Goal: Register for event/course: Sign up to attend an event or enroll in a course

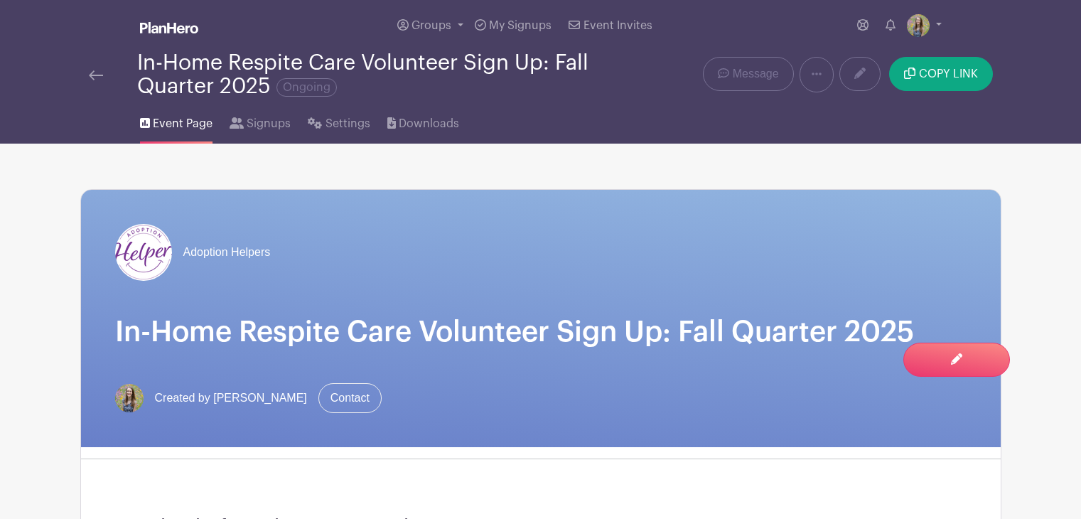
scroll to position [910, 0]
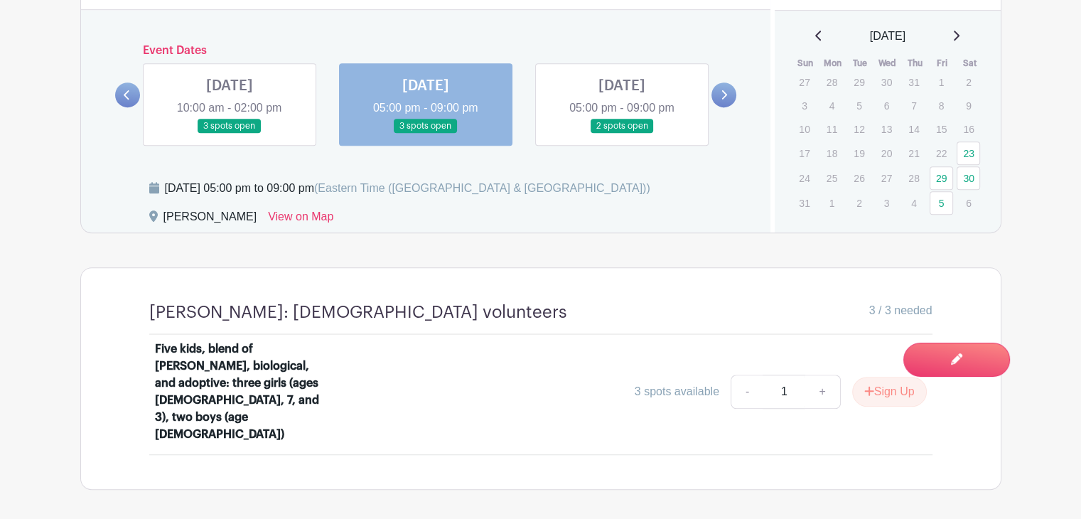
click at [622, 134] on link at bounding box center [622, 134] width 0 height 0
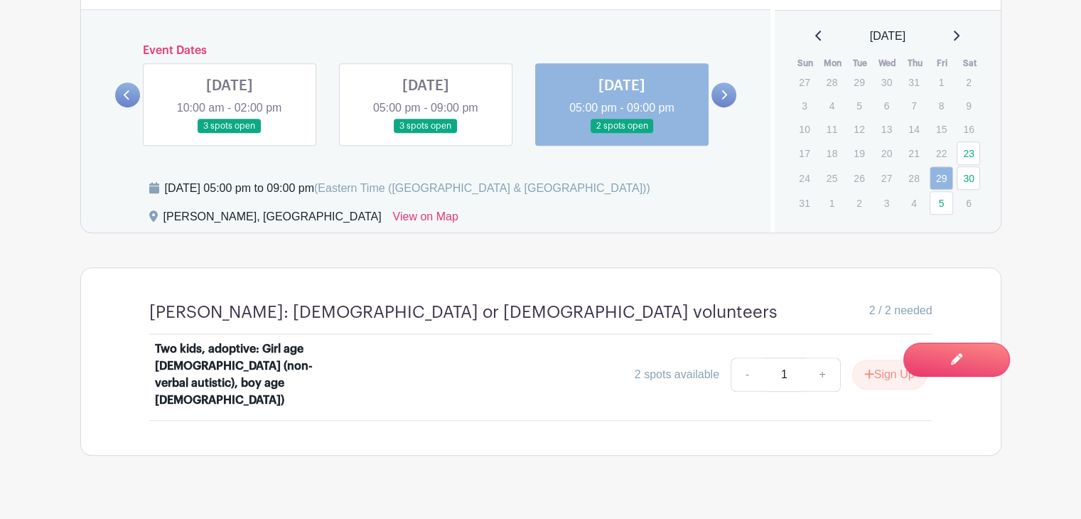
scroll to position [901, 0]
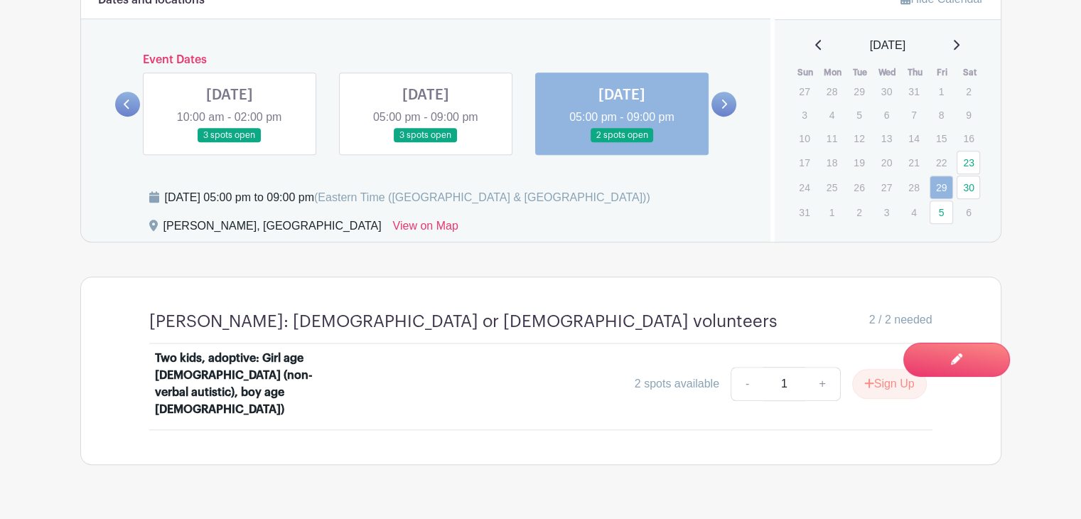
click at [716, 102] on link at bounding box center [724, 104] width 25 height 25
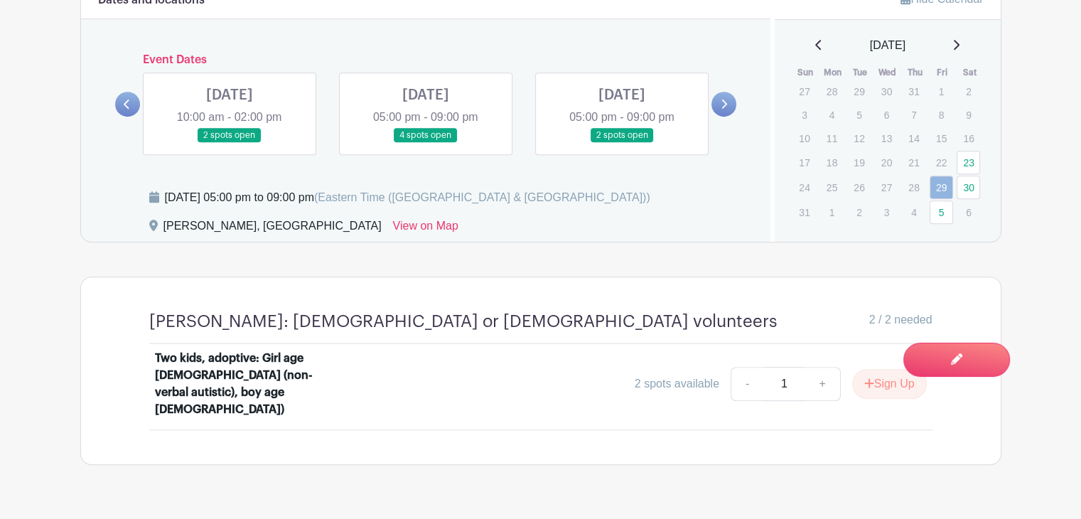
click at [230, 143] on link at bounding box center [230, 143] width 0 height 0
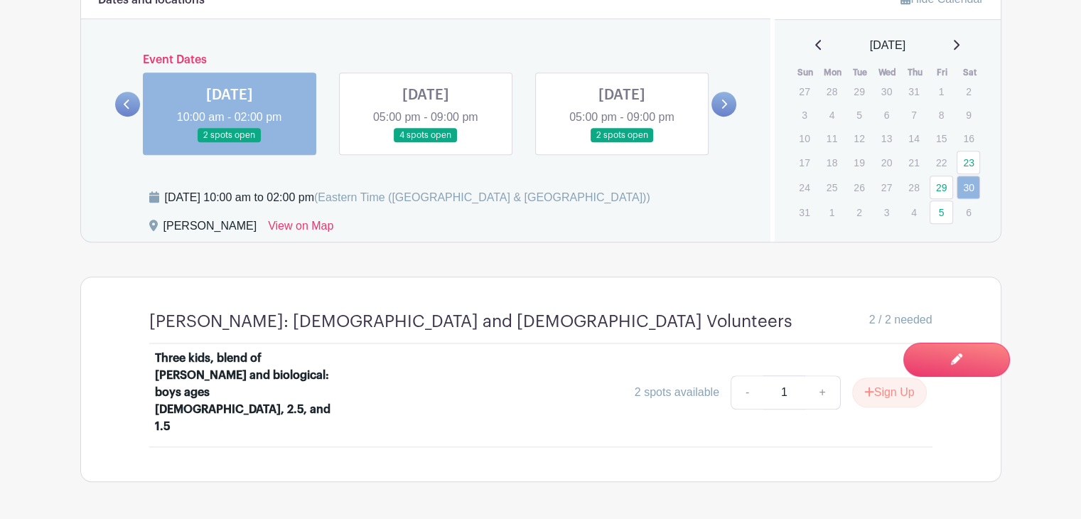
click at [426, 143] on link at bounding box center [426, 143] width 0 height 0
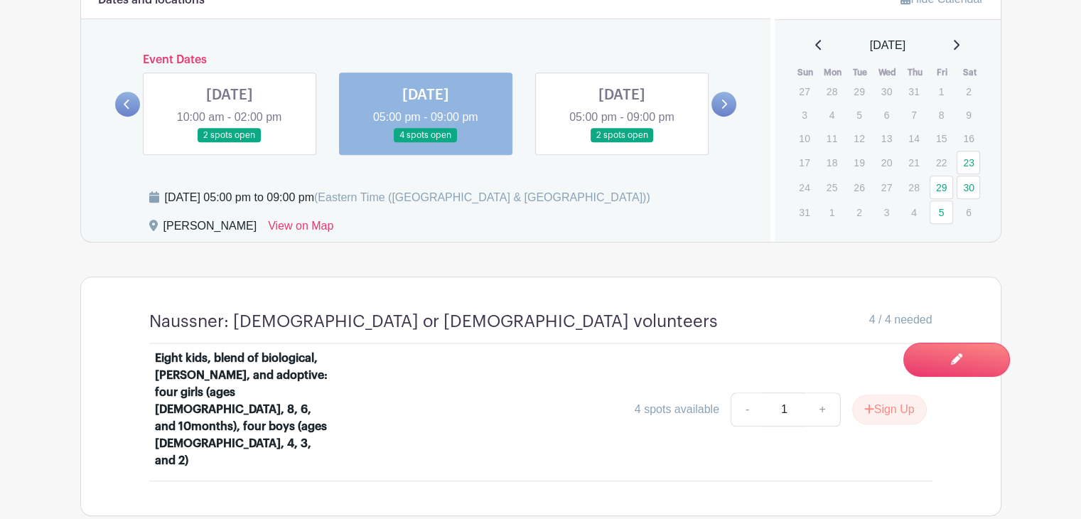
click at [622, 143] on link at bounding box center [622, 143] width 0 height 0
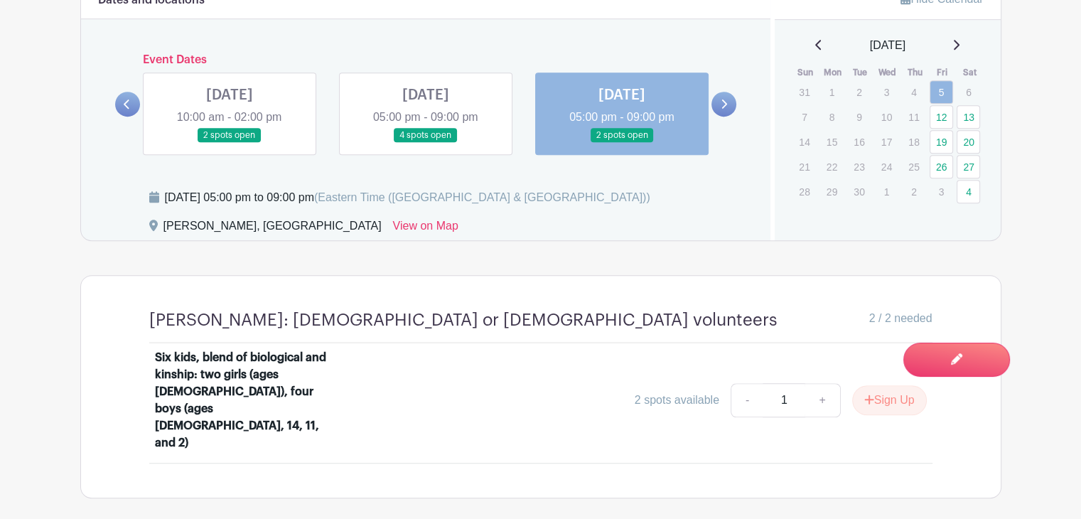
click at [727, 95] on link at bounding box center [724, 104] width 25 height 25
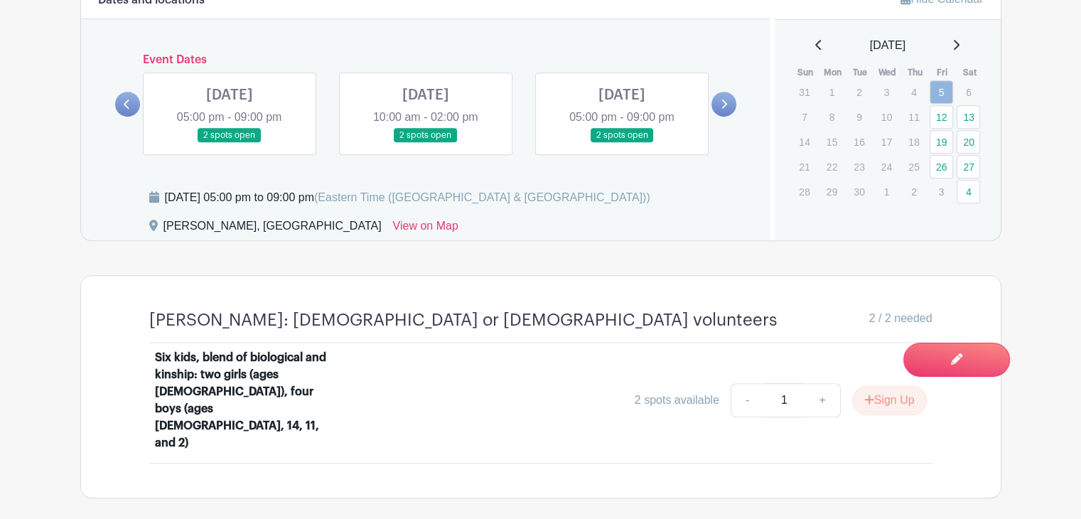
click at [230, 143] on link at bounding box center [230, 143] width 0 height 0
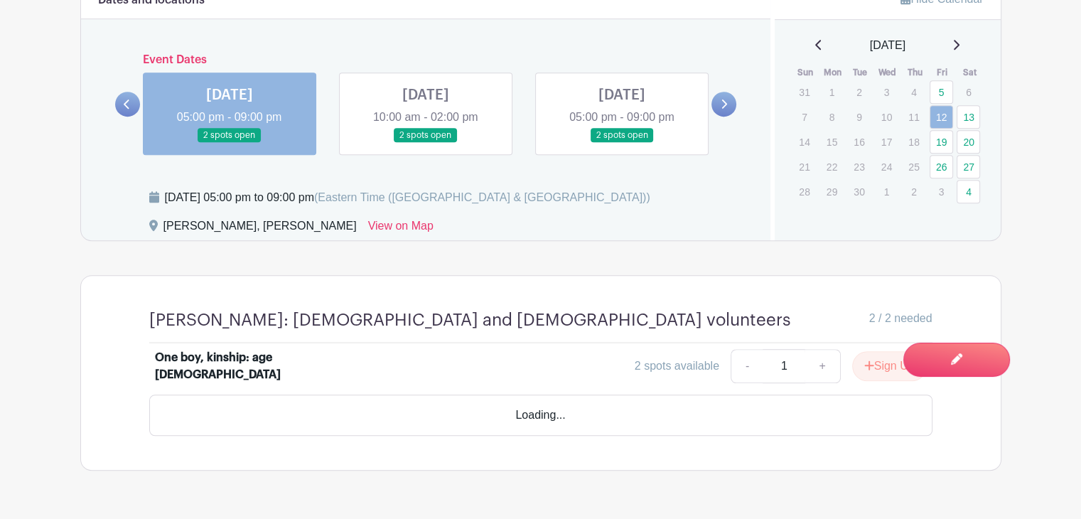
scroll to position [900, 0]
click at [874, 361] on button "Sign Up" at bounding box center [889, 367] width 75 height 30
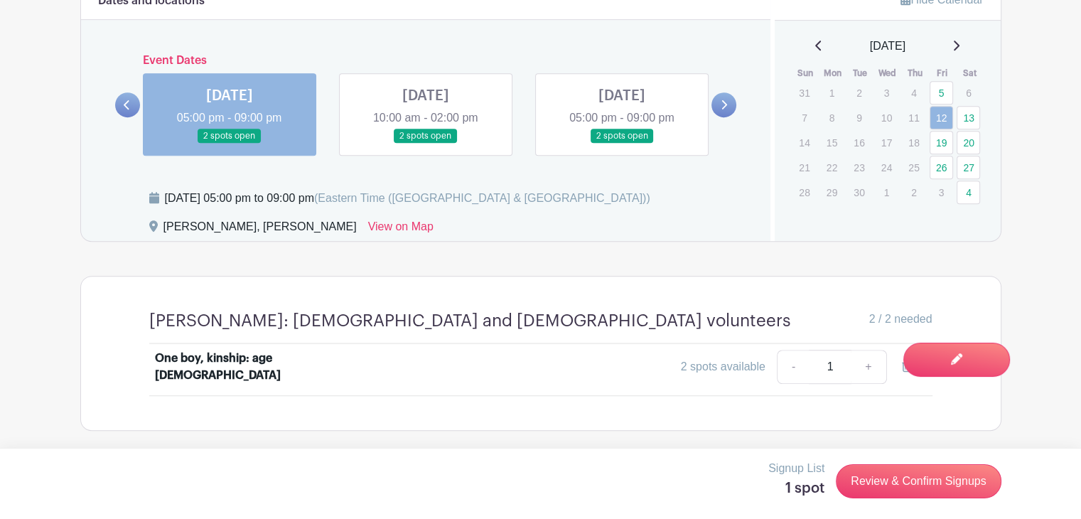
click at [426, 144] on link at bounding box center [426, 144] width 0 height 0
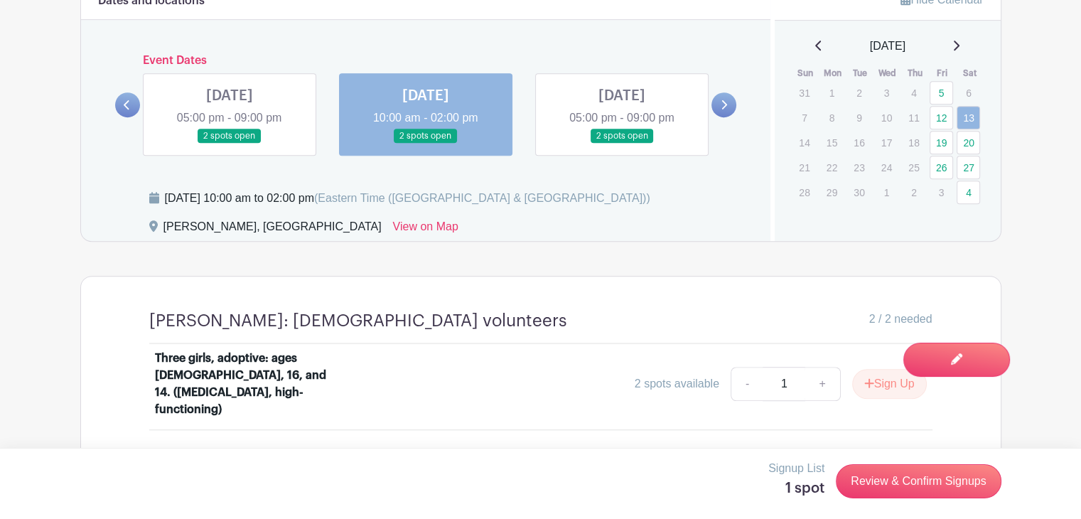
click at [622, 144] on link at bounding box center [622, 144] width 0 height 0
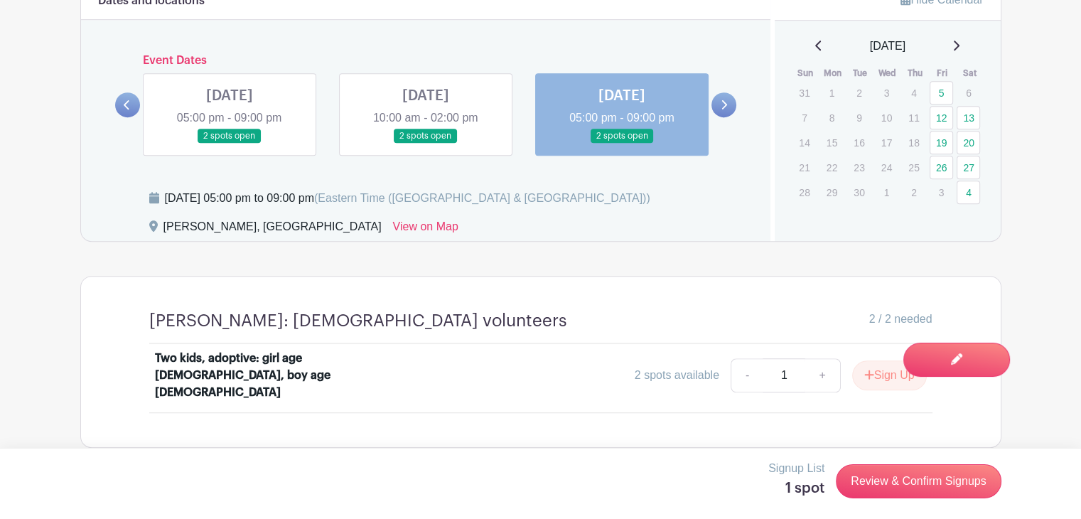
click at [734, 98] on link at bounding box center [724, 104] width 25 height 25
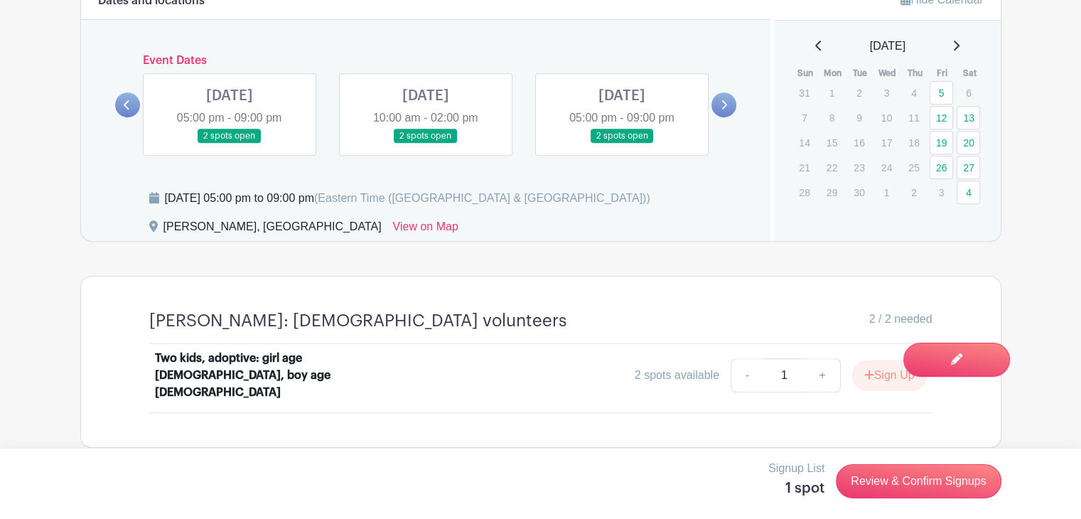
click at [230, 144] on link at bounding box center [230, 144] width 0 height 0
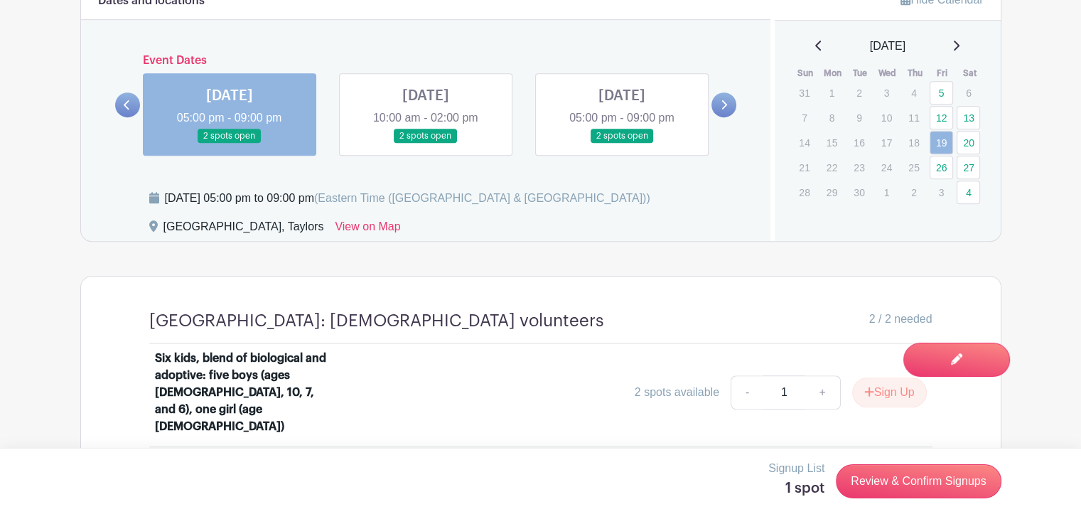
click at [426, 144] on link at bounding box center [426, 144] width 0 height 0
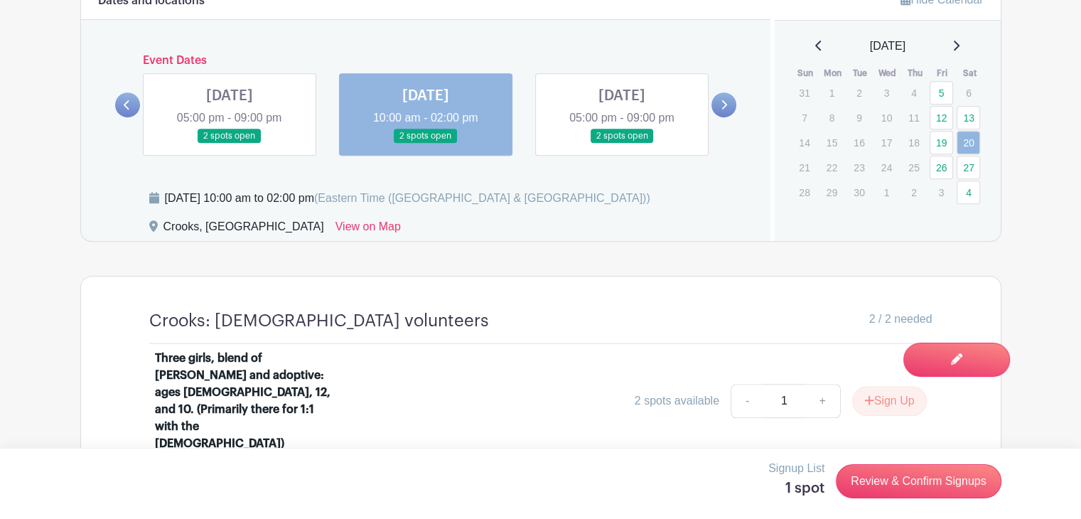
click at [622, 144] on link at bounding box center [622, 144] width 0 height 0
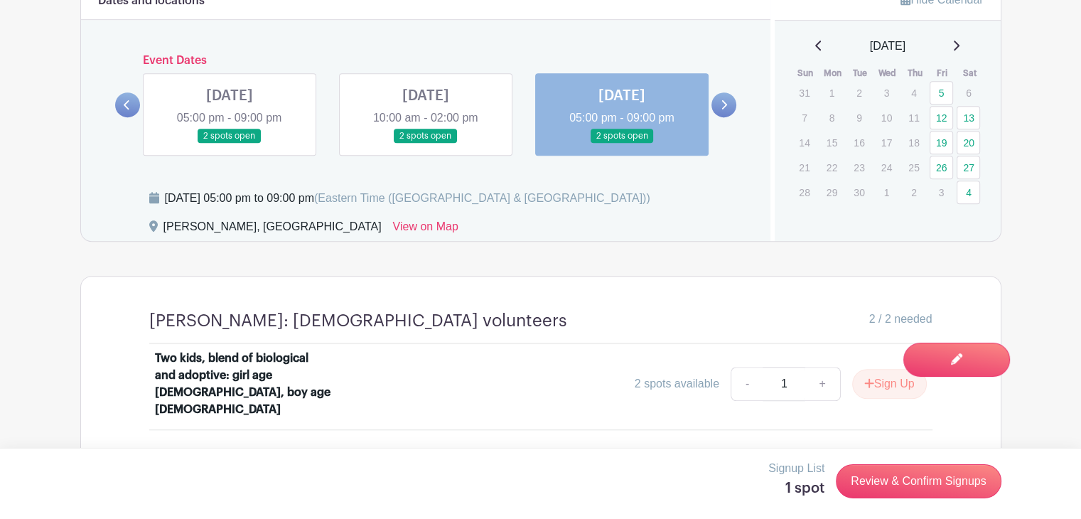
click at [727, 104] on icon at bounding box center [725, 104] width 6 height 9
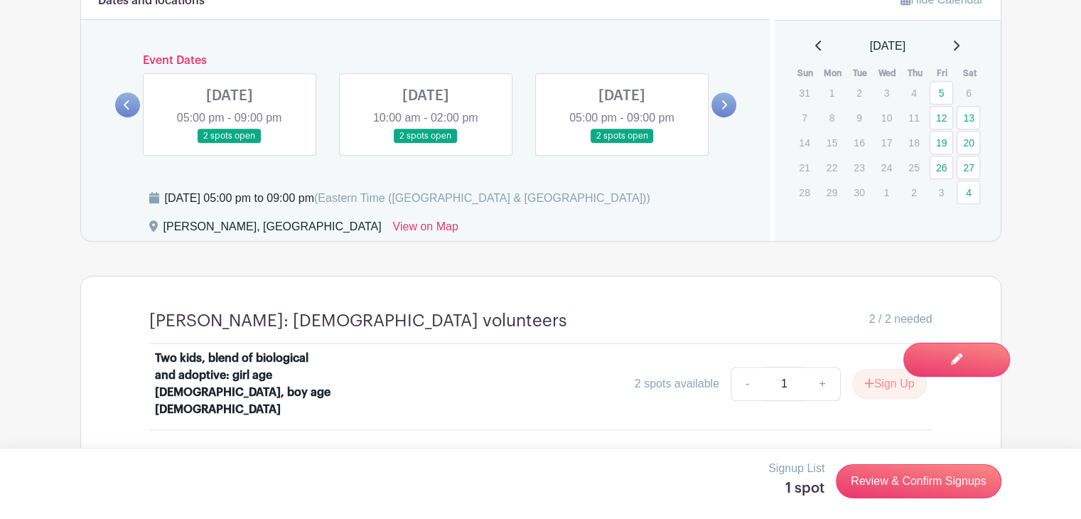
click at [230, 144] on link at bounding box center [230, 144] width 0 height 0
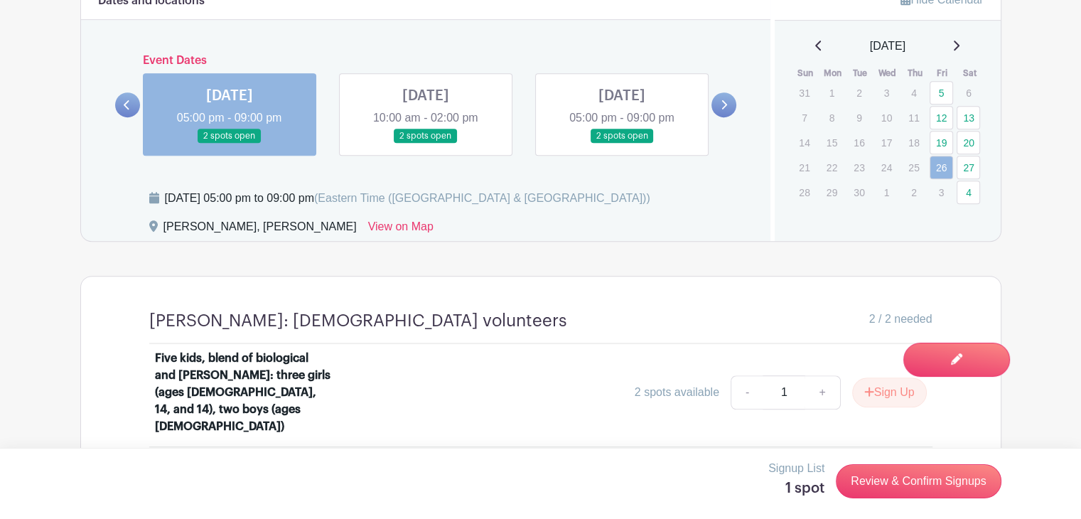
click at [426, 144] on link at bounding box center [426, 144] width 0 height 0
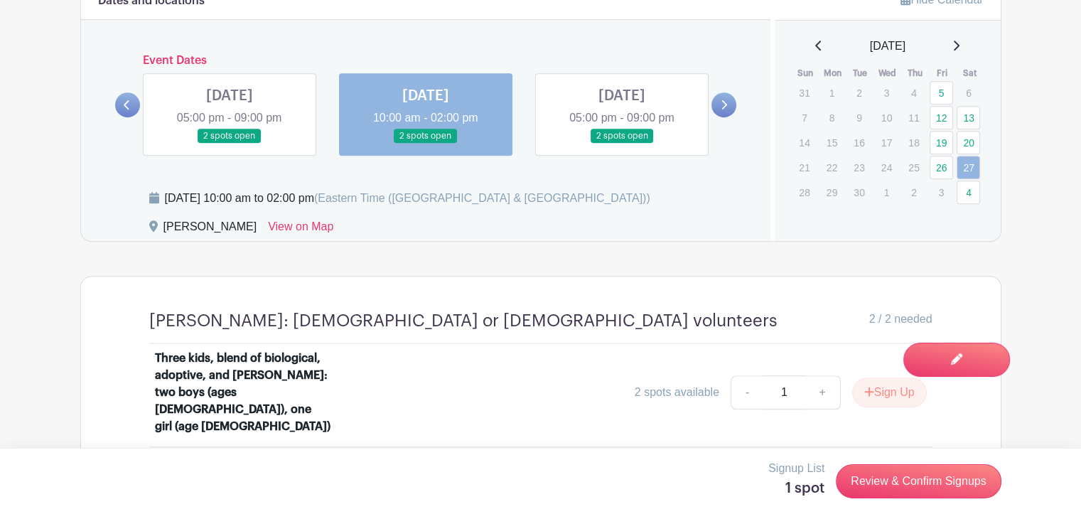
click at [622, 144] on link at bounding box center [622, 144] width 0 height 0
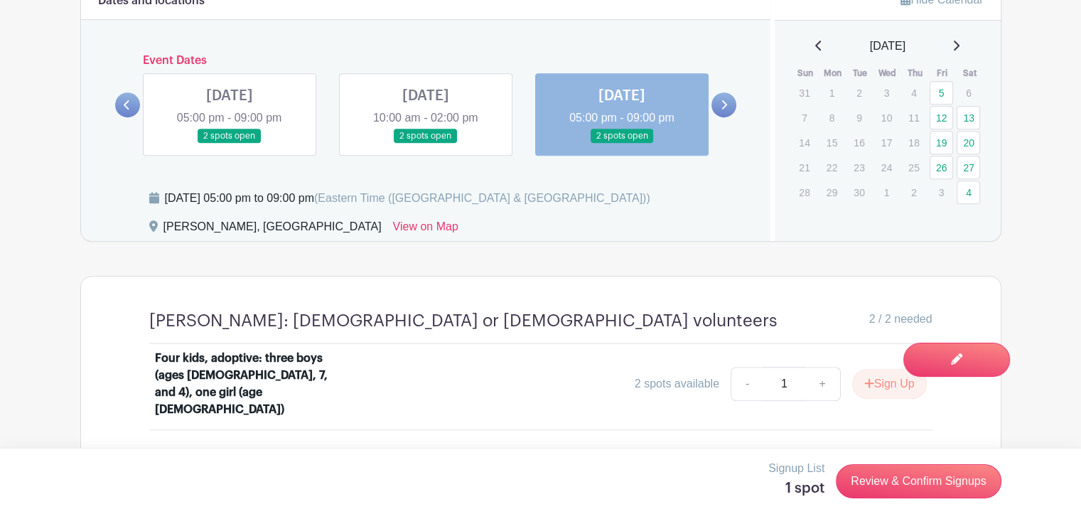
click at [724, 105] on icon at bounding box center [724, 105] width 6 height 11
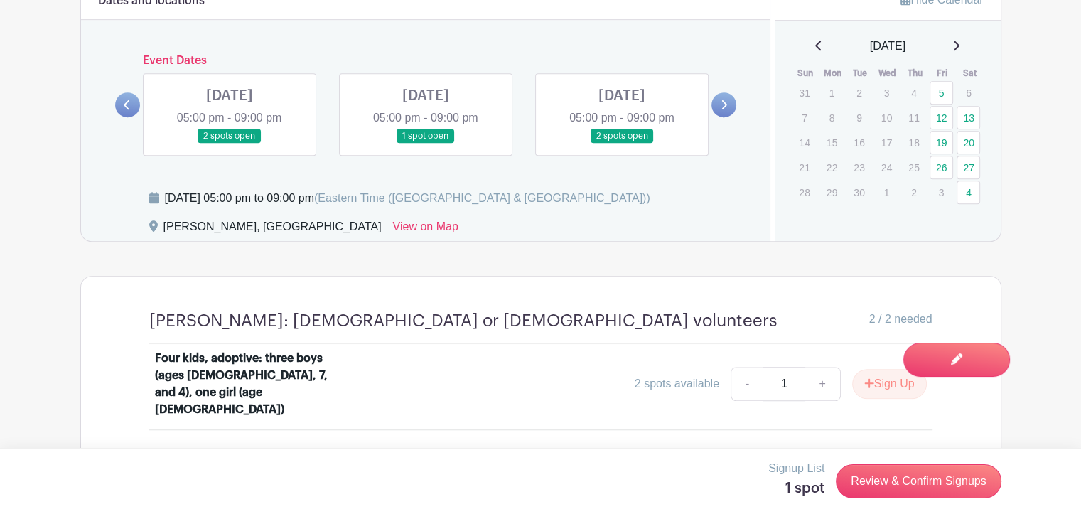
click at [230, 144] on link at bounding box center [230, 144] width 0 height 0
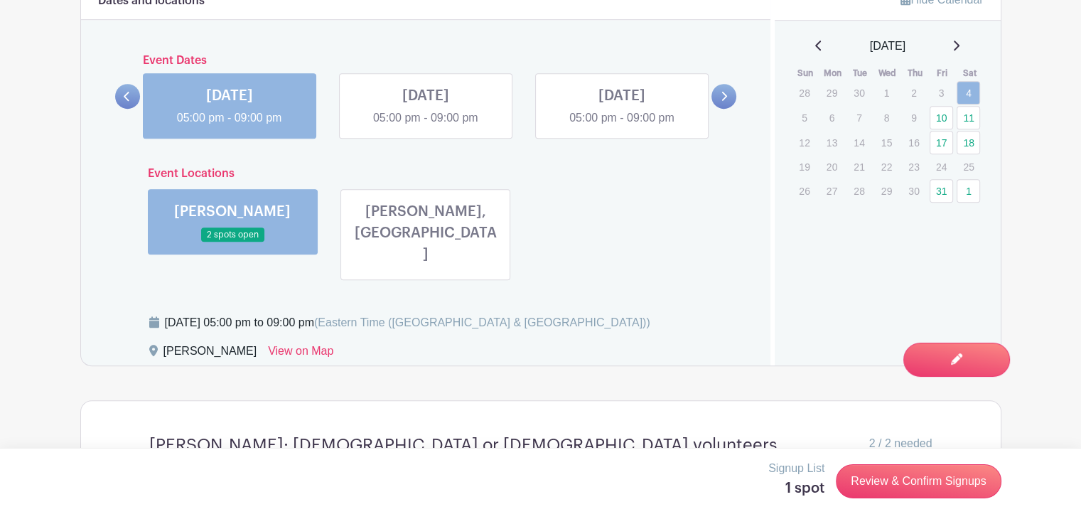
click at [426, 268] on link at bounding box center [426, 268] width 0 height 0
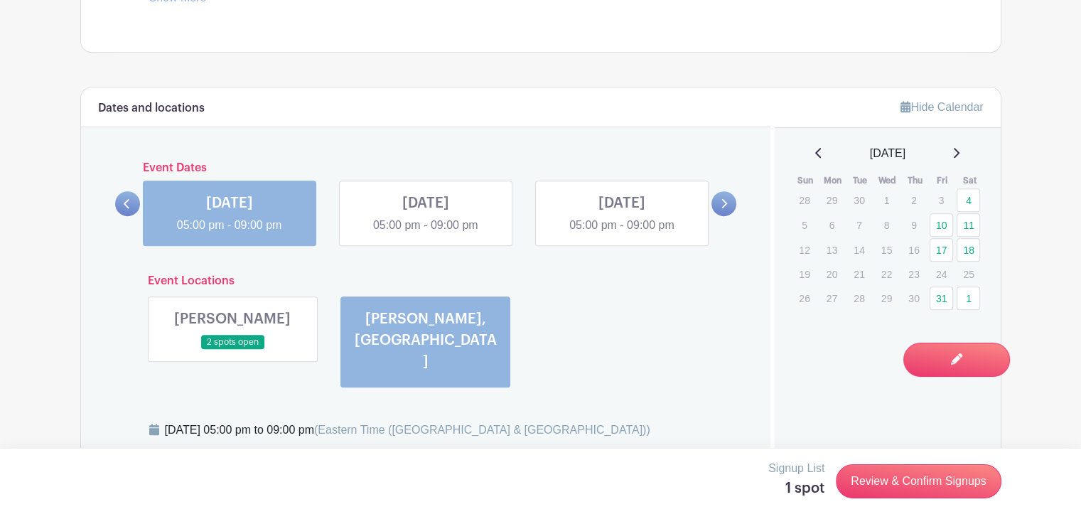
scroll to position [793, 0]
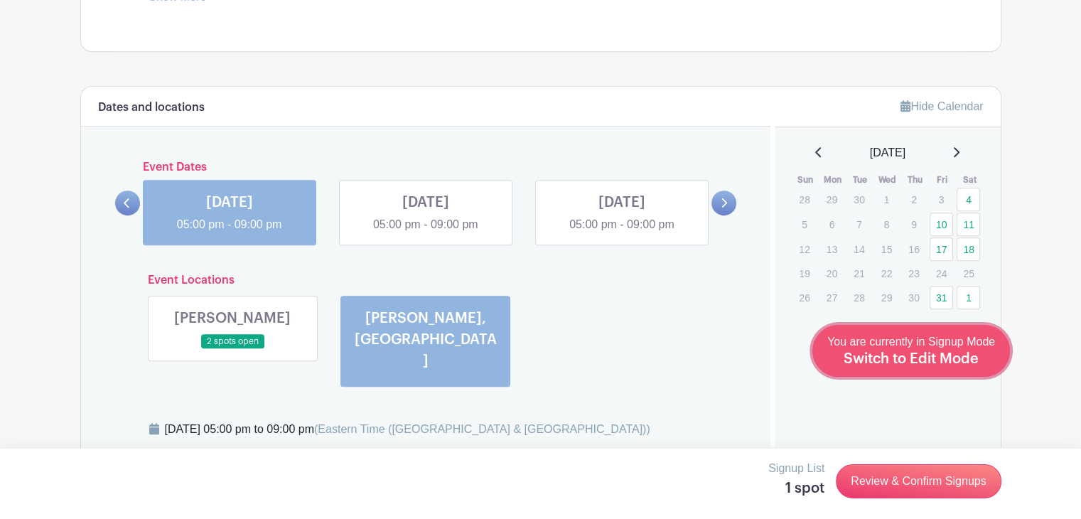
click at [975, 360] on span "Switch to Edit Mode" at bounding box center [911, 359] width 135 height 14
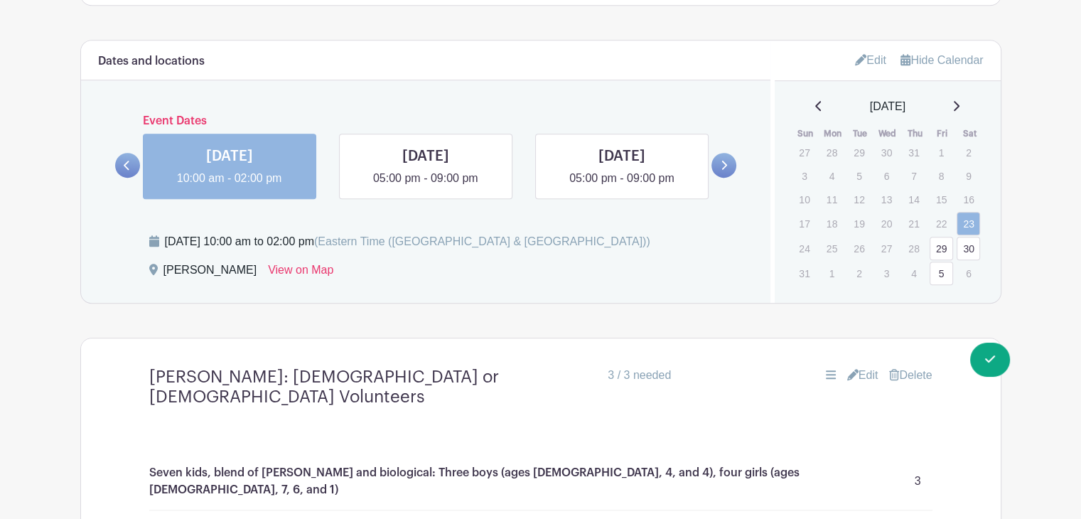
scroll to position [873, 0]
click at [958, 109] on icon at bounding box center [956, 105] width 7 height 11
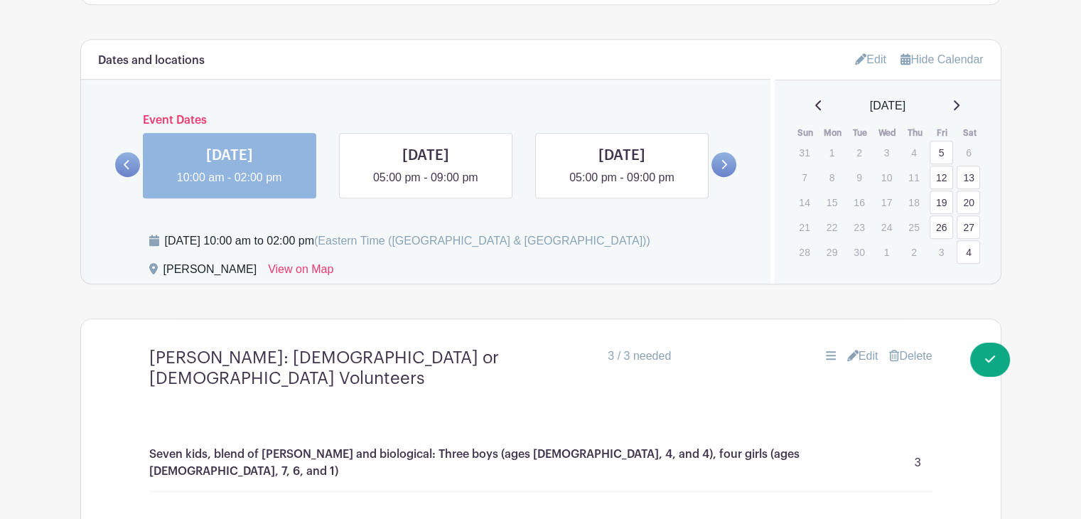
click at [960, 107] on icon at bounding box center [956, 105] width 7 height 11
click at [969, 149] on link "4" at bounding box center [968, 152] width 23 height 23
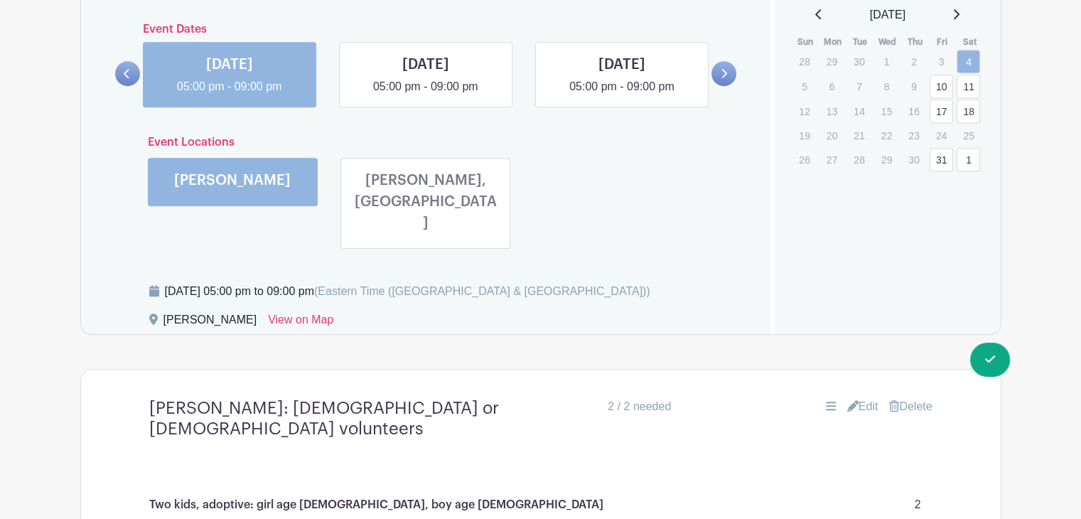
scroll to position [965, 0]
click at [426, 235] on link at bounding box center [426, 235] width 0 height 0
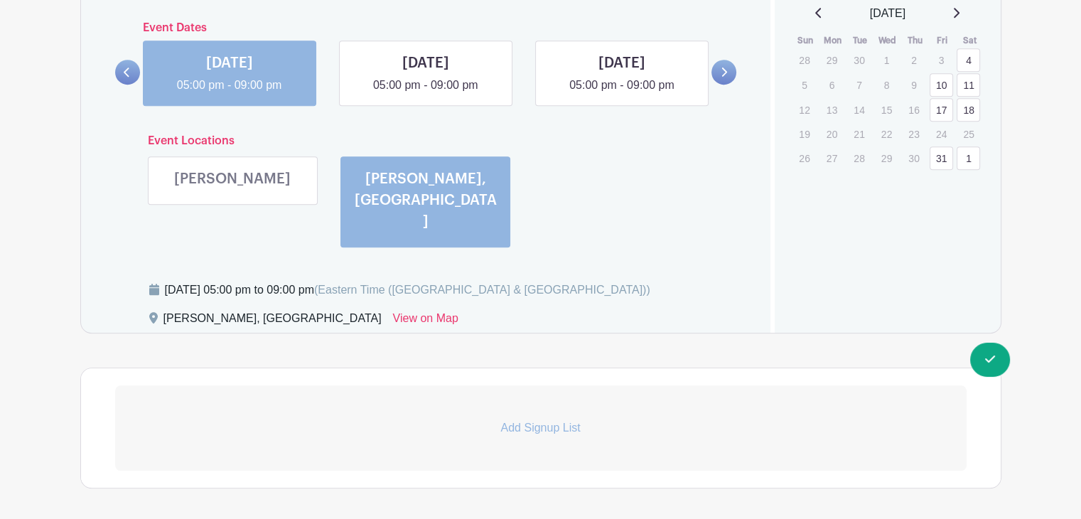
click at [463, 419] on p "Add Signup List" at bounding box center [541, 427] width 852 height 17
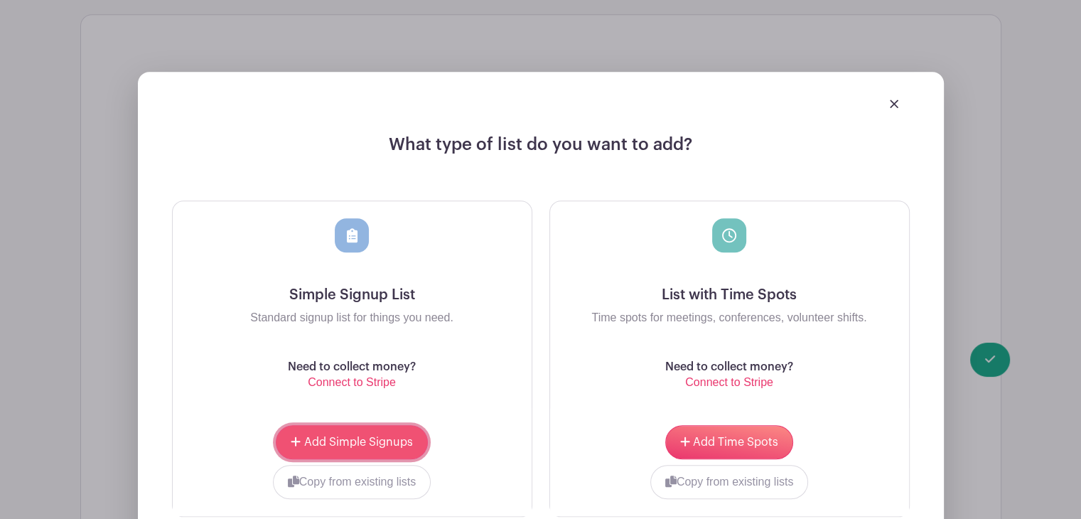
click at [399, 425] on button "Add Simple Signups" at bounding box center [351, 442] width 151 height 34
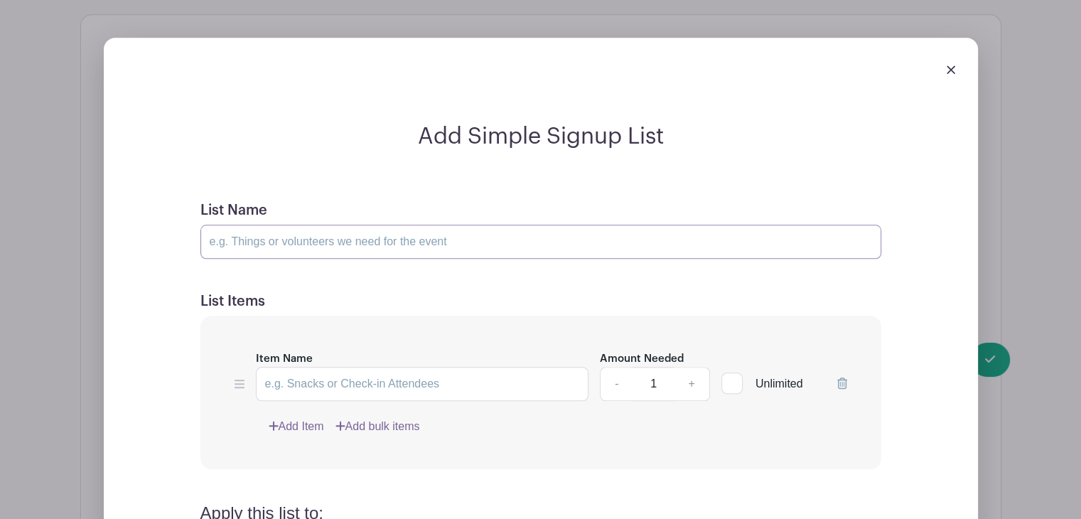
click at [223, 225] on input "List Name" at bounding box center [540, 242] width 681 height 34
type input "[PERSON_NAME]: [DEMOGRAPHIC_DATA] or [DEMOGRAPHIC_DATA] volunteers"
click at [284, 367] on input "Item Name" at bounding box center [422, 384] width 333 height 34
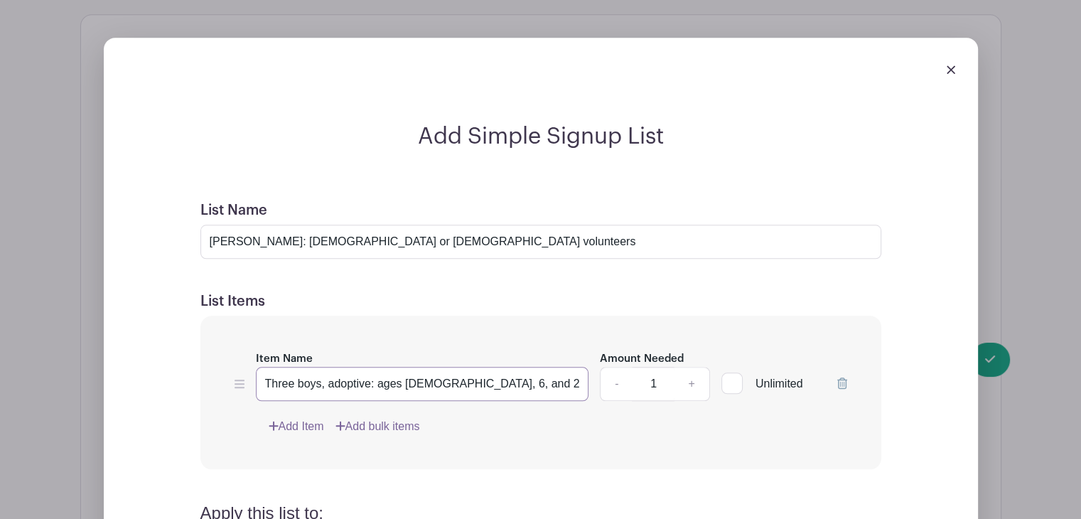
type input "Three boys, adoptive: ages [DEMOGRAPHIC_DATA], 6, and 2"
click at [694, 367] on link "+" at bounding box center [692, 384] width 36 height 34
type input "3"
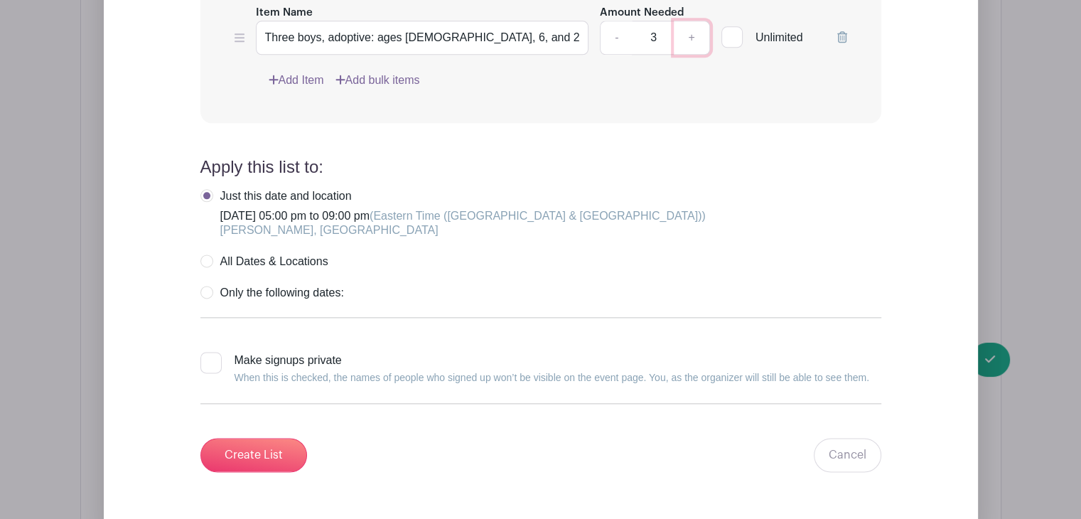
scroll to position [1780, 0]
click at [244, 436] on input "Create List" at bounding box center [253, 453] width 107 height 34
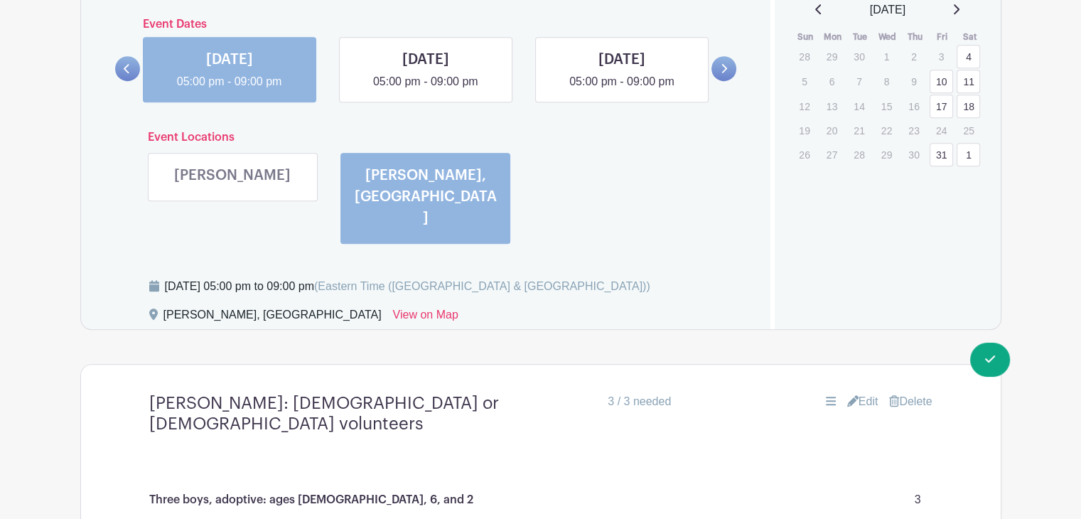
scroll to position [948, 0]
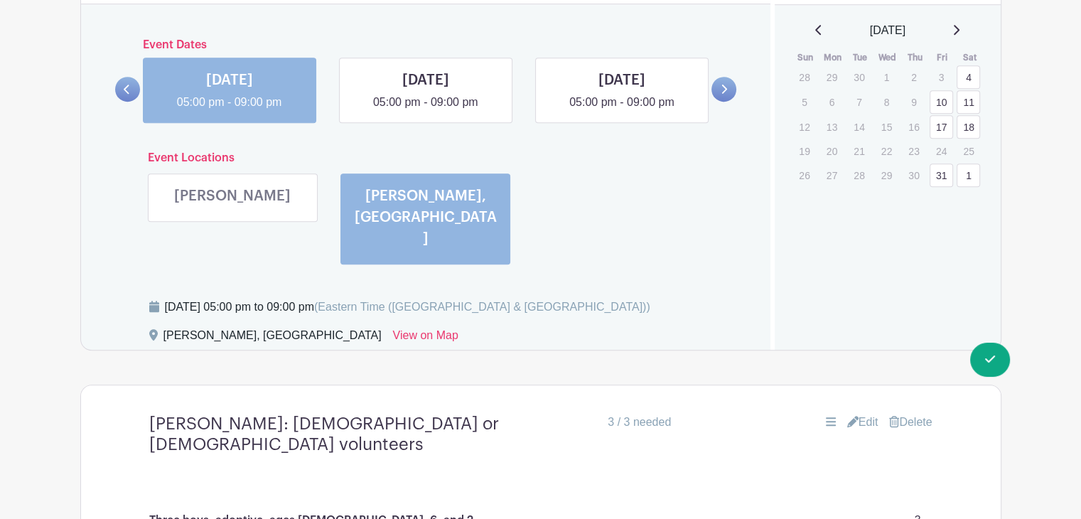
click at [972, 165] on link "1" at bounding box center [968, 175] width 23 height 23
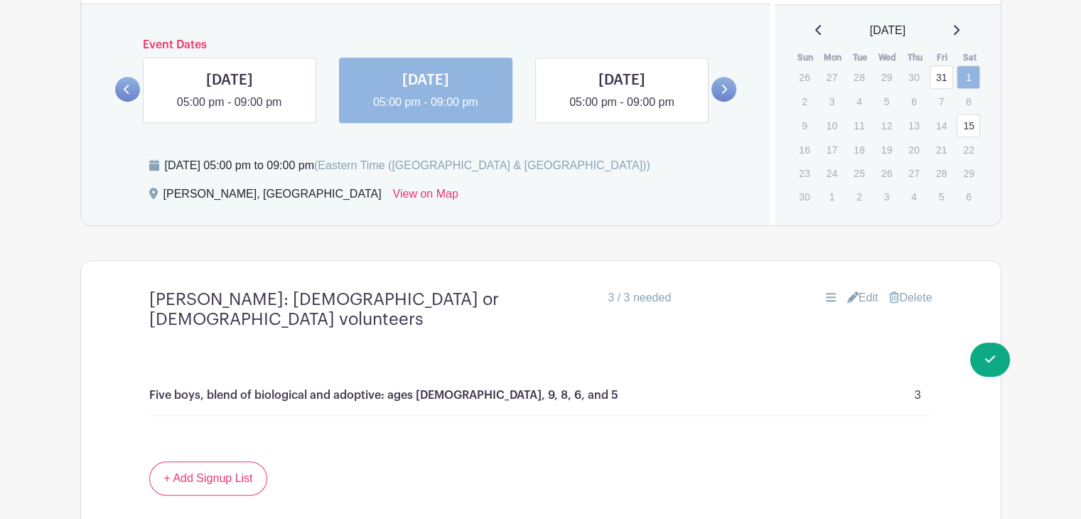
click at [960, 36] on link at bounding box center [956, 30] width 7 height 17
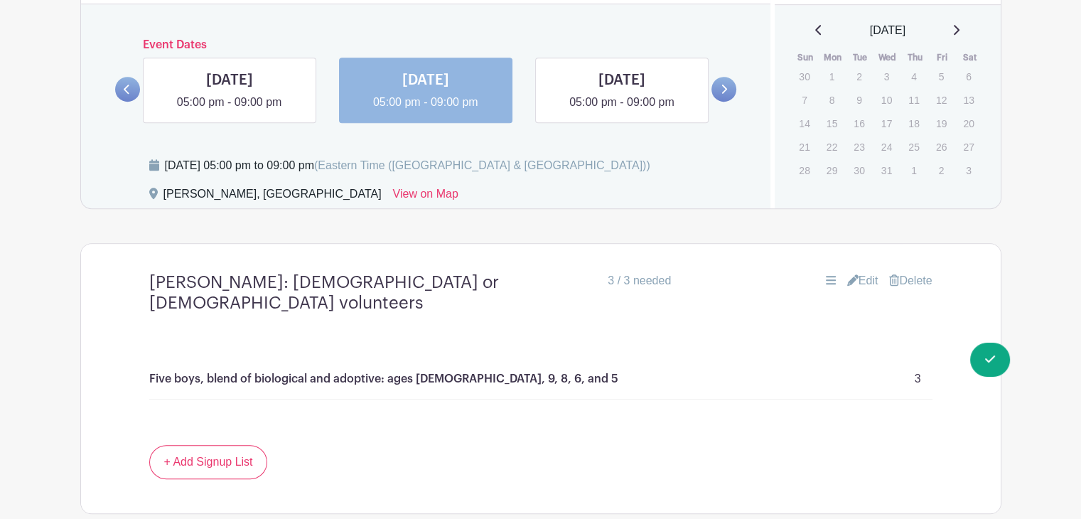
click at [815, 26] on icon at bounding box center [818, 30] width 6 height 10
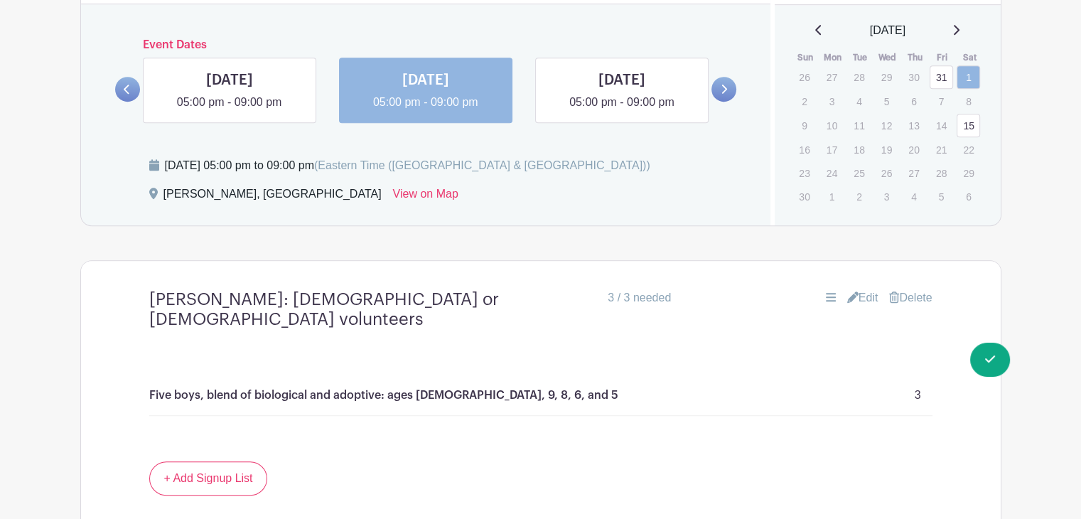
click at [970, 122] on link "15" at bounding box center [968, 125] width 23 height 23
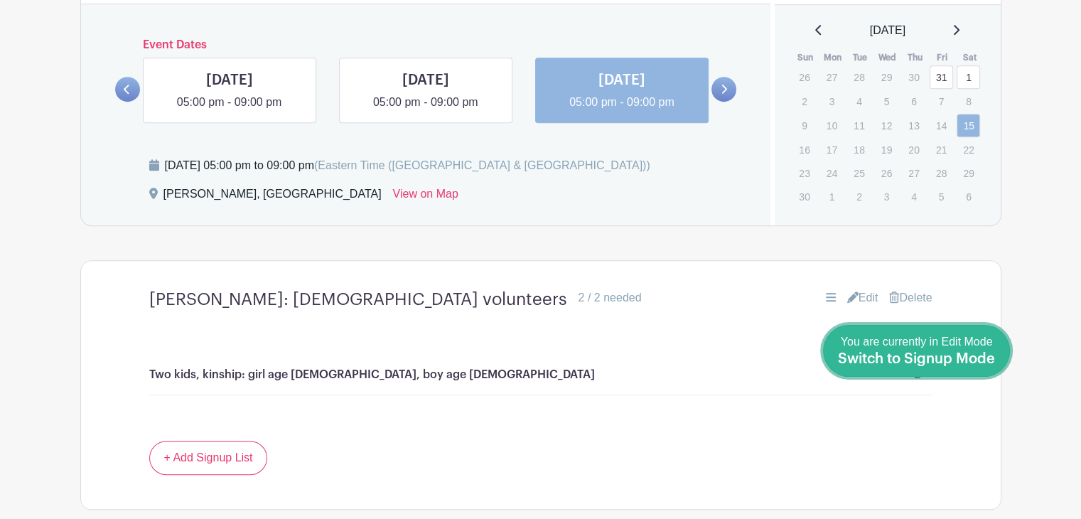
click at [990, 358] on span "Switch to Signup Mode" at bounding box center [916, 359] width 157 height 14
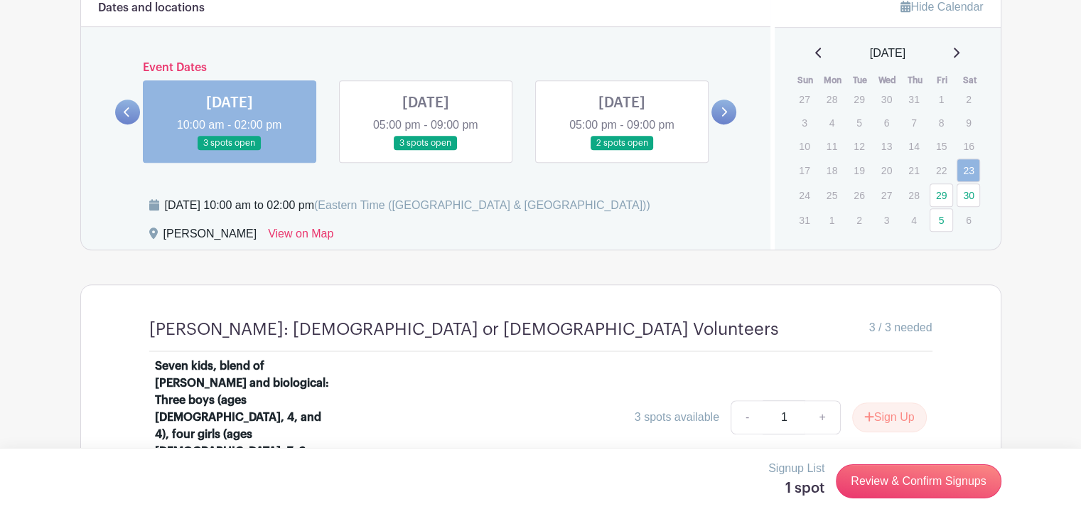
scroll to position [935, 0]
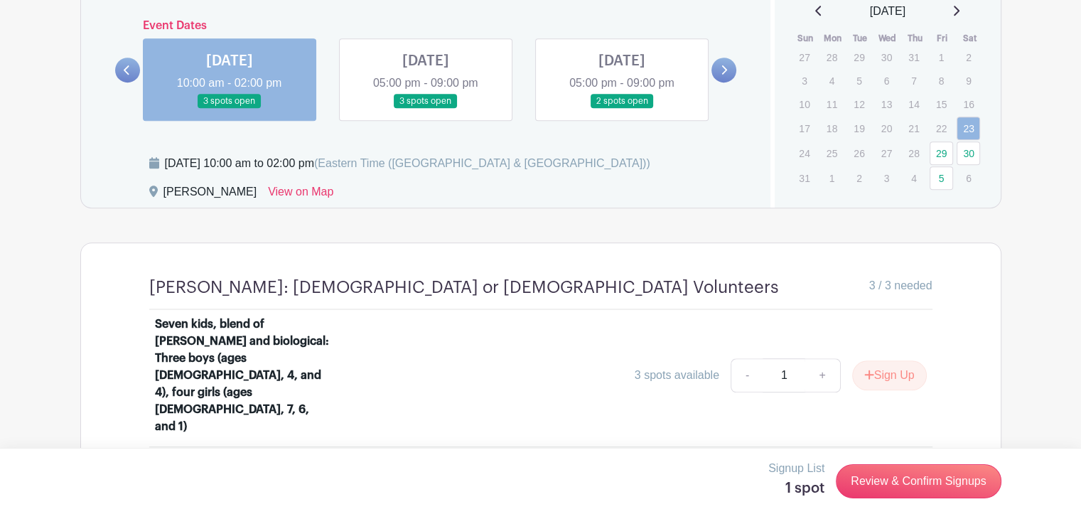
click at [726, 65] on icon at bounding box center [724, 70] width 6 height 11
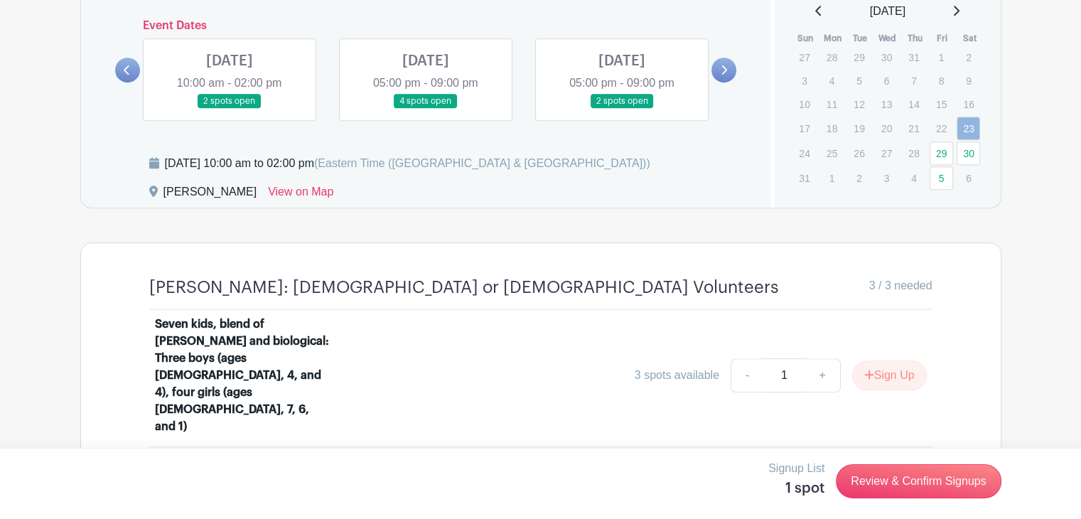
click at [718, 75] on link at bounding box center [724, 70] width 25 height 25
click at [622, 109] on link at bounding box center [622, 109] width 0 height 0
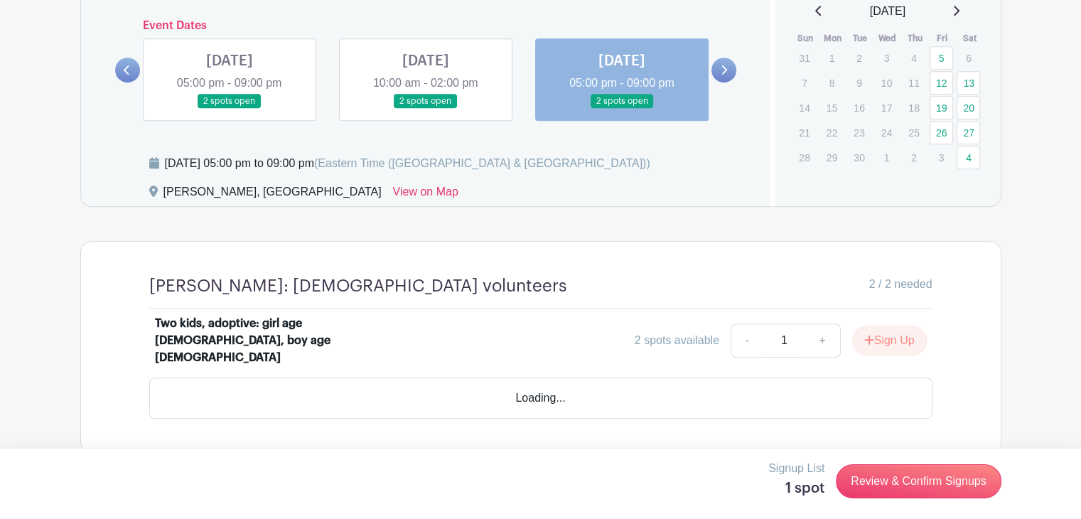
scroll to position [900, 0]
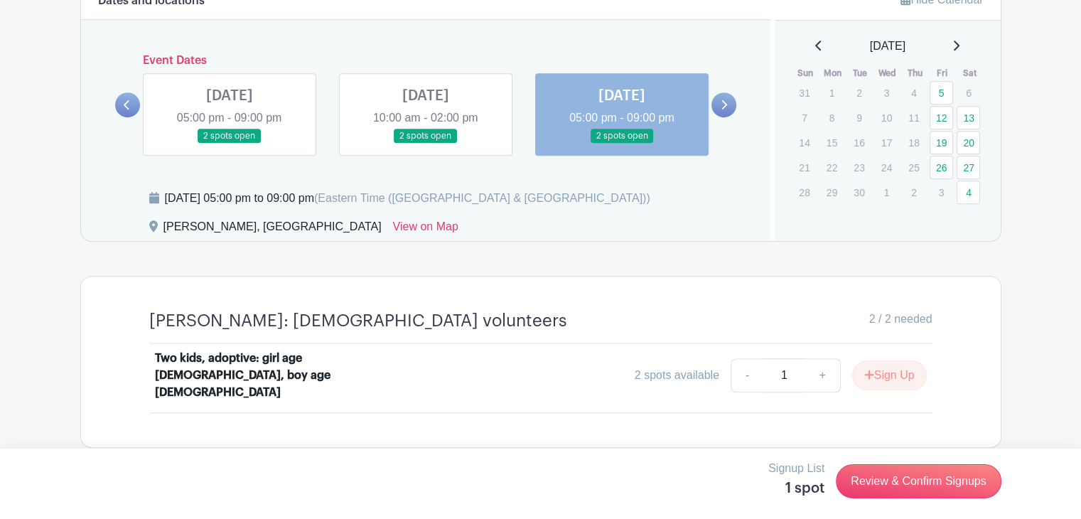
click at [733, 112] on link at bounding box center [724, 104] width 25 height 25
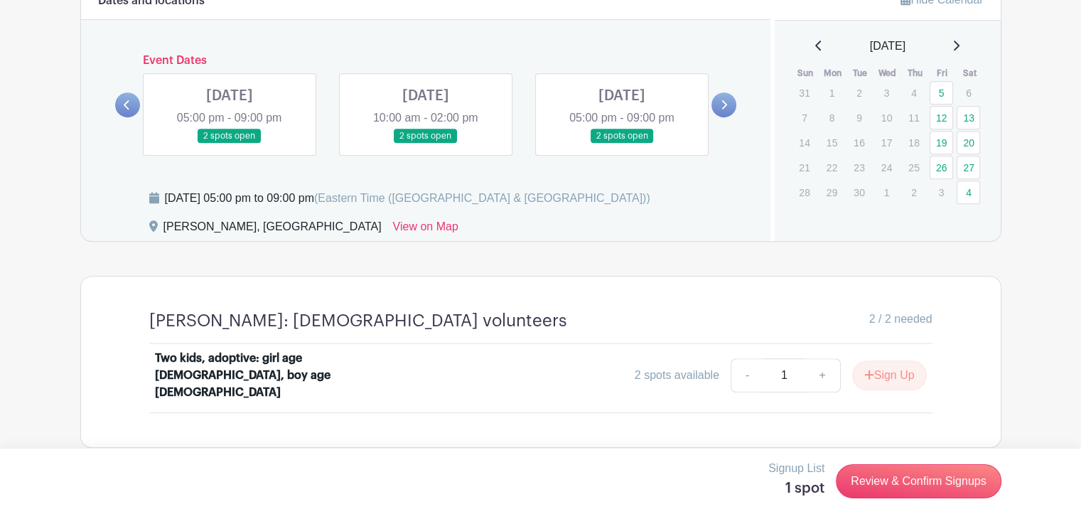
click at [230, 144] on link at bounding box center [230, 144] width 0 height 0
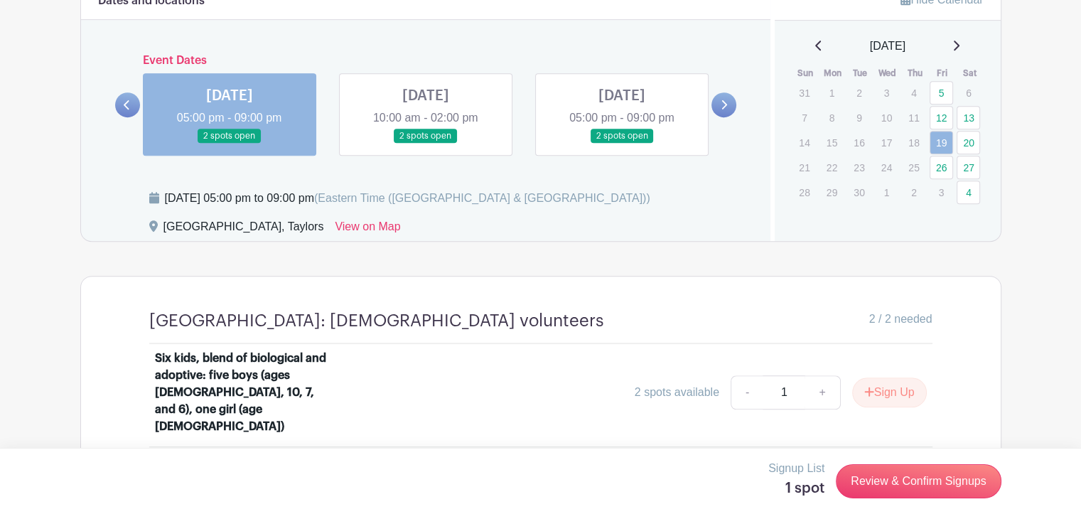
click at [426, 144] on link at bounding box center [426, 144] width 0 height 0
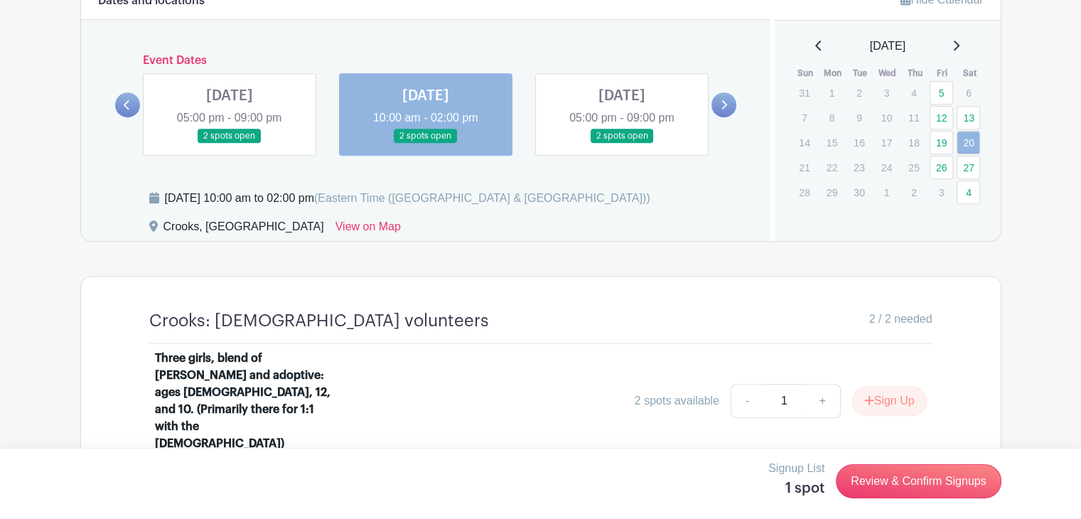
click at [622, 144] on link at bounding box center [622, 144] width 0 height 0
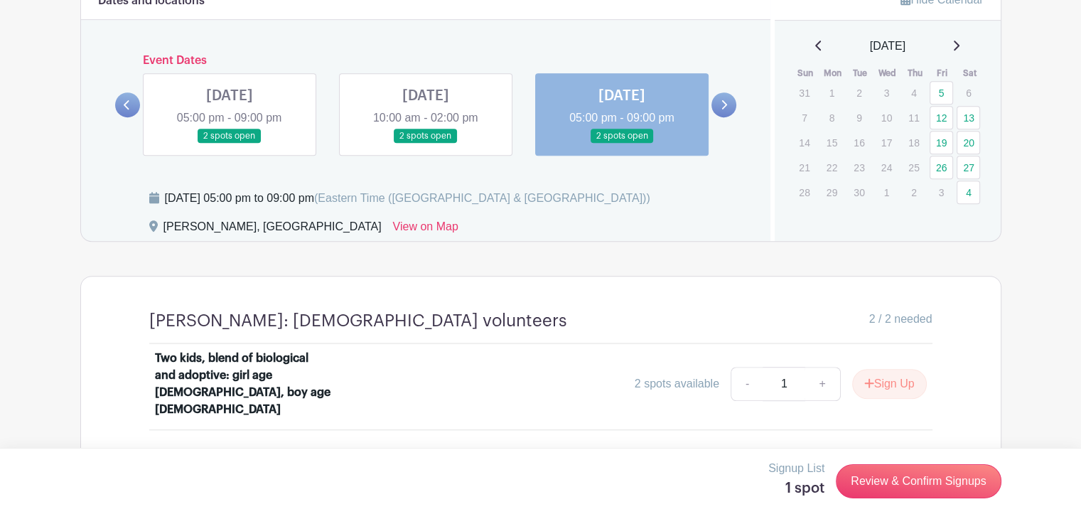
click at [725, 97] on link at bounding box center [724, 104] width 25 height 25
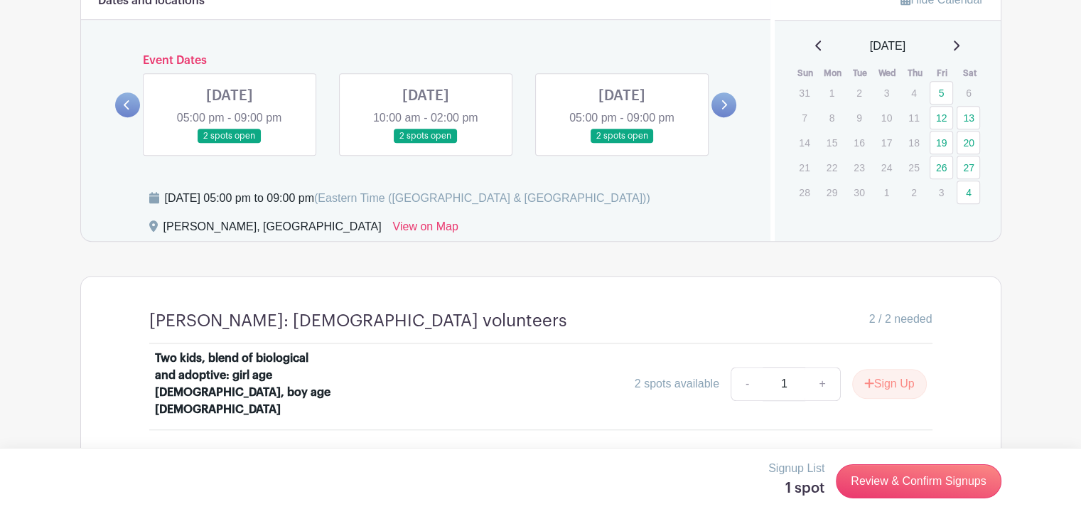
click at [230, 144] on link at bounding box center [230, 144] width 0 height 0
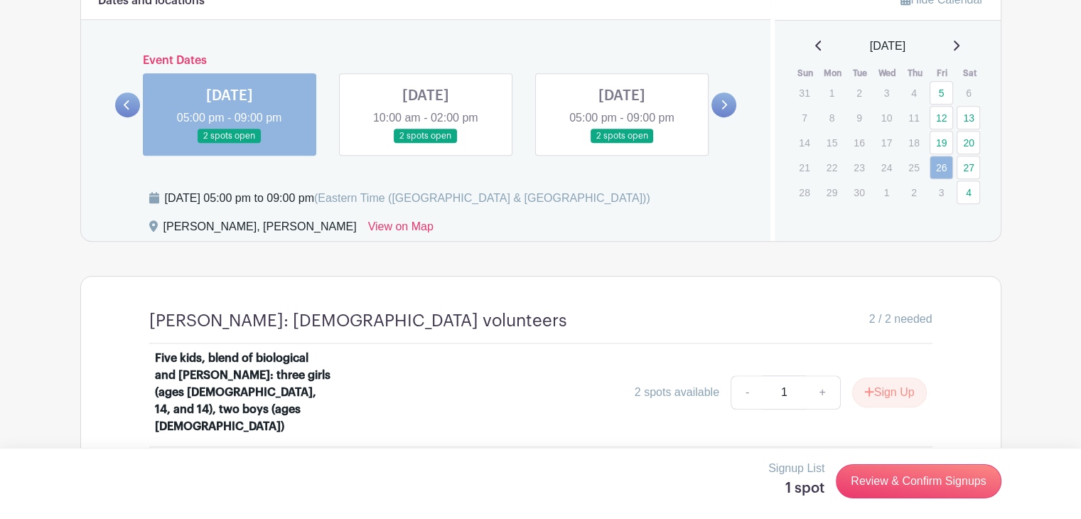
click at [426, 144] on link at bounding box center [426, 144] width 0 height 0
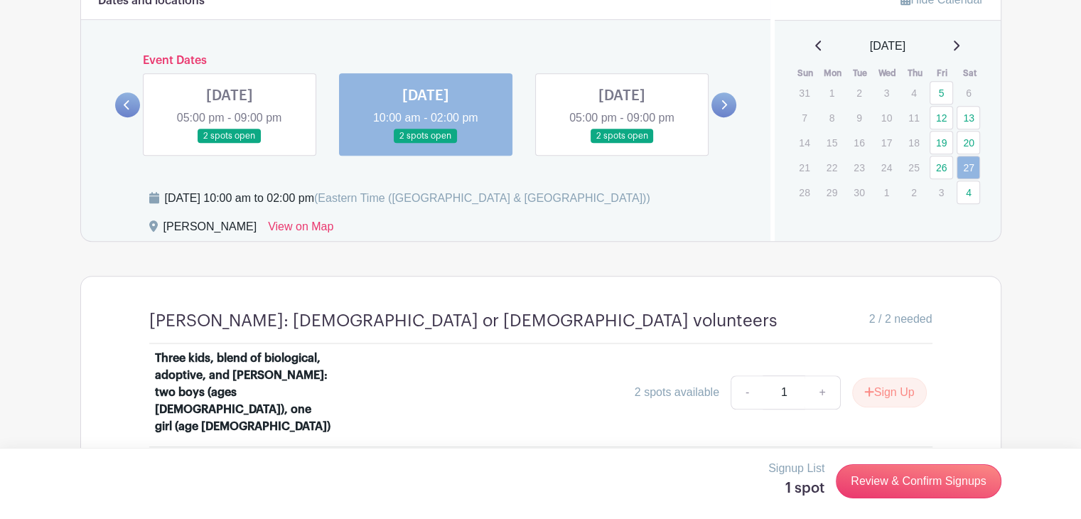
click at [230, 144] on link at bounding box center [230, 144] width 0 height 0
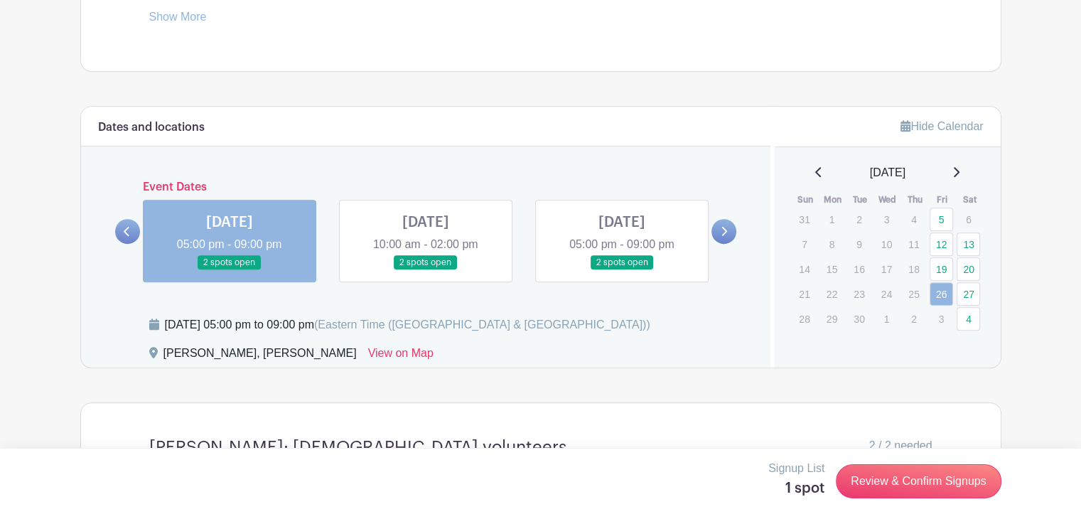
scroll to position [774, 0]
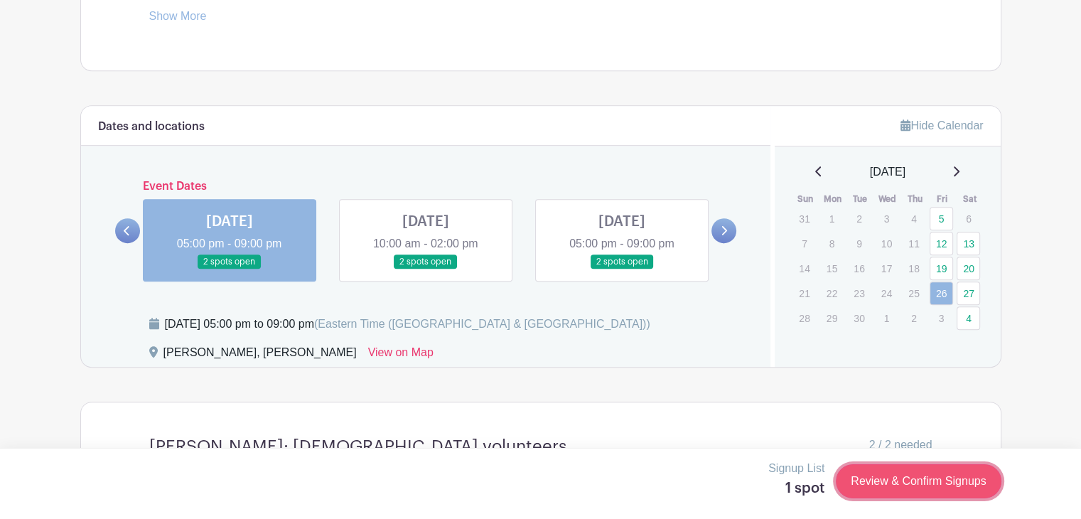
click at [893, 487] on link "Review & Confirm Signups" at bounding box center [918, 481] width 165 height 34
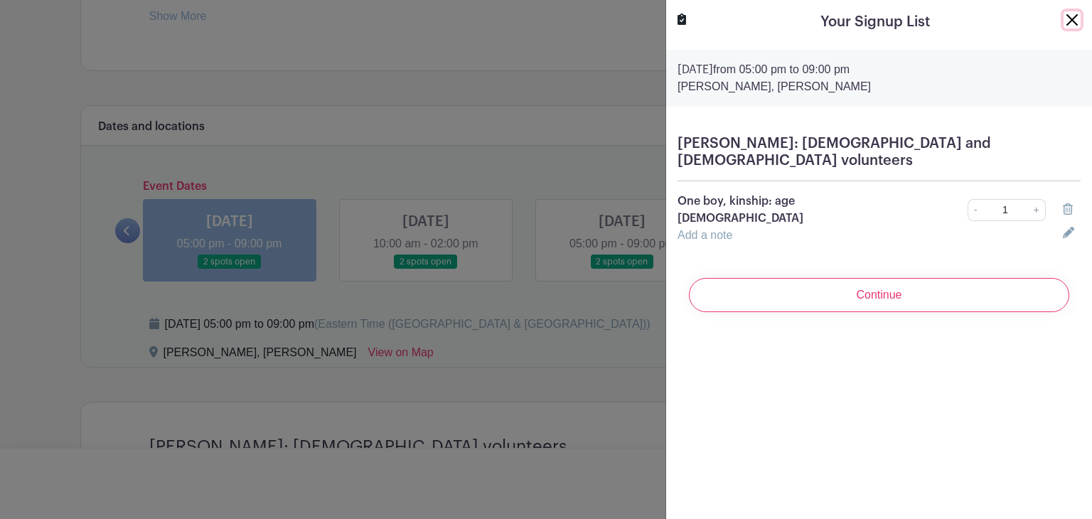
click at [1063, 26] on button "Close" at bounding box center [1071, 19] width 17 height 17
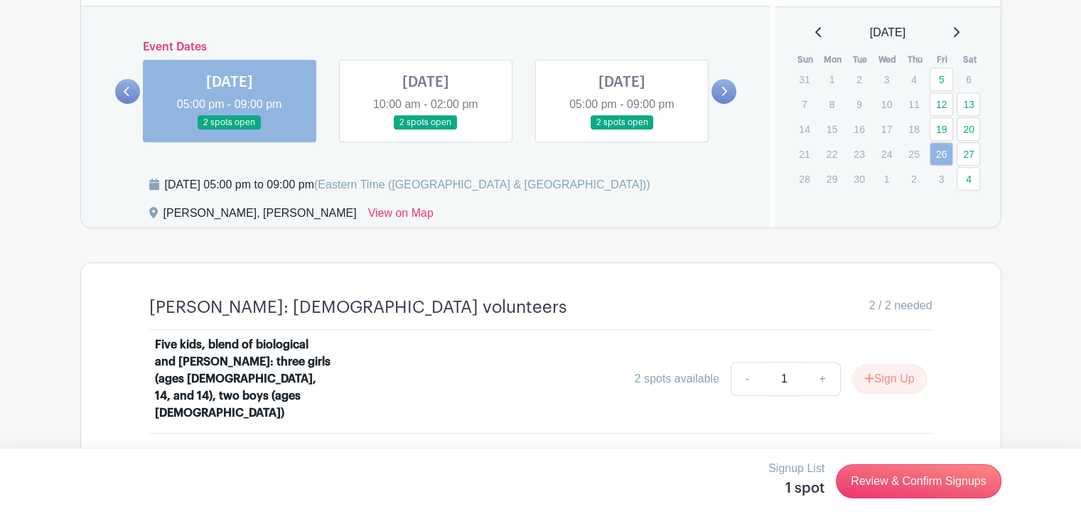
scroll to position [842, 0]
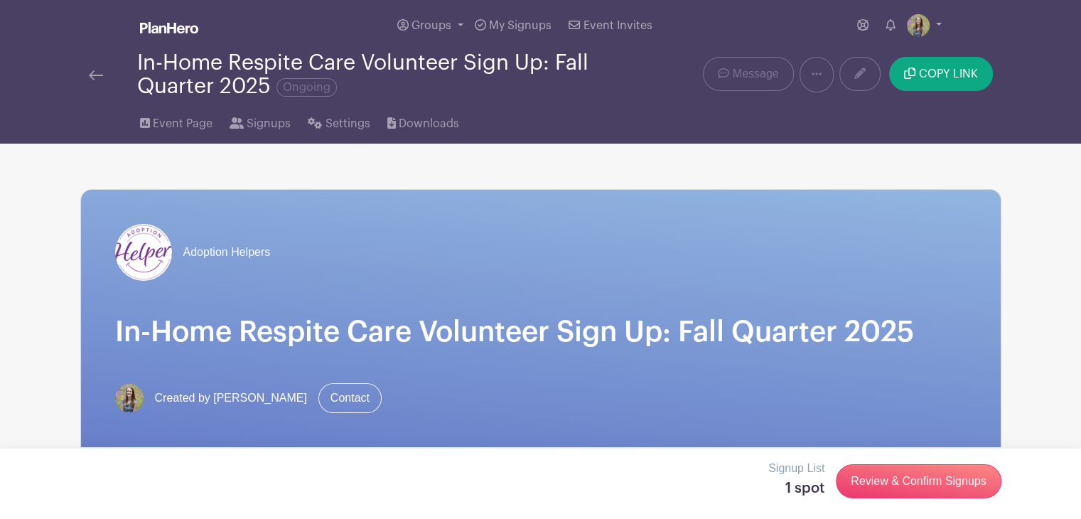
click at [102, 75] on img at bounding box center [96, 75] width 14 height 10
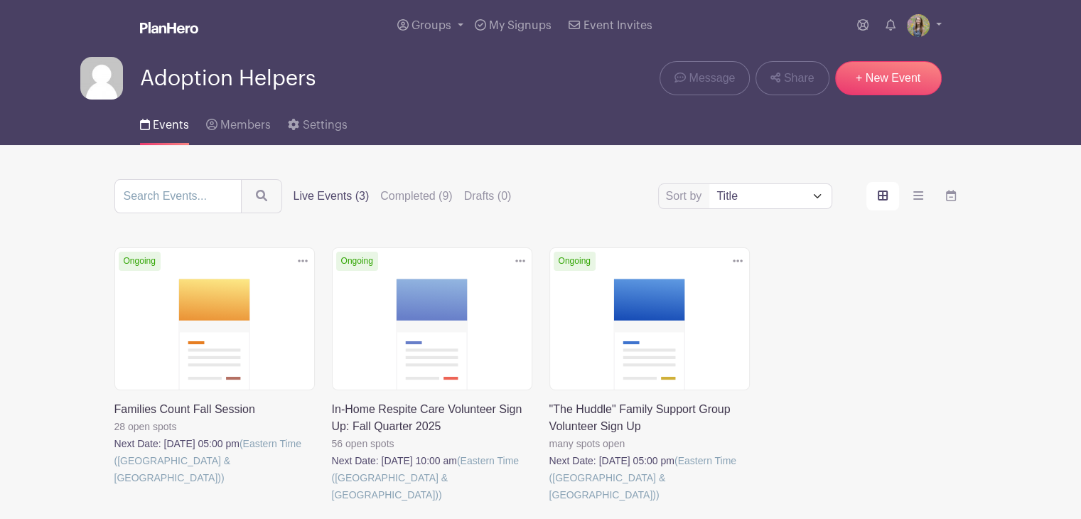
click at [332, 503] on link at bounding box center [332, 503] width 0 height 0
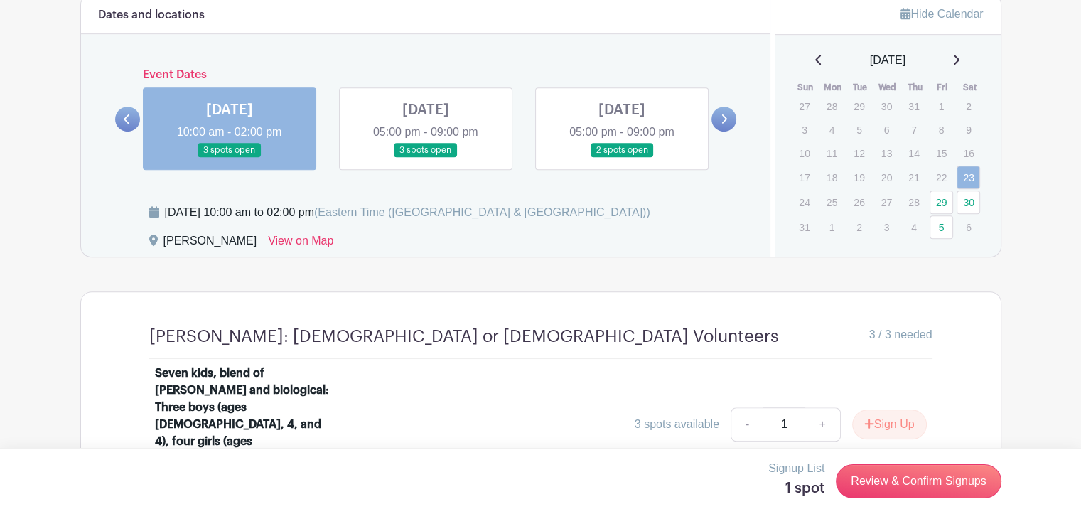
scroll to position [935, 0]
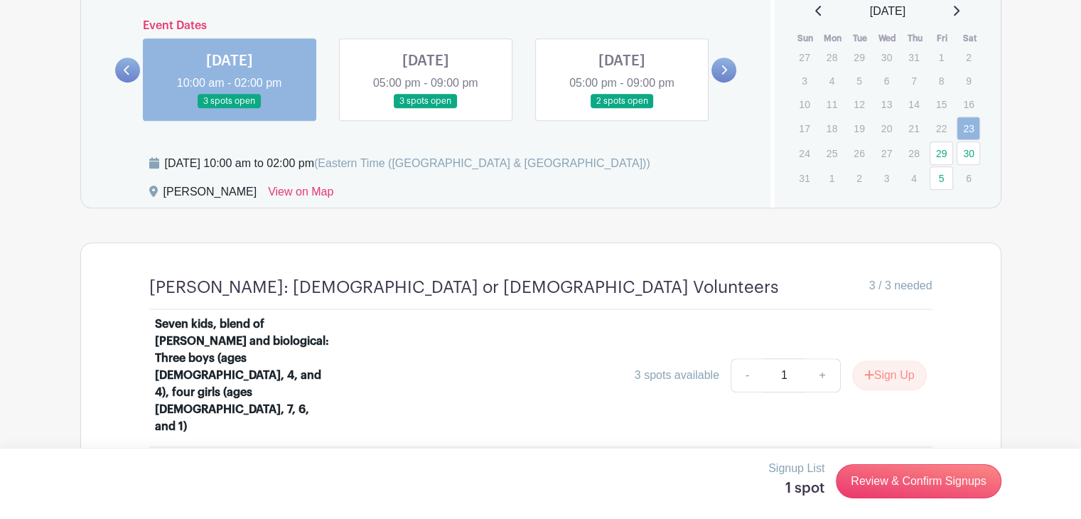
click at [663, 367] on div "3 spots available" at bounding box center [677, 375] width 85 height 17
click at [819, 358] on link "+" at bounding box center [823, 375] width 36 height 34
click at [741, 358] on link "-" at bounding box center [747, 375] width 33 height 34
type input "1"
click at [899, 481] on link "Review & Confirm Signups" at bounding box center [918, 481] width 165 height 34
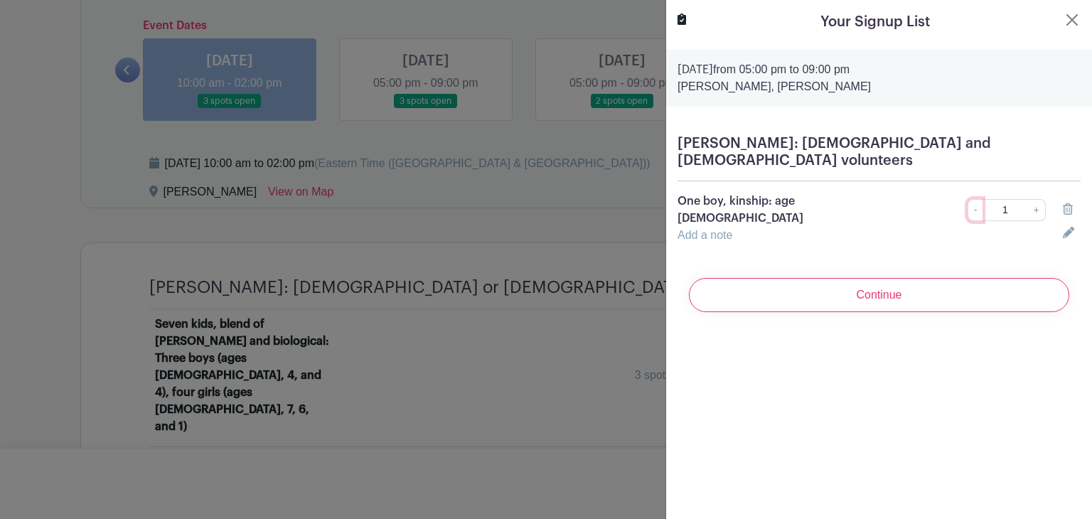
click at [968, 199] on link "-" at bounding box center [976, 210] width 16 height 22
click at [1063, 201] on div at bounding box center [1071, 209] width 35 height 17
click at [1063, 203] on icon at bounding box center [1068, 208] width 10 height 11
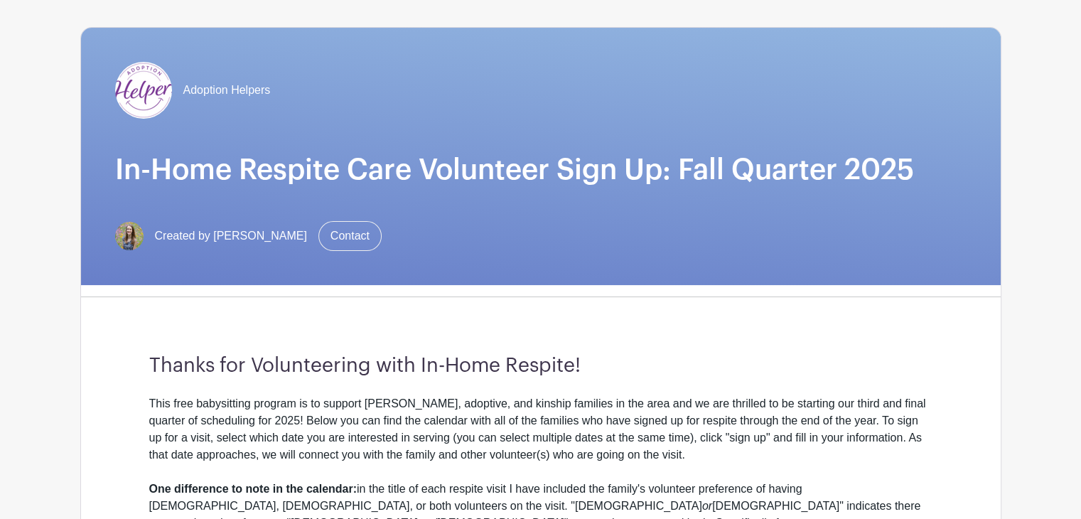
scroll to position [0, 0]
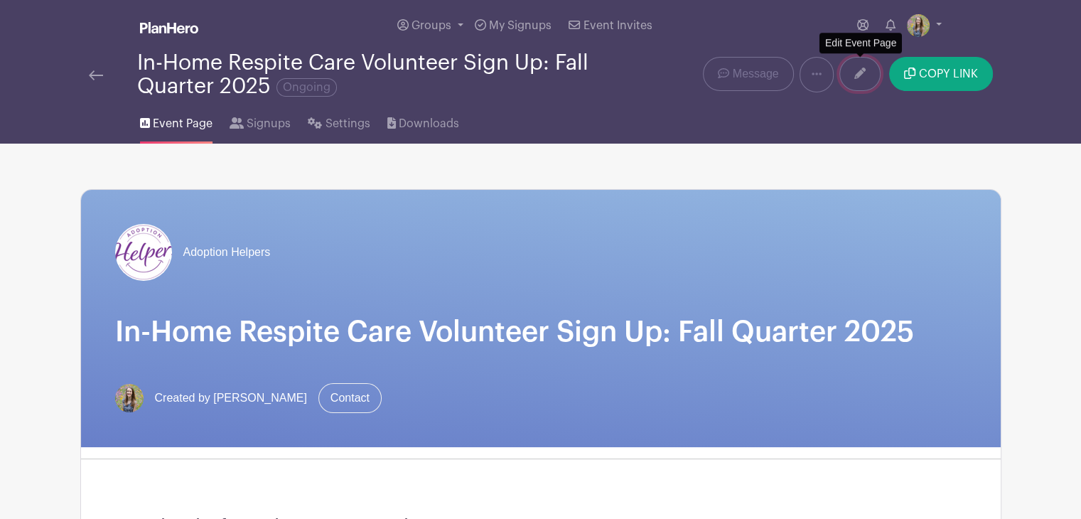
click at [874, 78] on link at bounding box center [860, 74] width 41 height 34
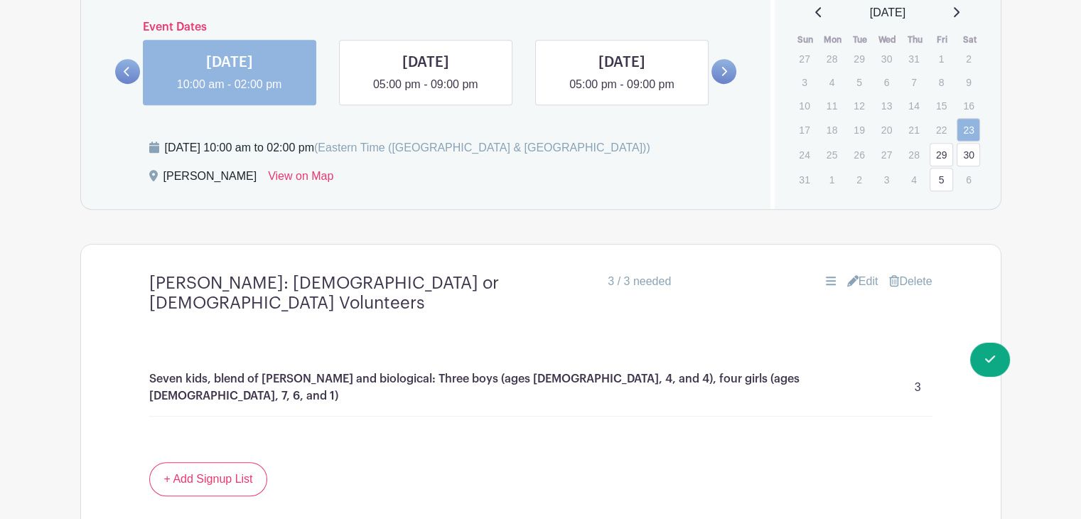
scroll to position [987, 0]
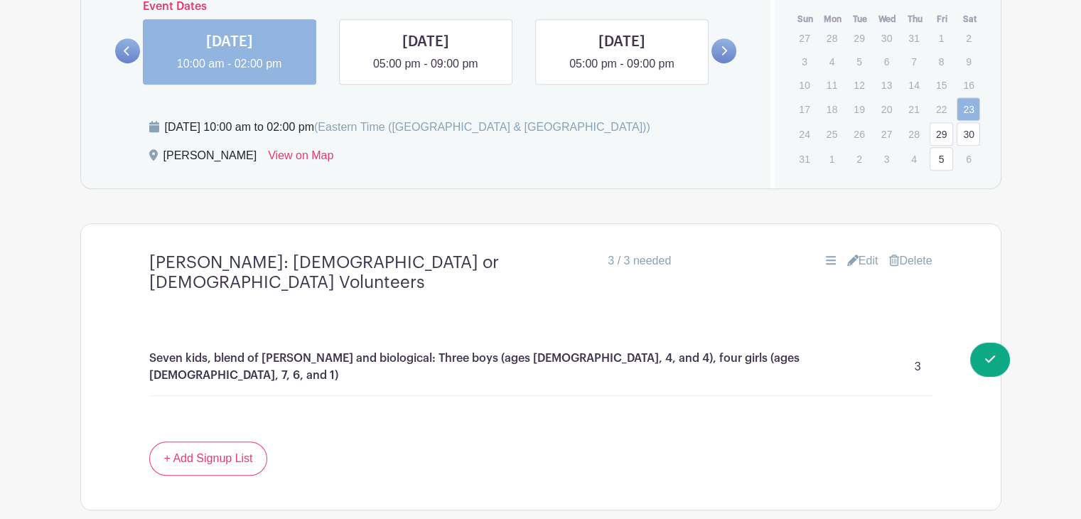
click at [852, 254] on icon at bounding box center [852, 259] width 11 height 11
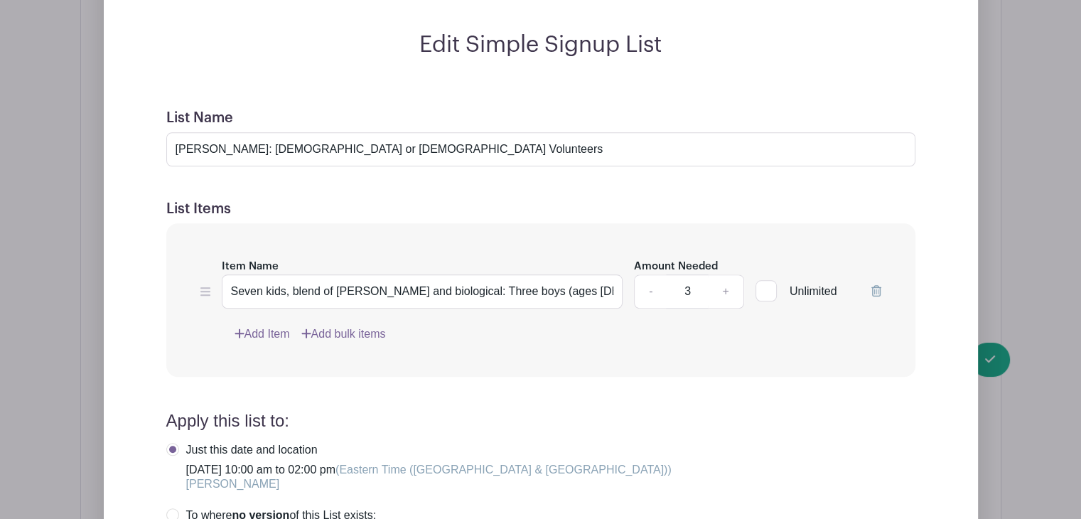
scroll to position [1305, 0]
click at [722, 292] on link "+" at bounding box center [726, 291] width 36 height 34
type input "4"
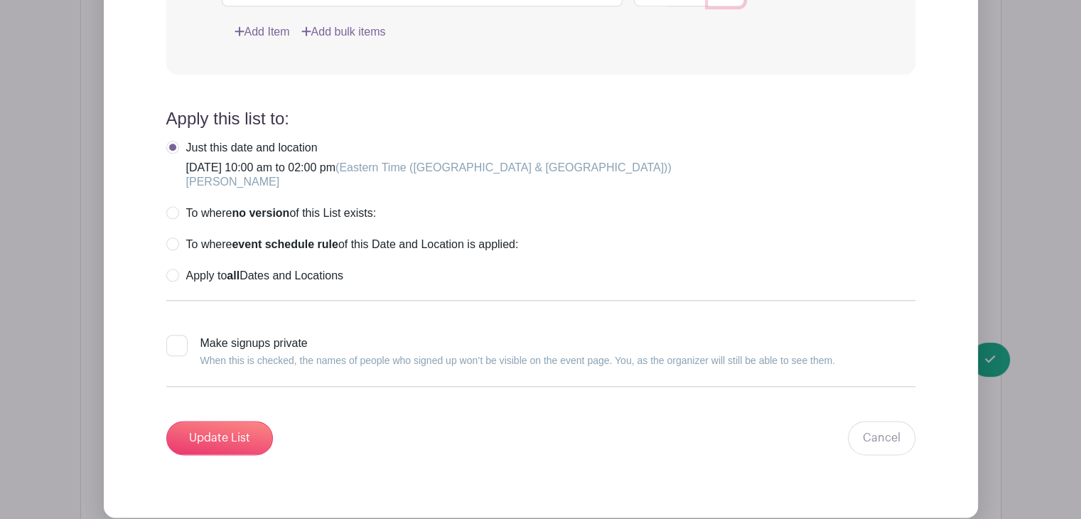
scroll to position [1618, 0]
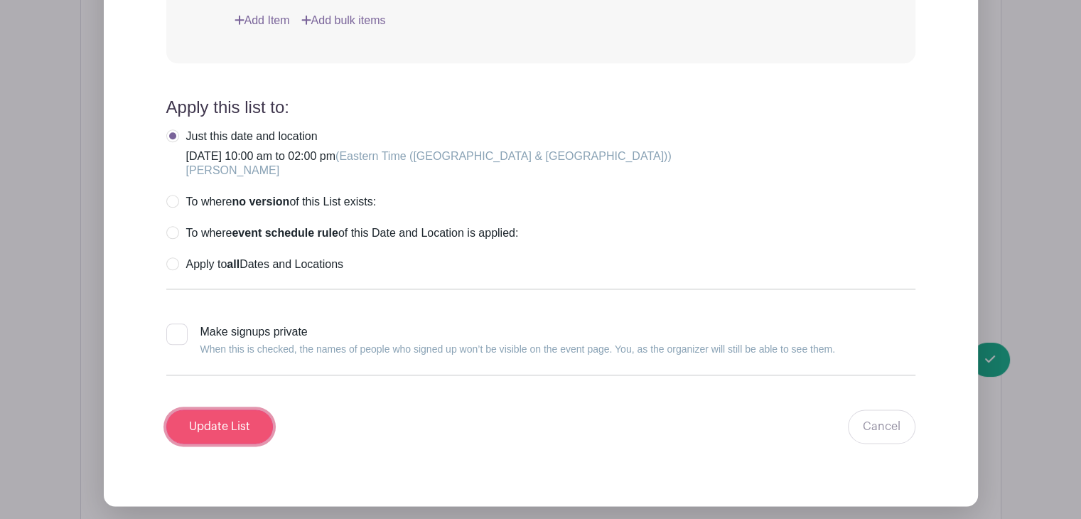
click at [235, 412] on input "Update List" at bounding box center [219, 426] width 107 height 34
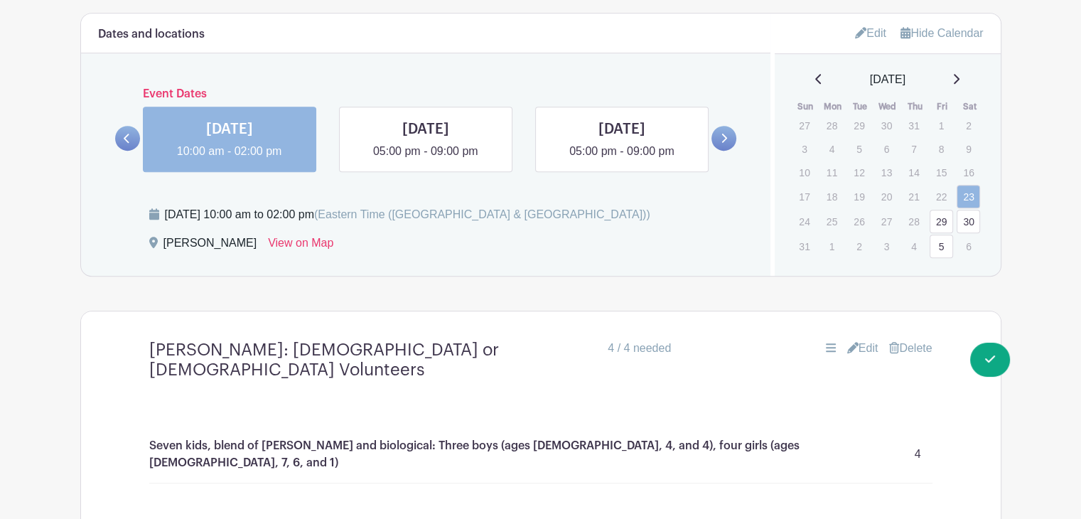
scroll to position [899, 0]
click at [426, 161] on link at bounding box center [426, 161] width 0 height 0
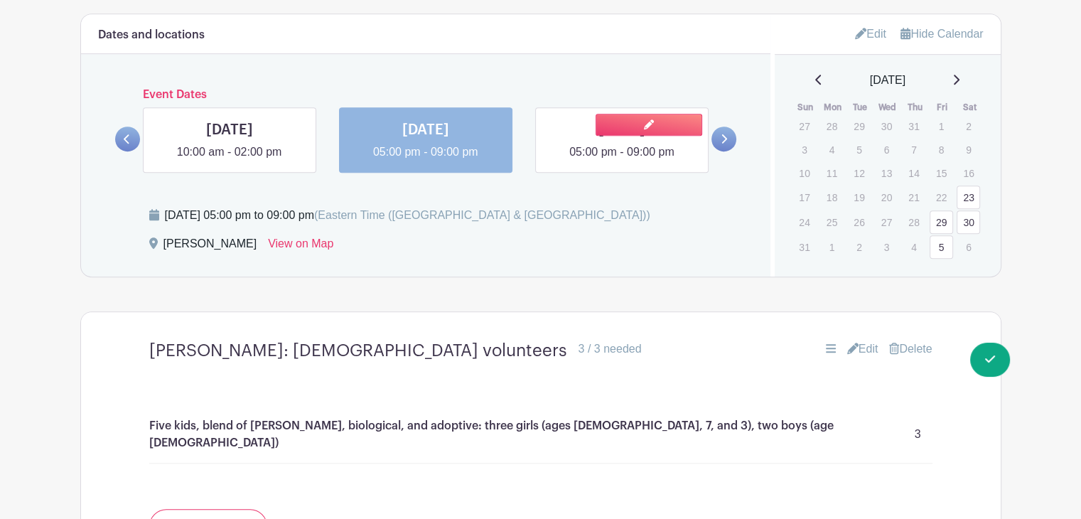
click at [622, 161] on link at bounding box center [622, 161] width 0 height 0
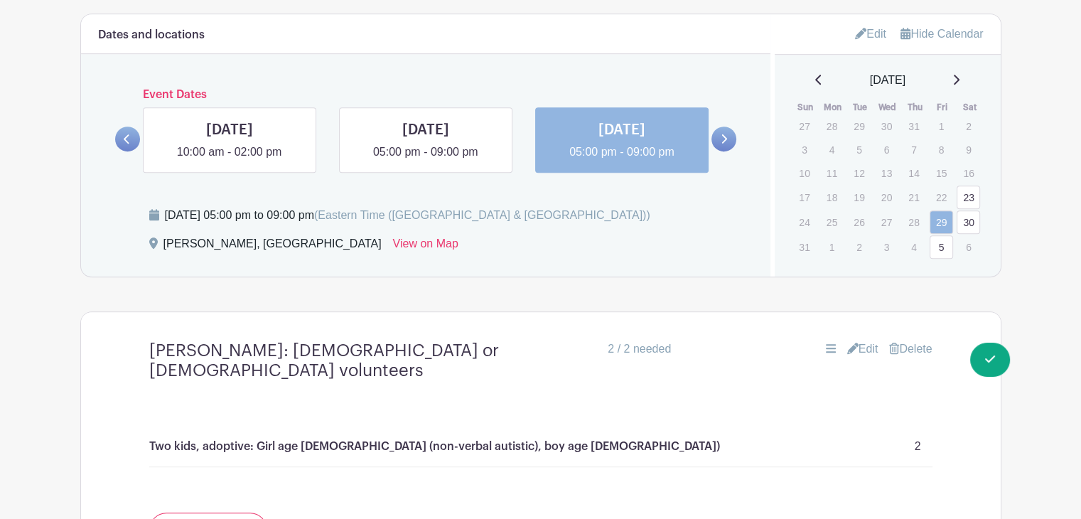
click at [724, 139] on icon at bounding box center [724, 139] width 6 height 11
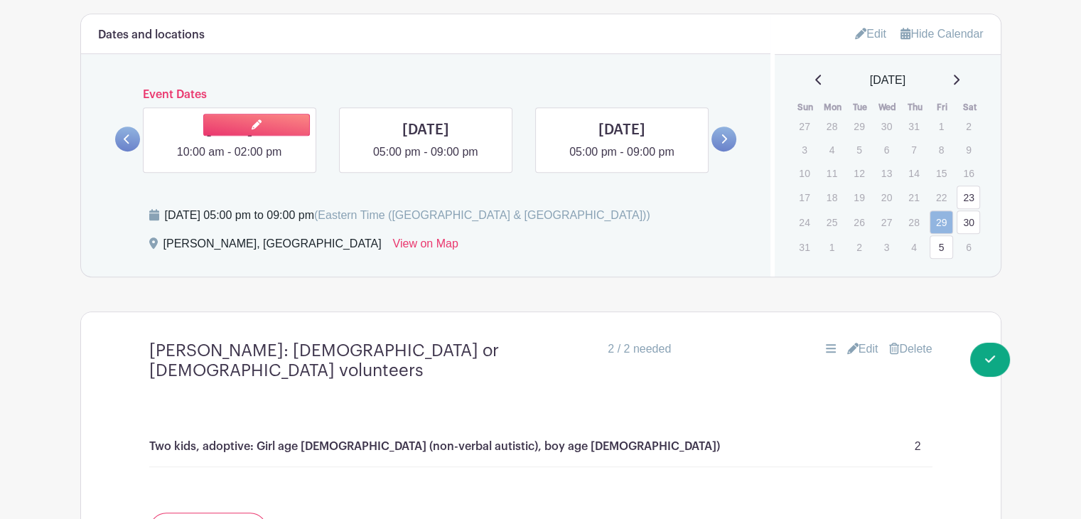
click at [230, 161] on link at bounding box center [230, 161] width 0 height 0
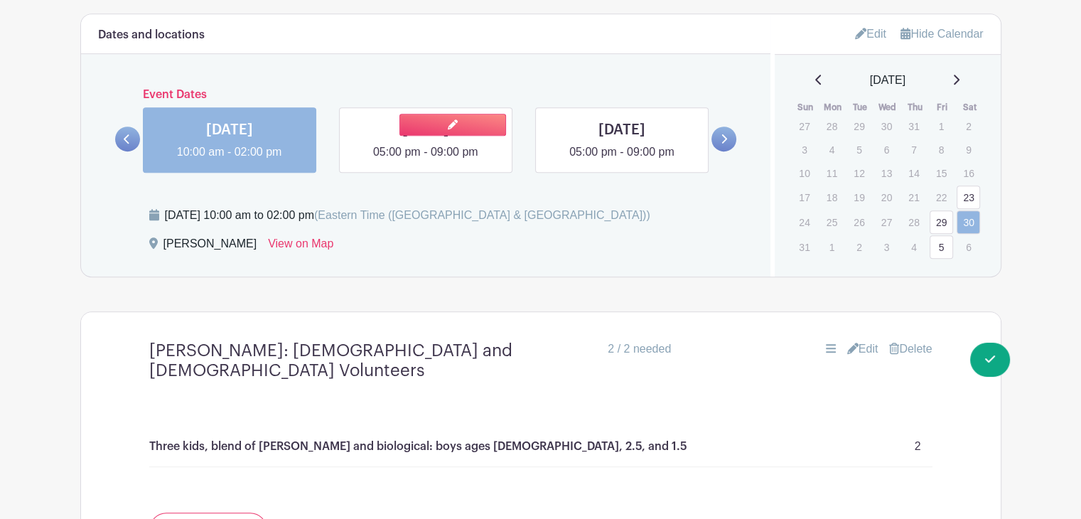
click at [426, 161] on link at bounding box center [426, 161] width 0 height 0
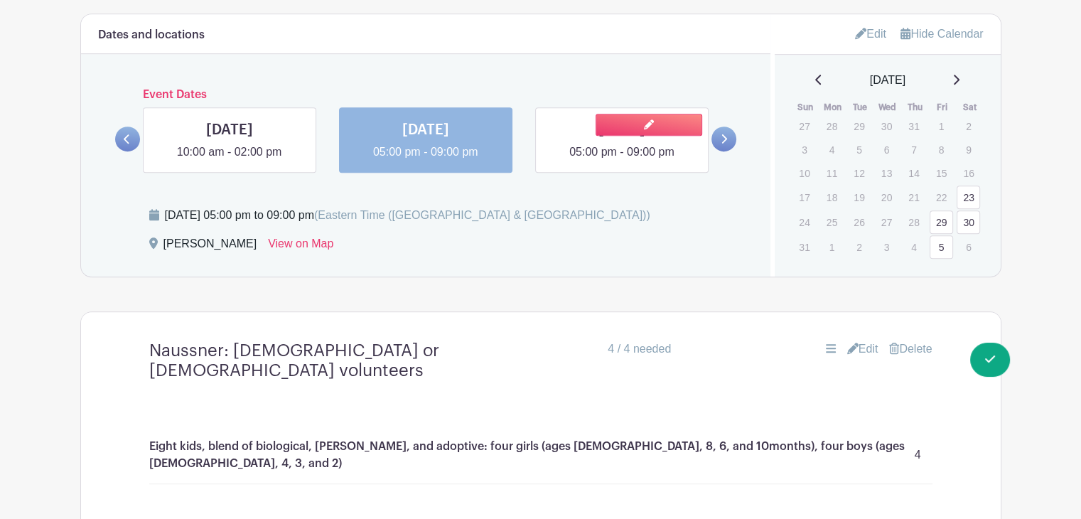
click at [622, 161] on link at bounding box center [622, 161] width 0 height 0
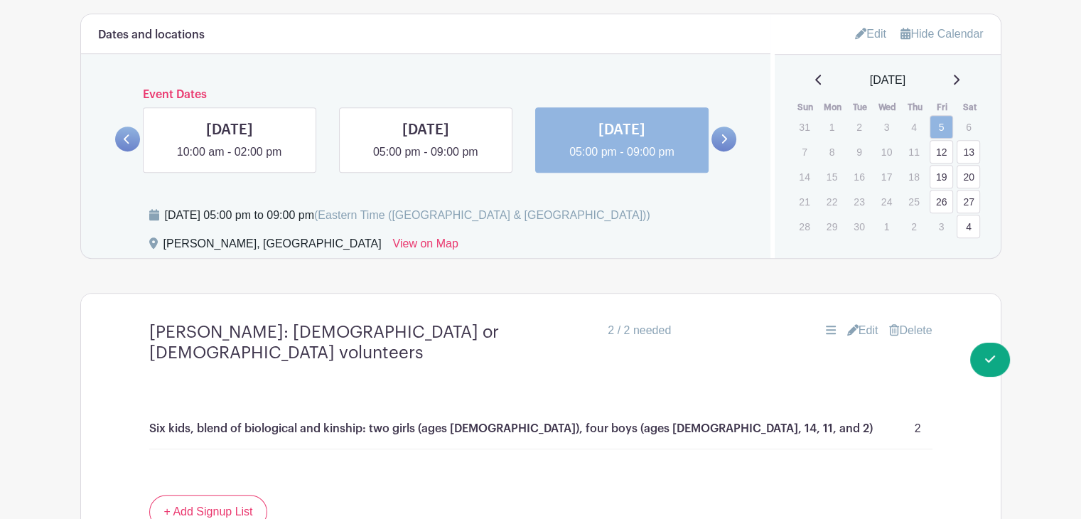
click at [727, 140] on link at bounding box center [724, 139] width 25 height 25
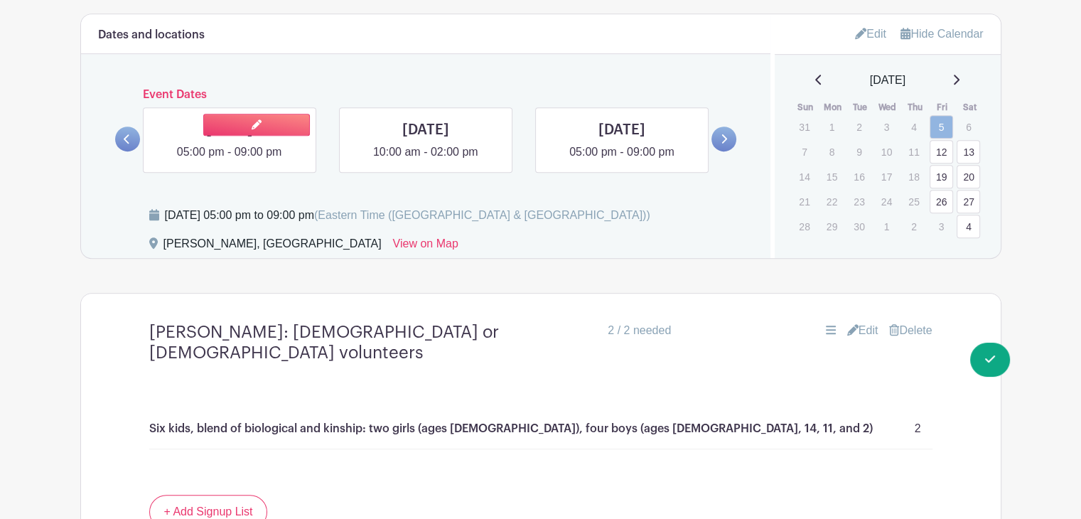
click at [230, 161] on link at bounding box center [230, 161] width 0 height 0
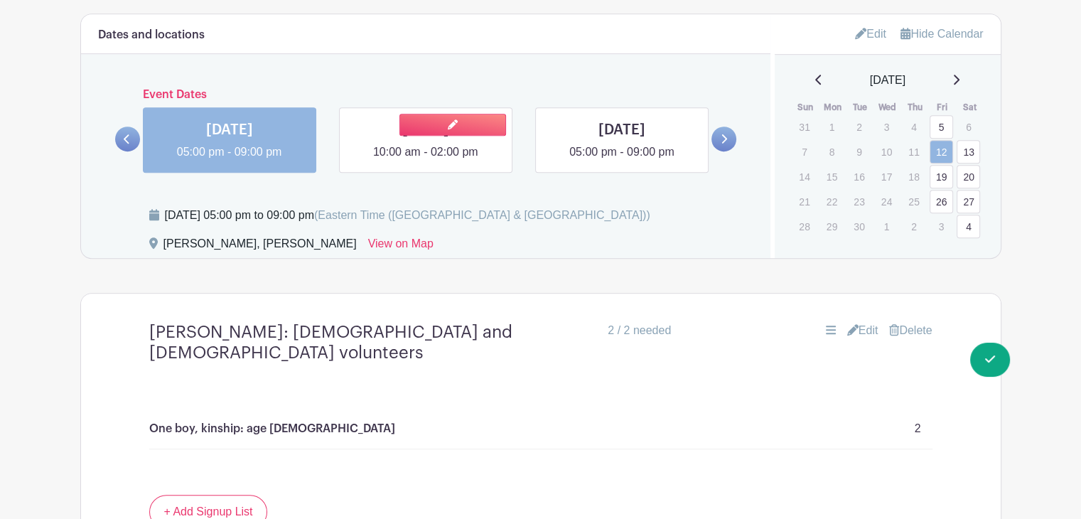
click at [426, 161] on link at bounding box center [426, 161] width 0 height 0
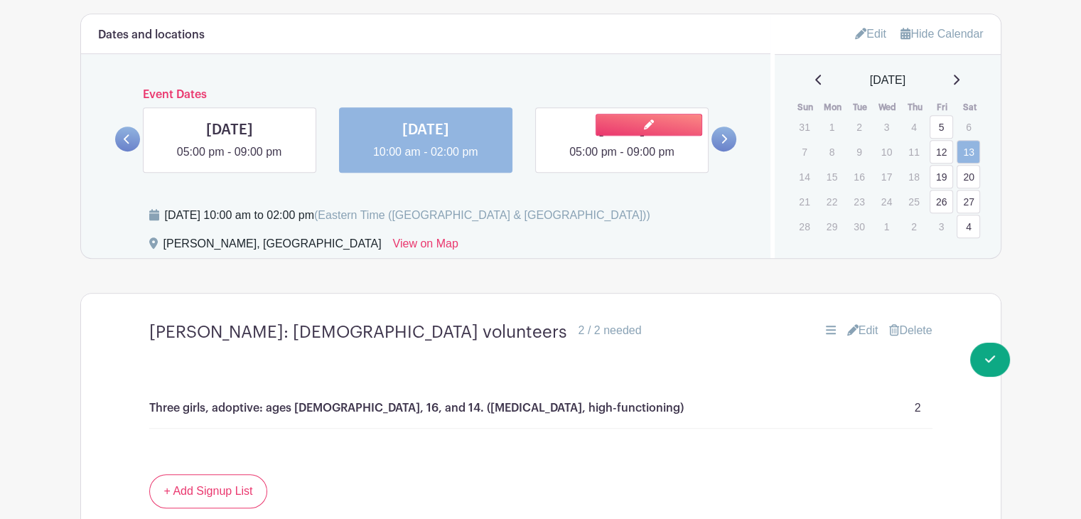
click at [622, 161] on link at bounding box center [622, 161] width 0 height 0
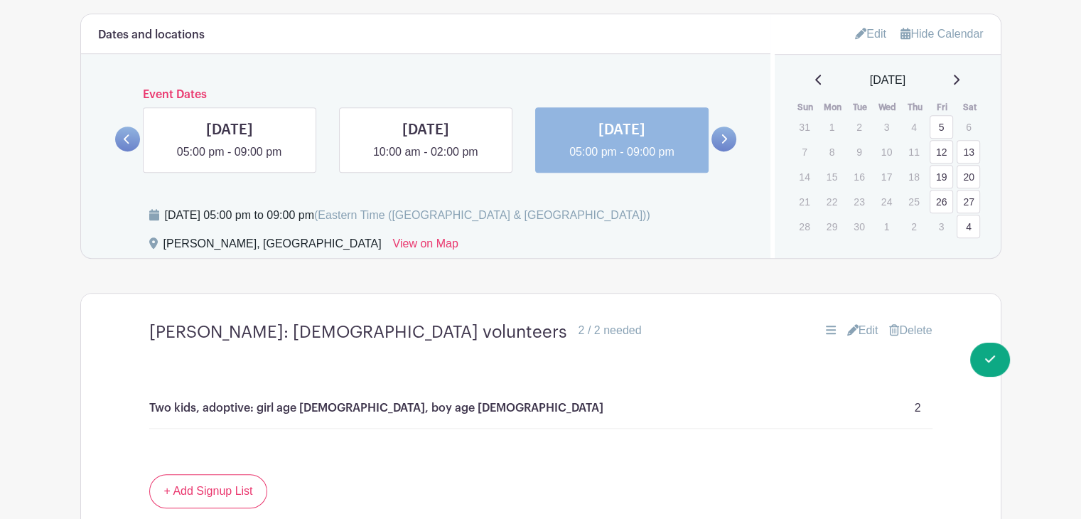
click at [725, 135] on icon at bounding box center [724, 139] width 6 height 11
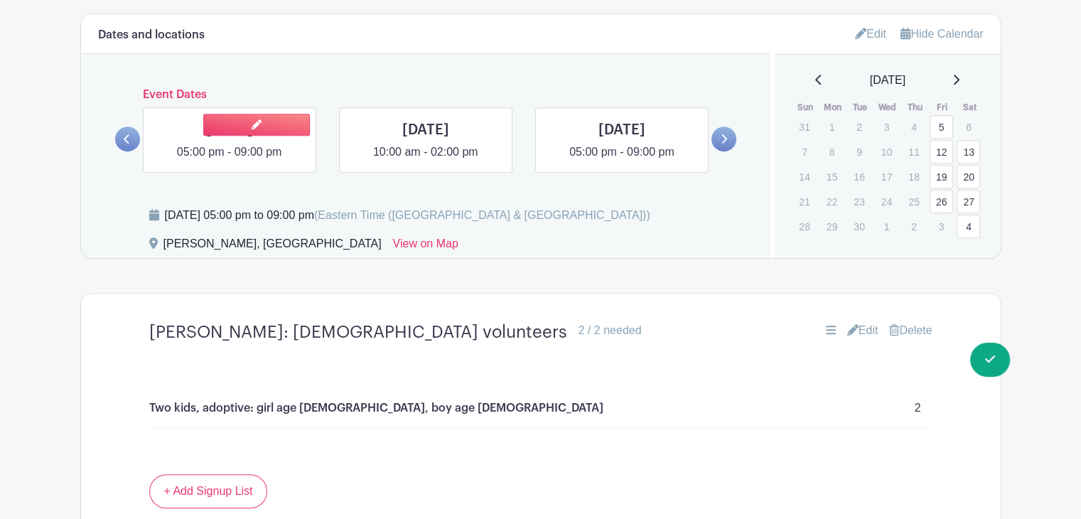
click at [230, 161] on link at bounding box center [230, 161] width 0 height 0
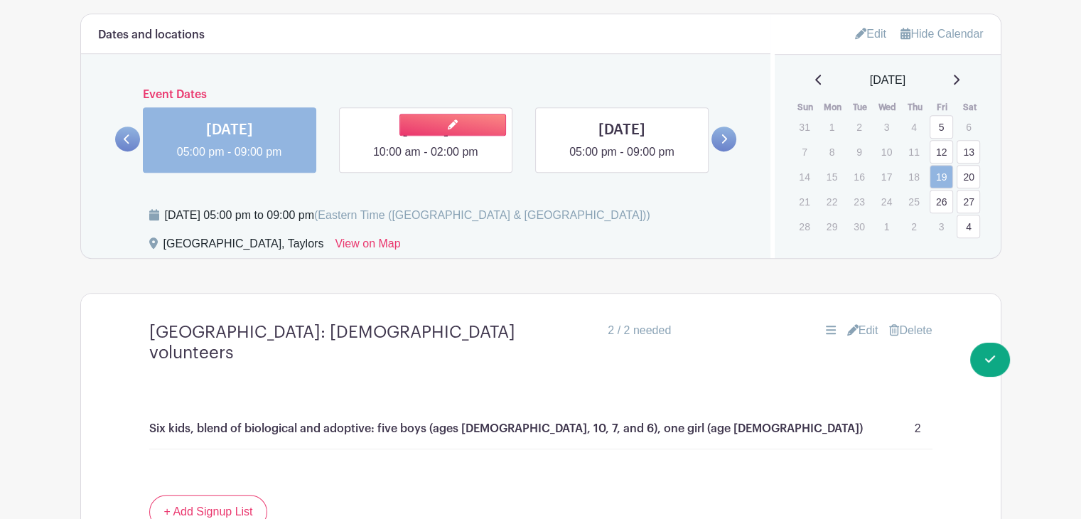
click at [426, 161] on link at bounding box center [426, 161] width 0 height 0
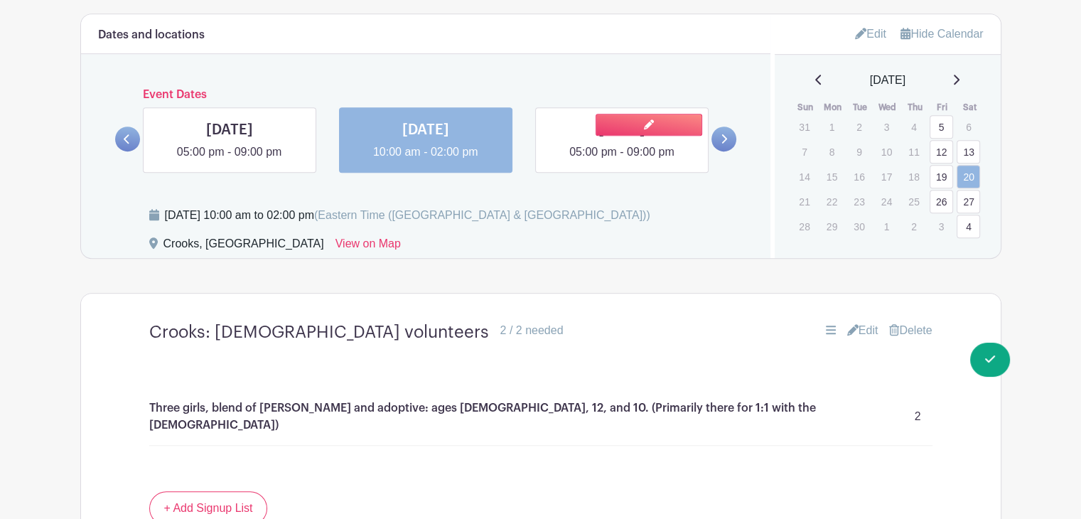
click at [622, 161] on link at bounding box center [622, 161] width 0 height 0
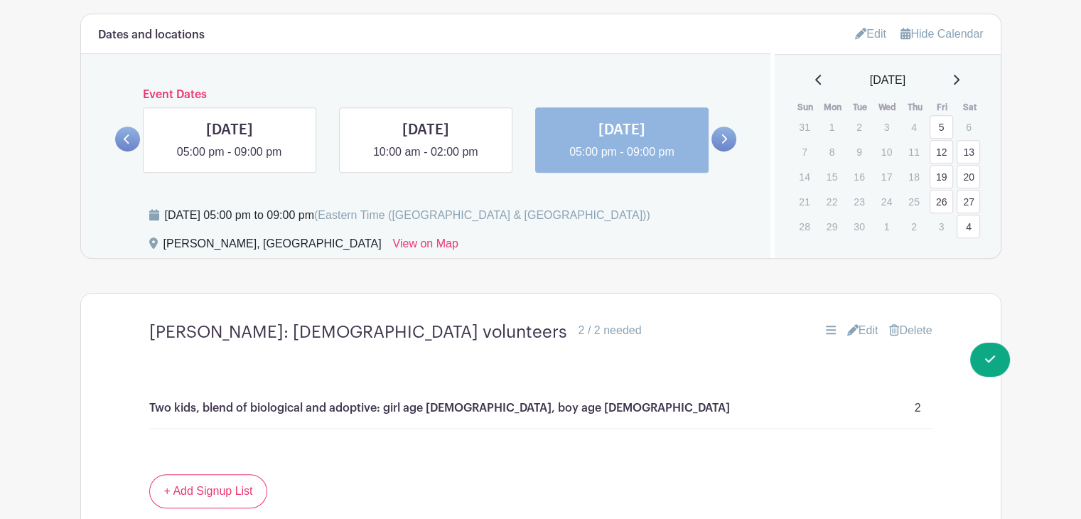
click at [729, 139] on link at bounding box center [724, 139] width 25 height 25
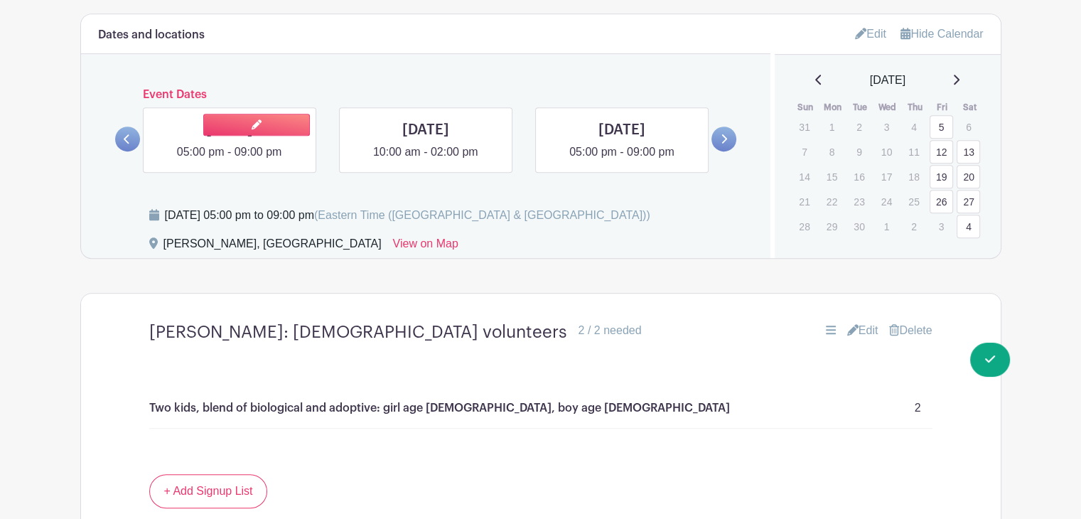
click at [230, 161] on link at bounding box center [230, 161] width 0 height 0
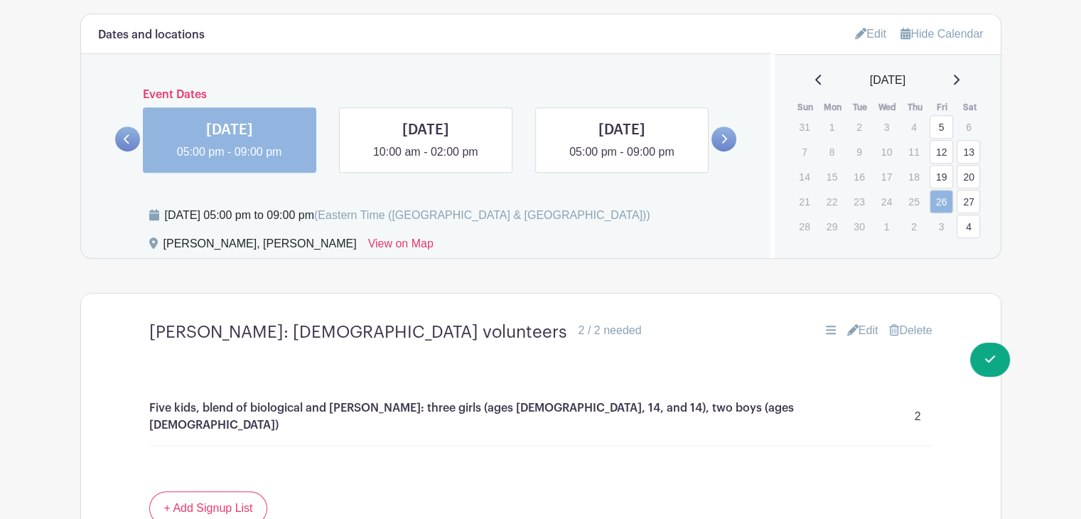
click at [856, 331] on link "Edit" at bounding box center [862, 330] width 31 height 17
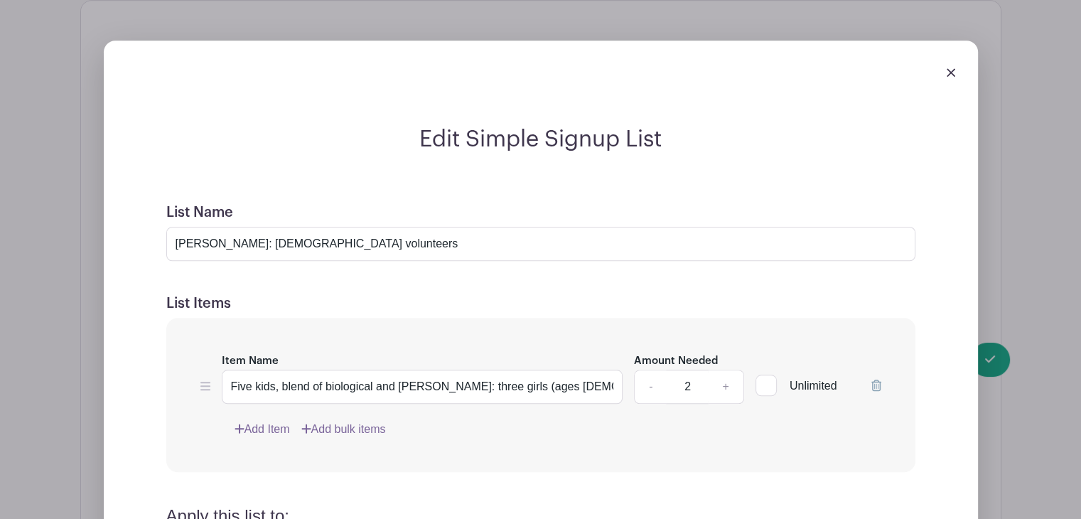
scroll to position [1200, 0]
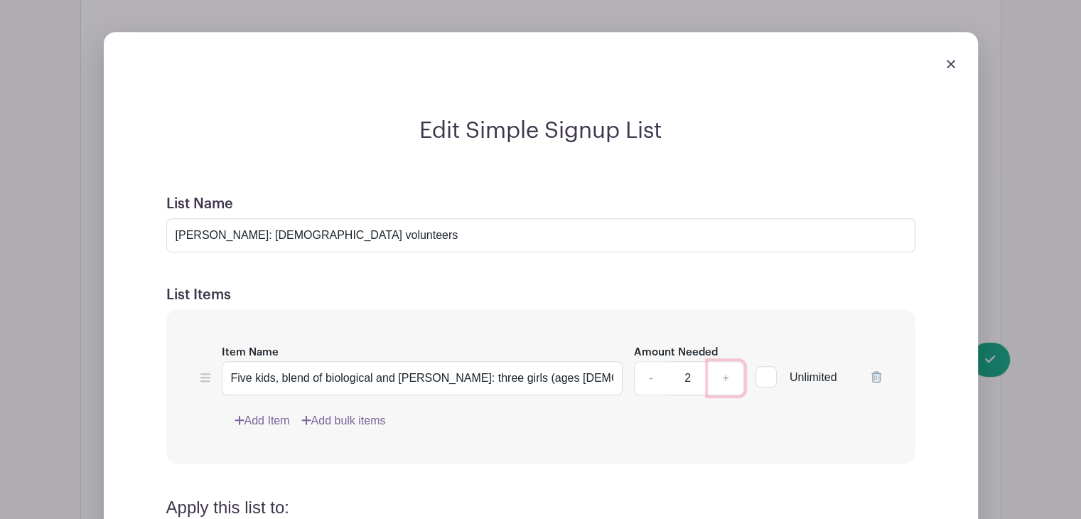
click at [724, 381] on link "+" at bounding box center [726, 378] width 36 height 34
type input "3"
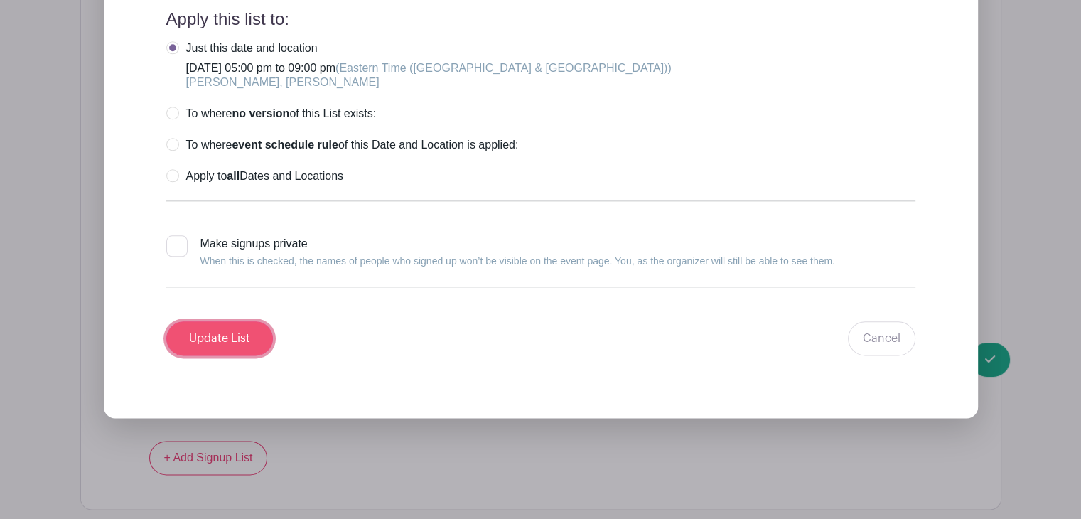
click at [234, 340] on input "Update List" at bounding box center [219, 338] width 107 height 34
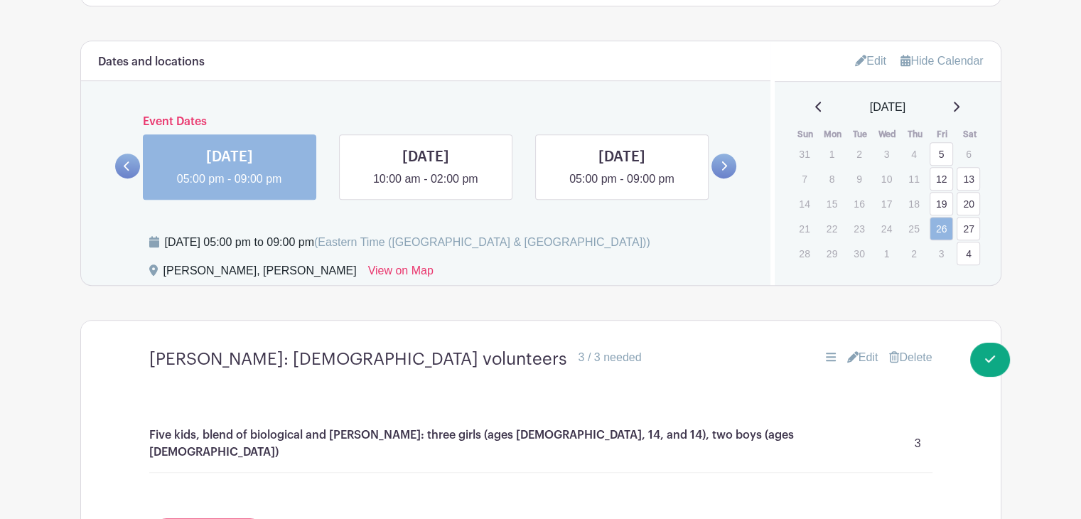
scroll to position [867, 0]
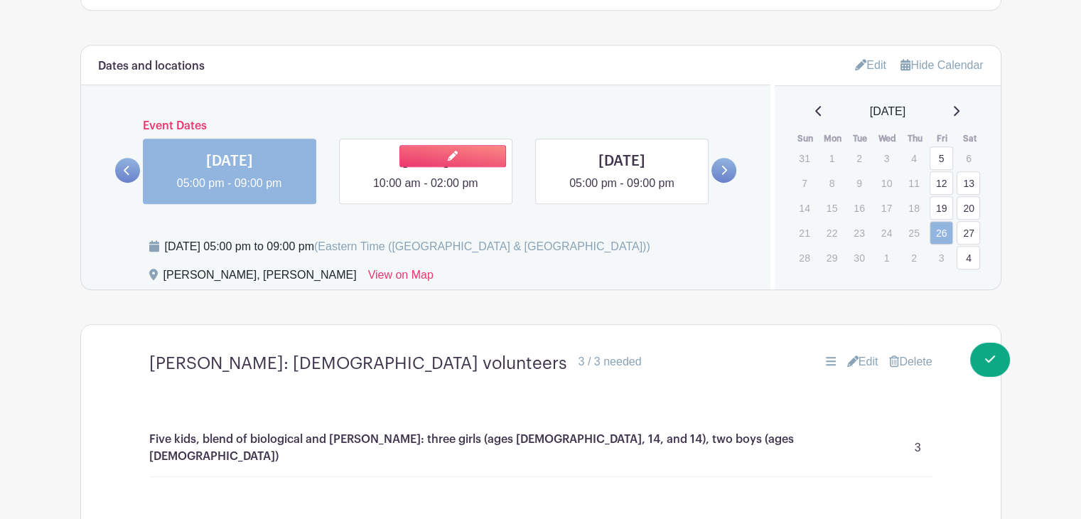
click at [426, 192] on link at bounding box center [426, 192] width 0 height 0
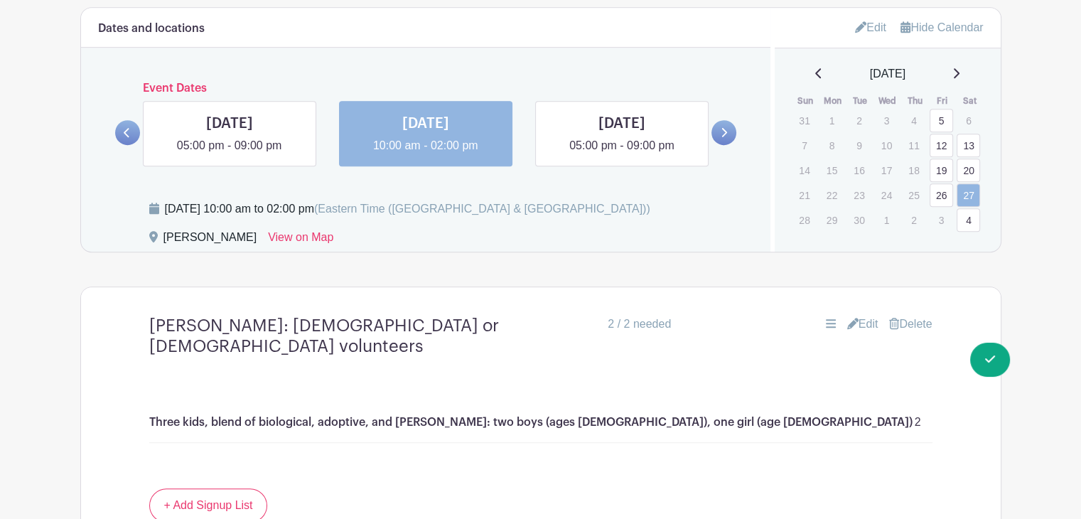
scroll to position [921, 0]
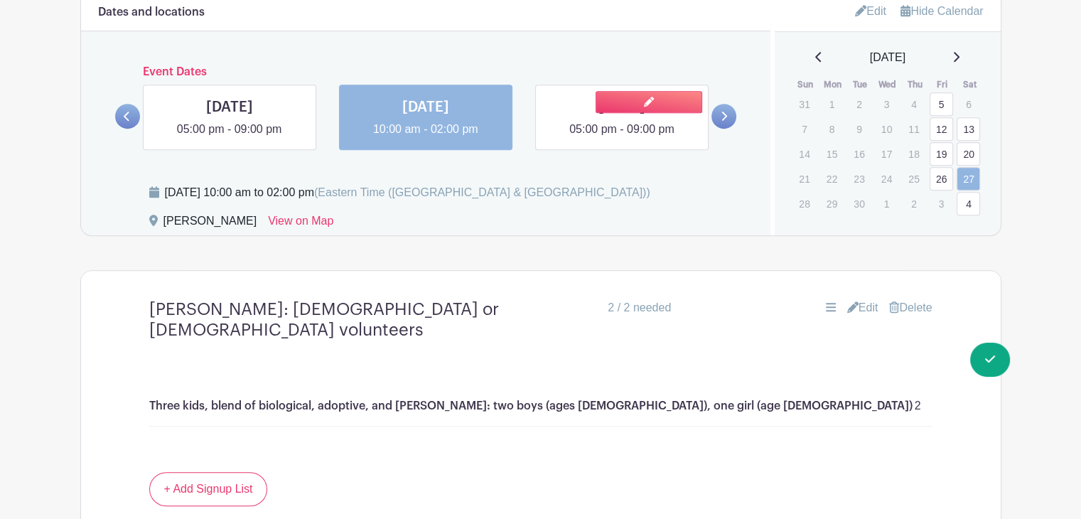
click at [622, 138] on link at bounding box center [622, 138] width 0 height 0
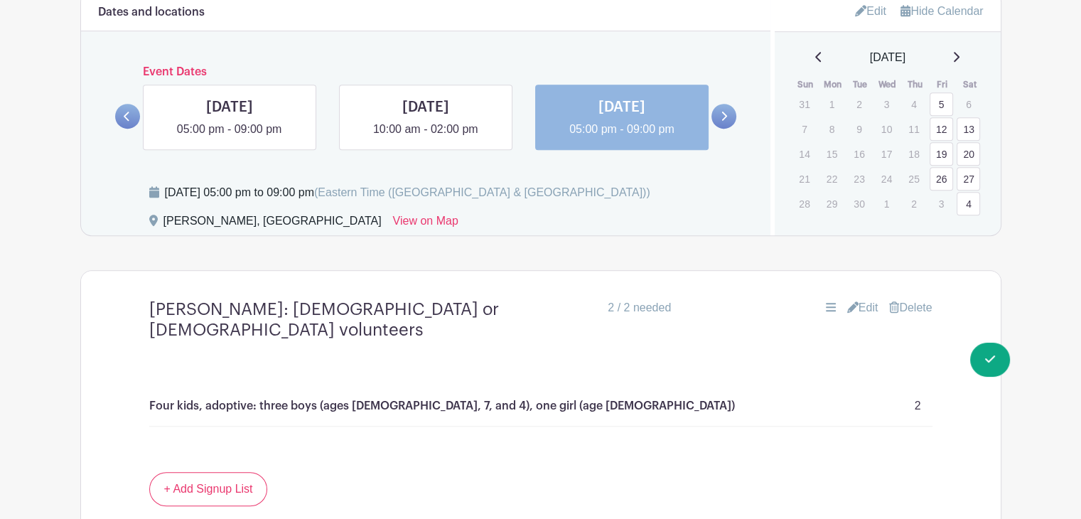
click at [727, 112] on icon at bounding box center [724, 116] width 6 height 11
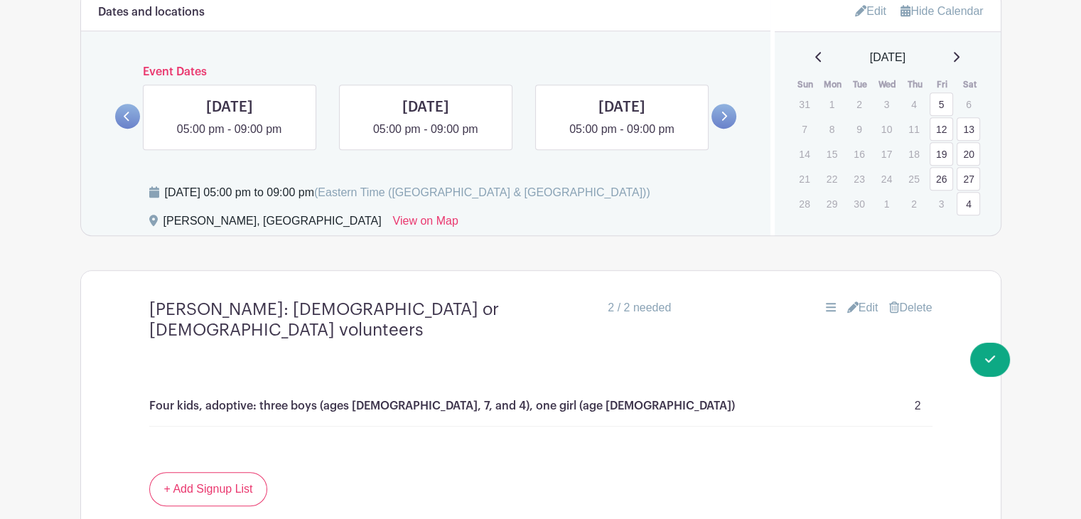
click at [849, 305] on icon at bounding box center [852, 306] width 11 height 11
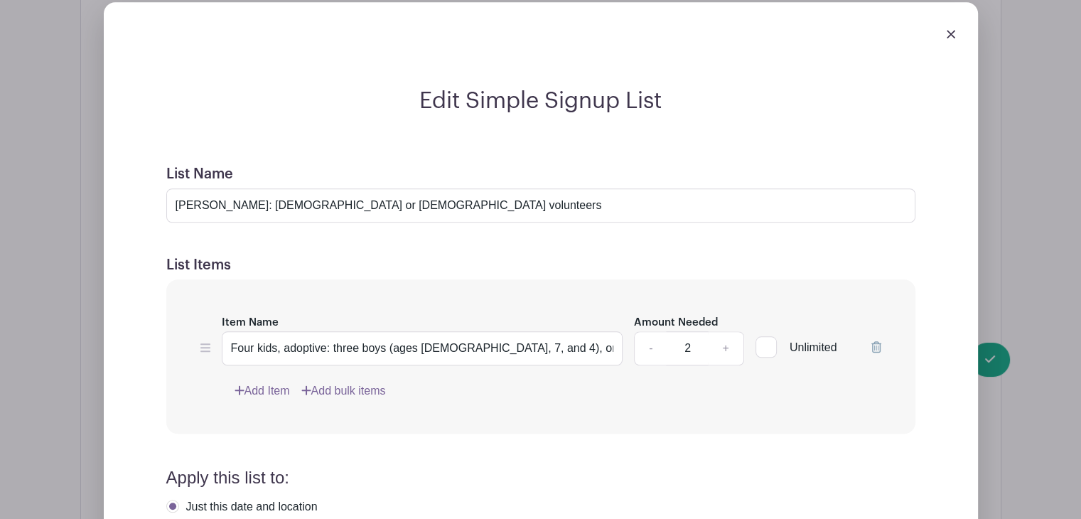
scroll to position [1231, 0]
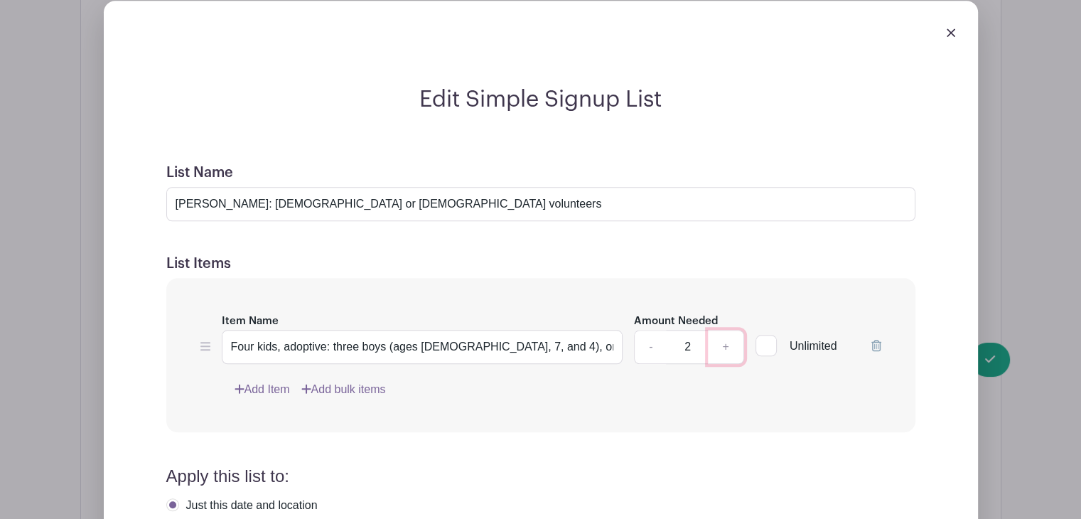
click at [728, 350] on link "+" at bounding box center [726, 347] width 36 height 34
type input "3"
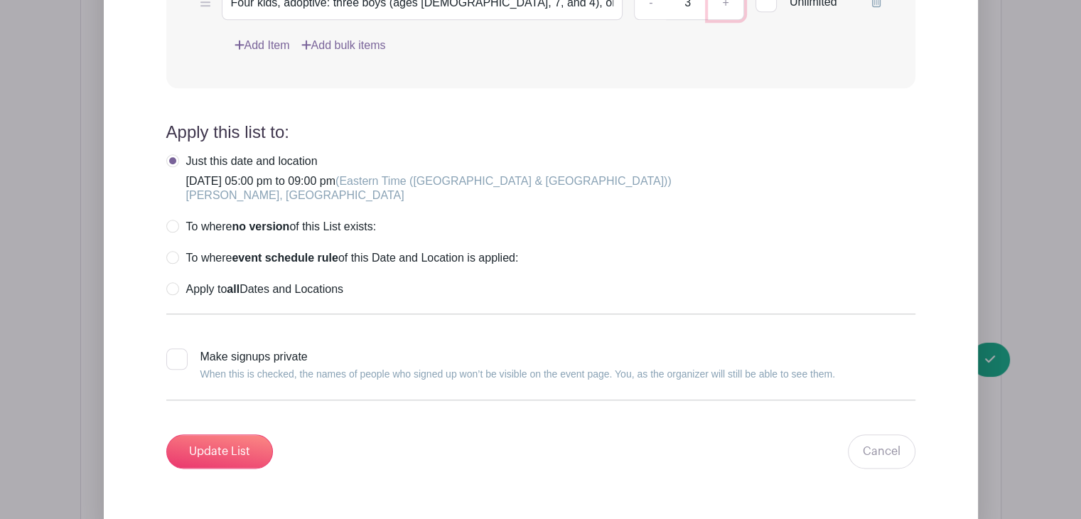
scroll to position [1587, 0]
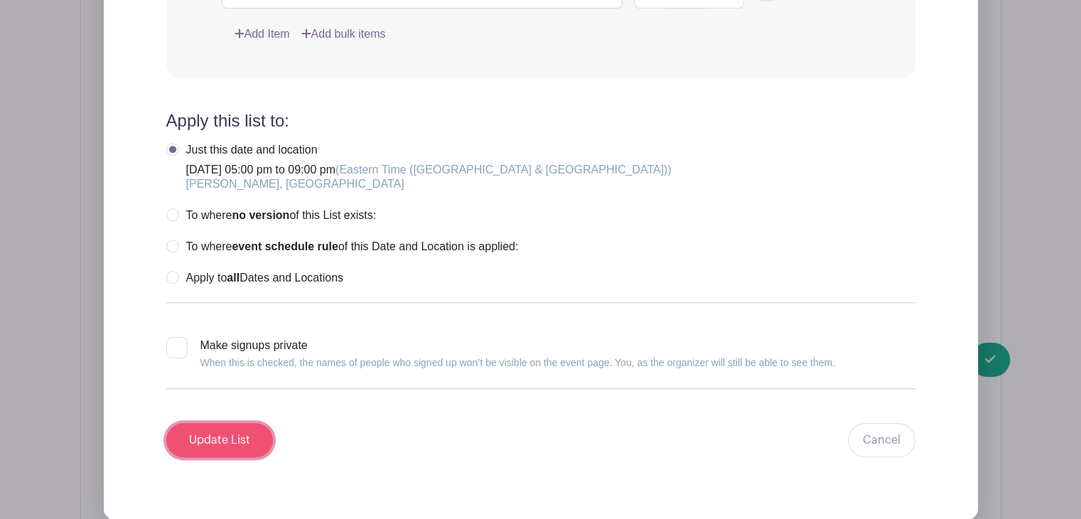
click at [244, 444] on input "Update List" at bounding box center [219, 440] width 107 height 34
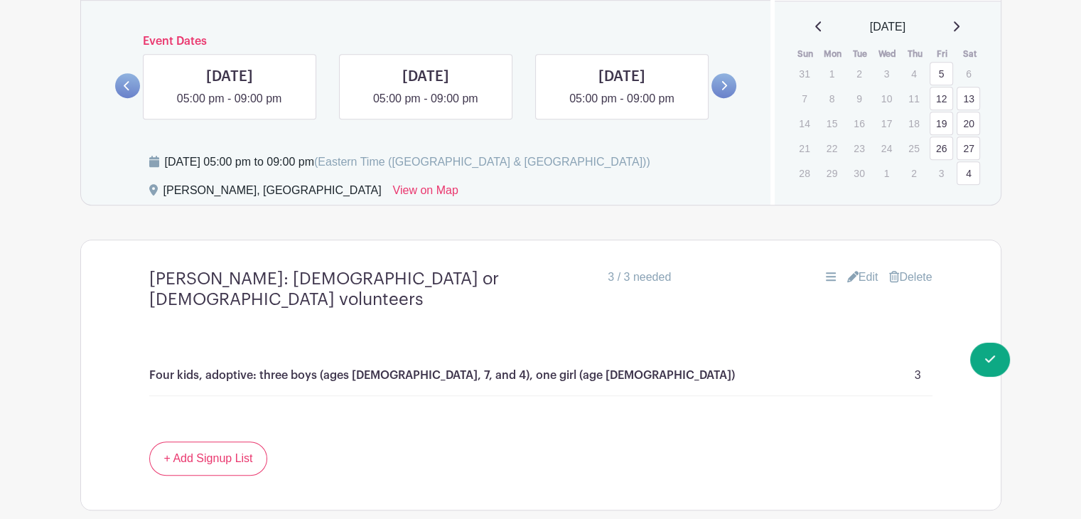
scroll to position [945, 0]
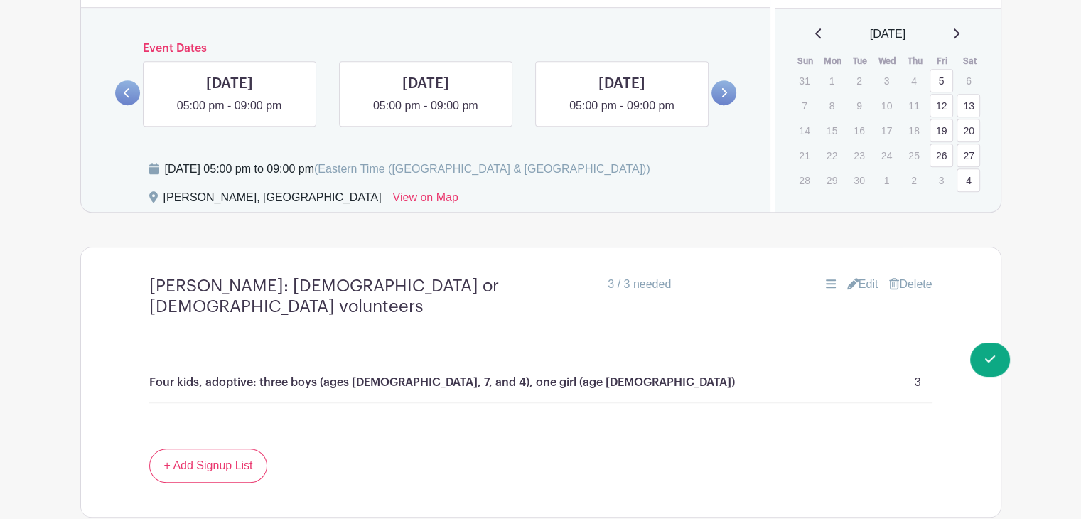
click at [123, 97] on link at bounding box center [127, 92] width 25 height 25
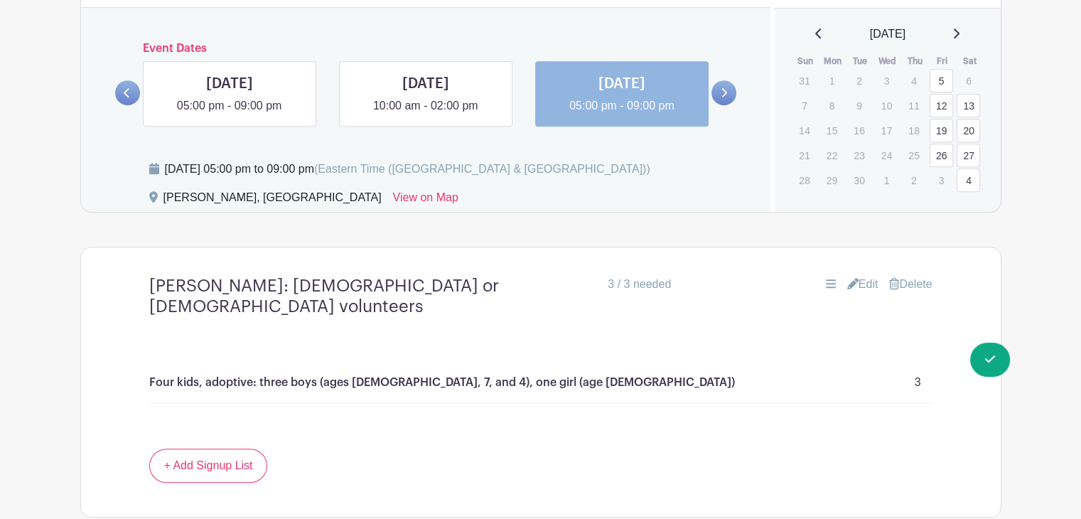
click at [722, 85] on link at bounding box center [724, 92] width 25 height 25
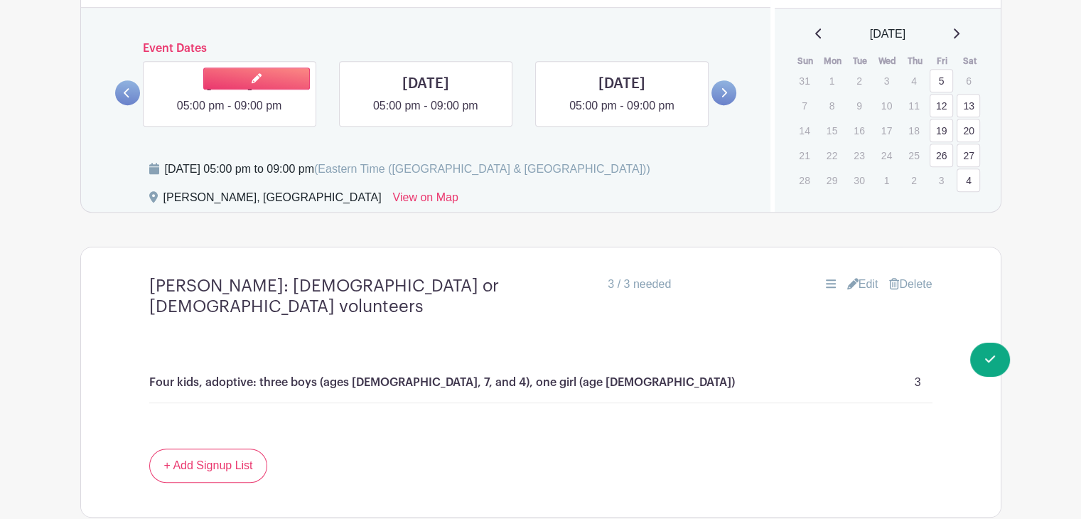
click at [230, 114] on link at bounding box center [230, 114] width 0 height 0
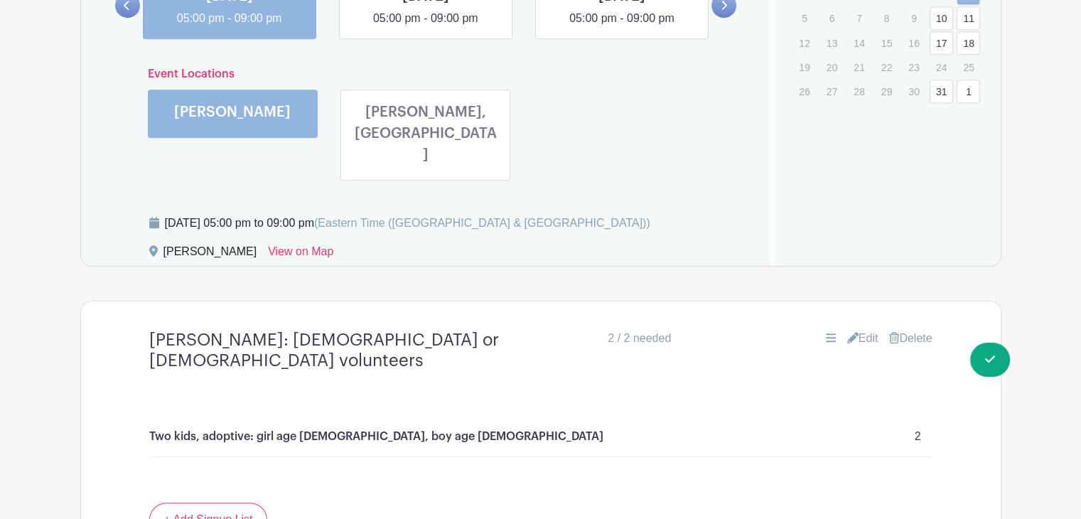
scroll to position [1030, 0]
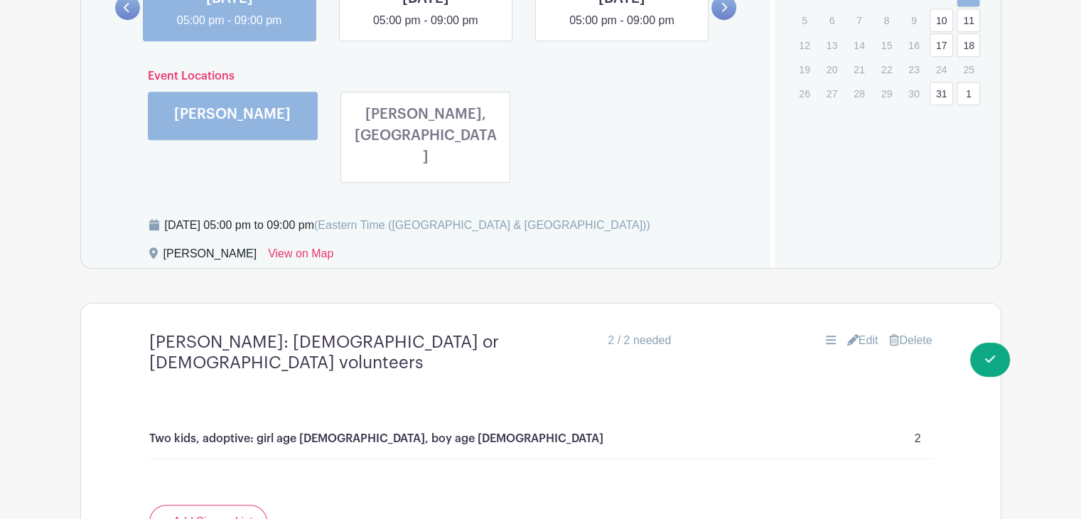
click at [426, 171] on link at bounding box center [426, 171] width 0 height 0
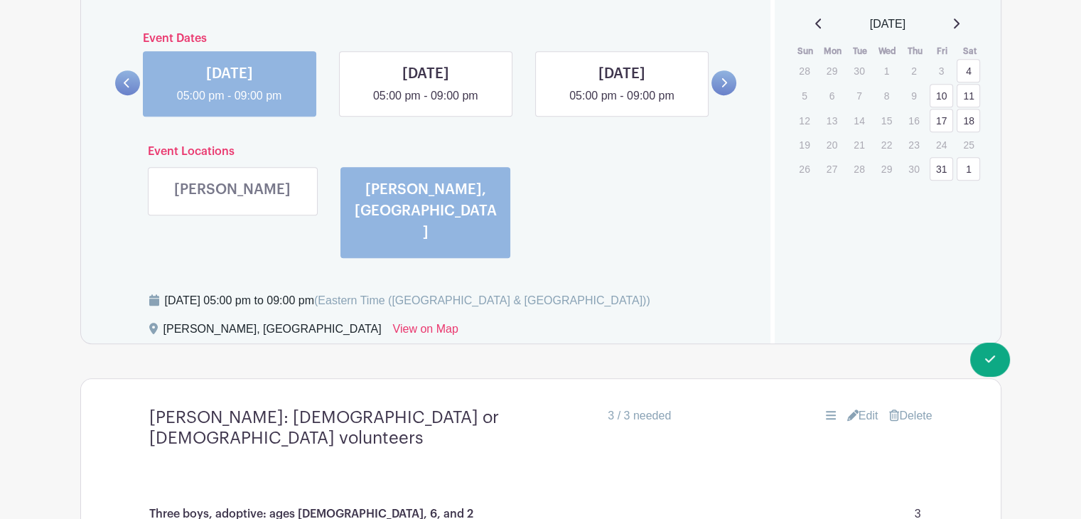
scroll to position [911, 0]
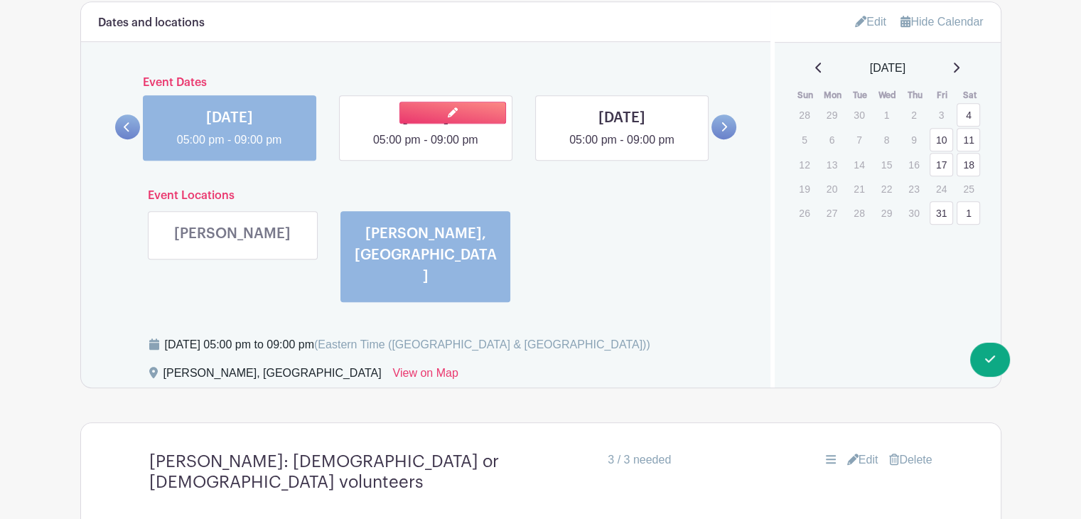
click at [426, 149] on link at bounding box center [426, 149] width 0 height 0
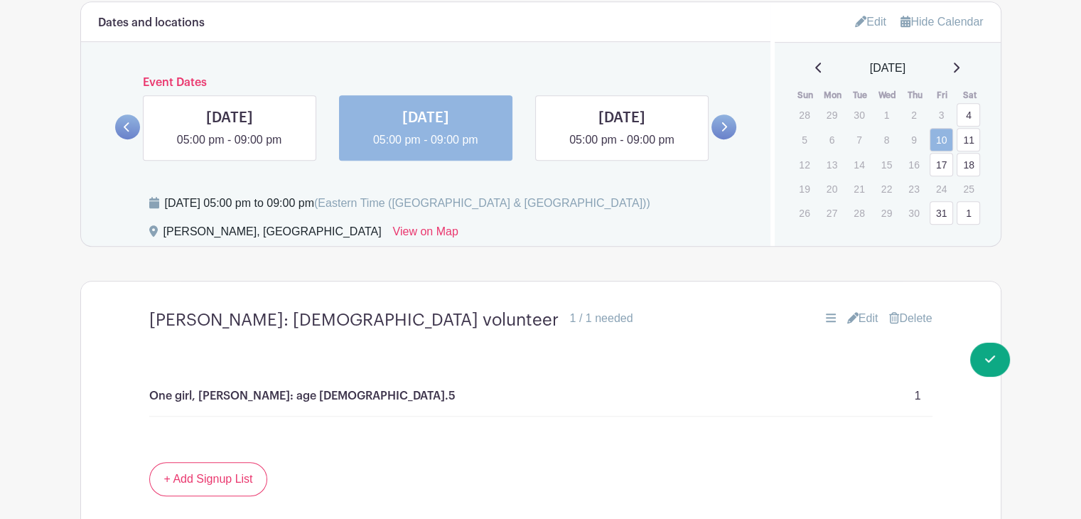
click at [857, 321] on link "Edit" at bounding box center [862, 318] width 31 height 17
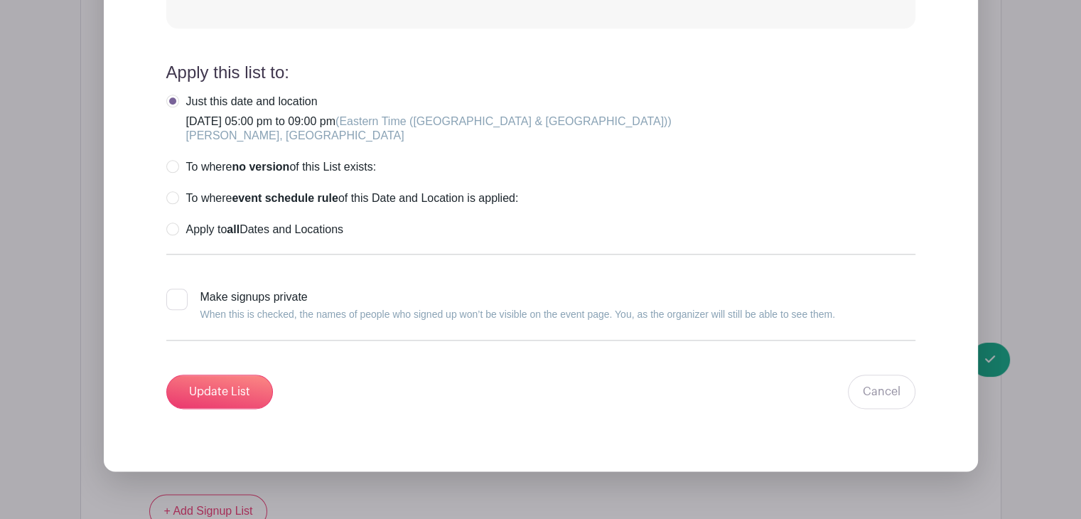
scroll to position [1636, 0]
drag, startPoint x: 891, startPoint y: 409, endPoint x: 879, endPoint y: 390, distance: 22.5
click at [879, 390] on form "List Name Timmons: Female volunteer List Items Item Name One girl, foster: age …" at bounding box center [540, 84] width 783 height 682
click at [879, 390] on link "Cancel" at bounding box center [882, 391] width 68 height 34
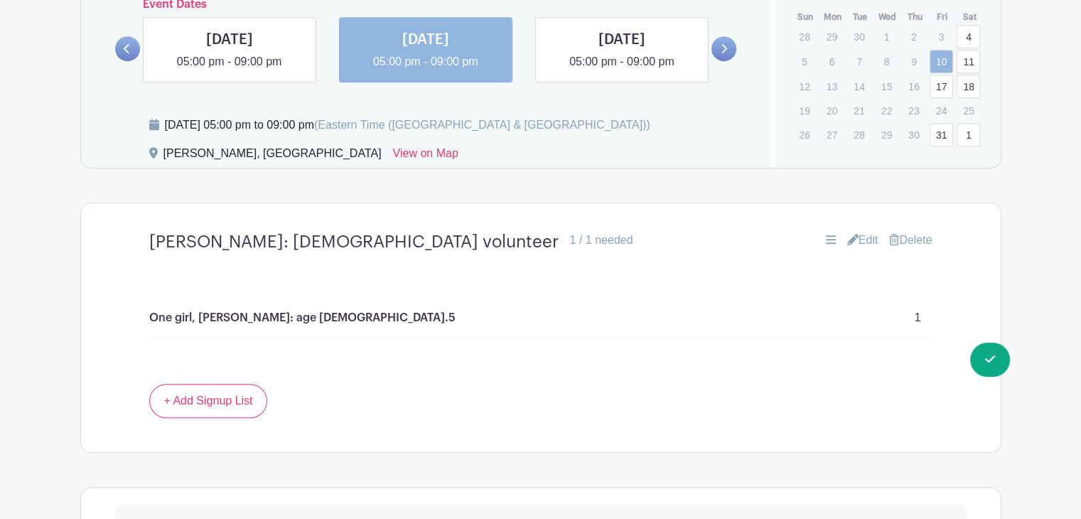
scroll to position [892, 0]
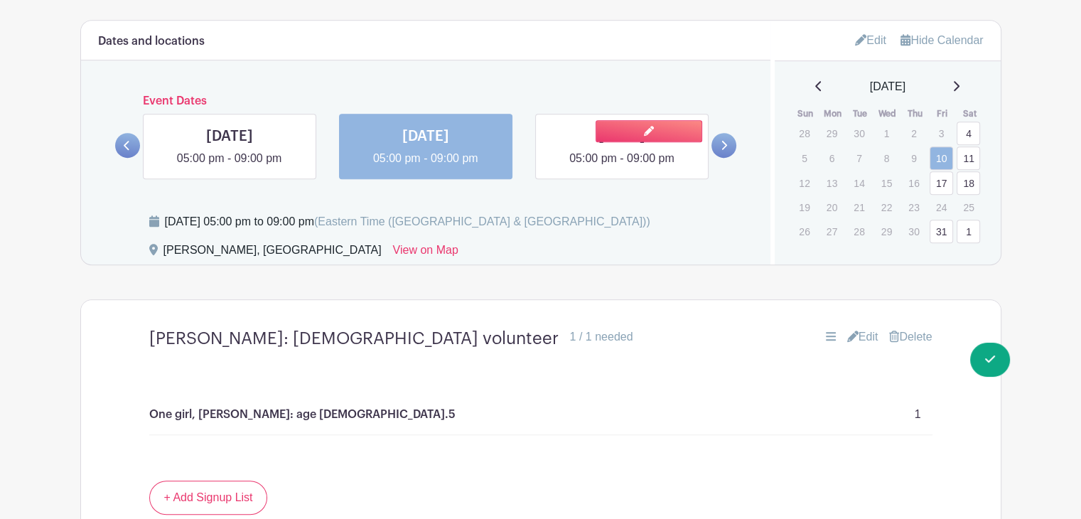
click at [622, 167] on link at bounding box center [622, 167] width 0 height 0
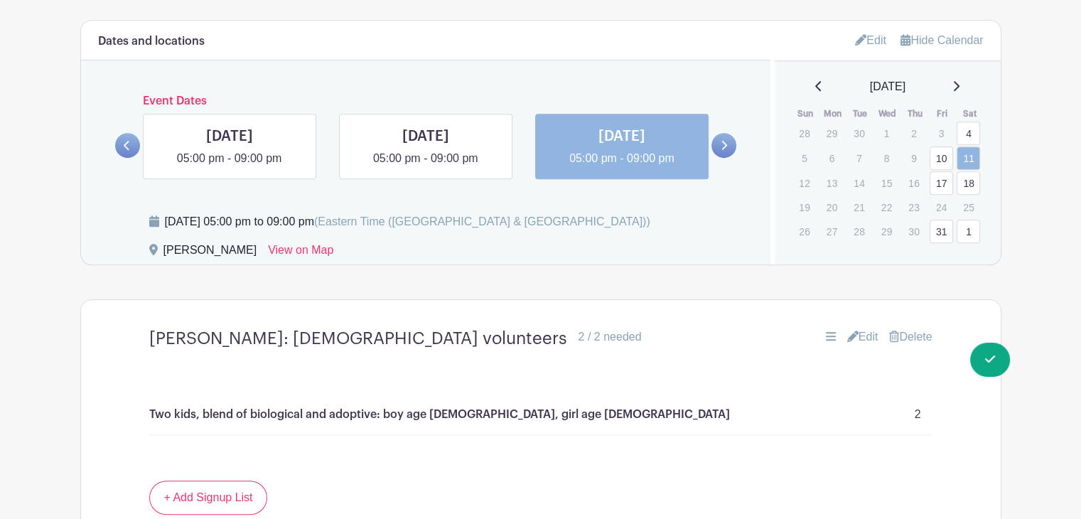
click at [717, 143] on link at bounding box center [724, 145] width 25 height 25
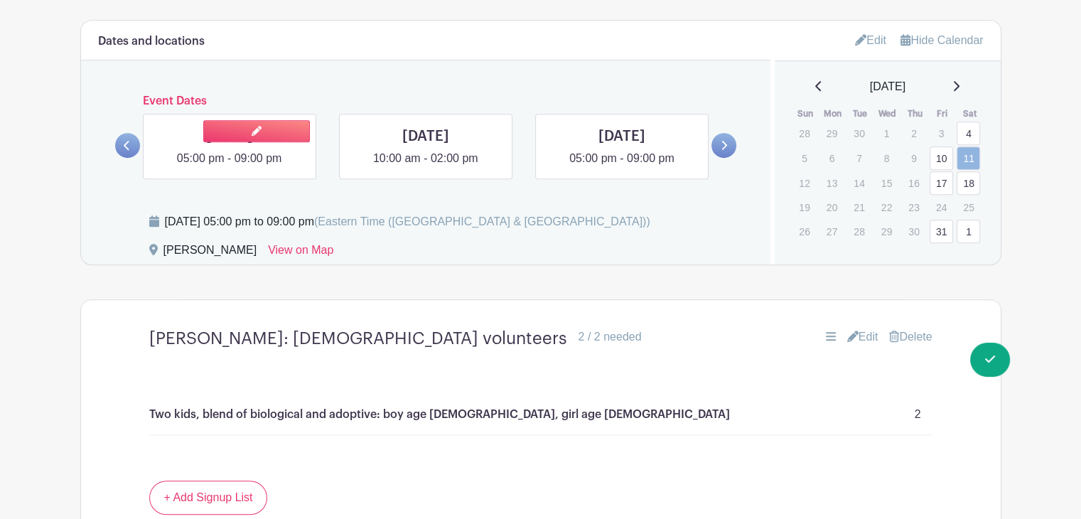
click at [230, 167] on link at bounding box center [230, 167] width 0 height 0
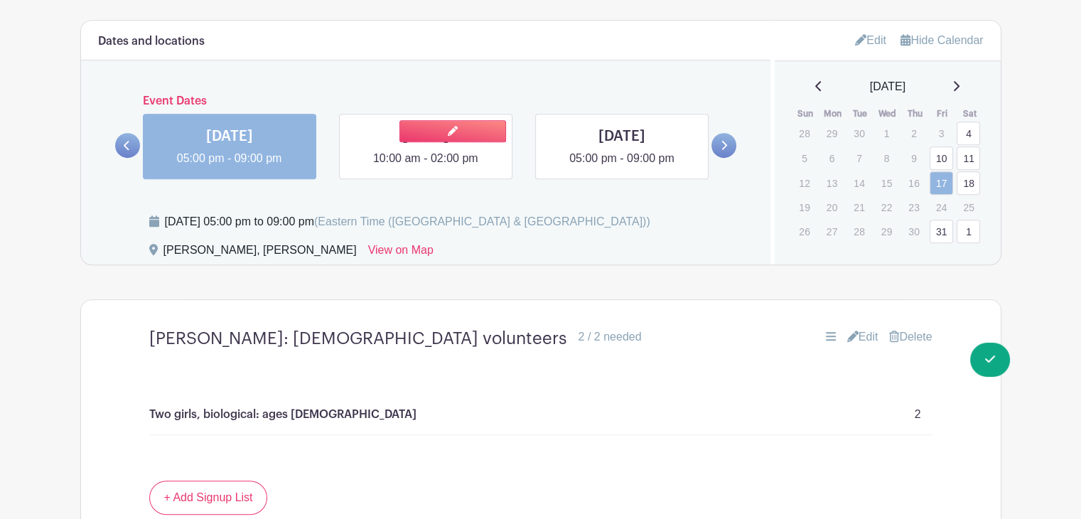
click at [426, 167] on link at bounding box center [426, 167] width 0 height 0
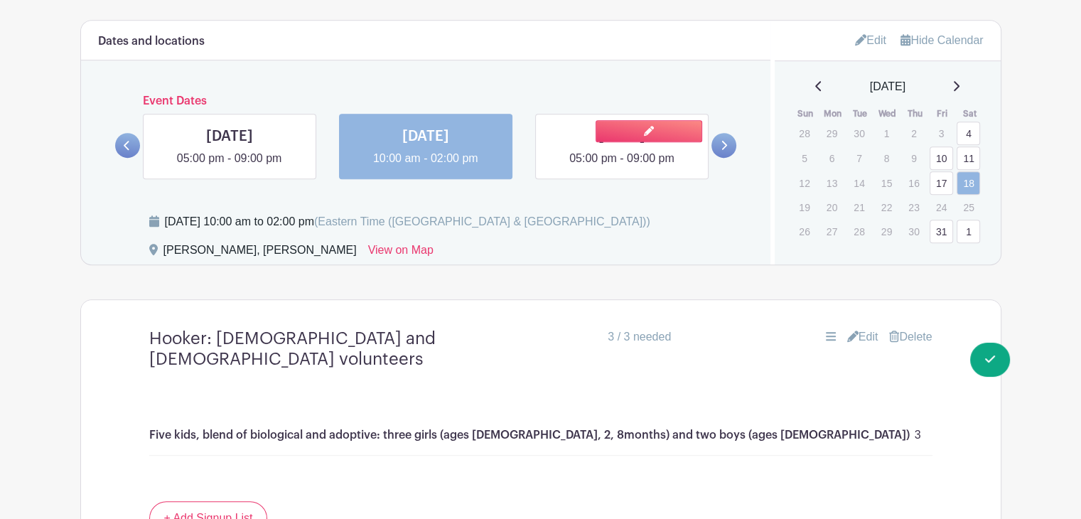
click at [622, 167] on link at bounding box center [622, 167] width 0 height 0
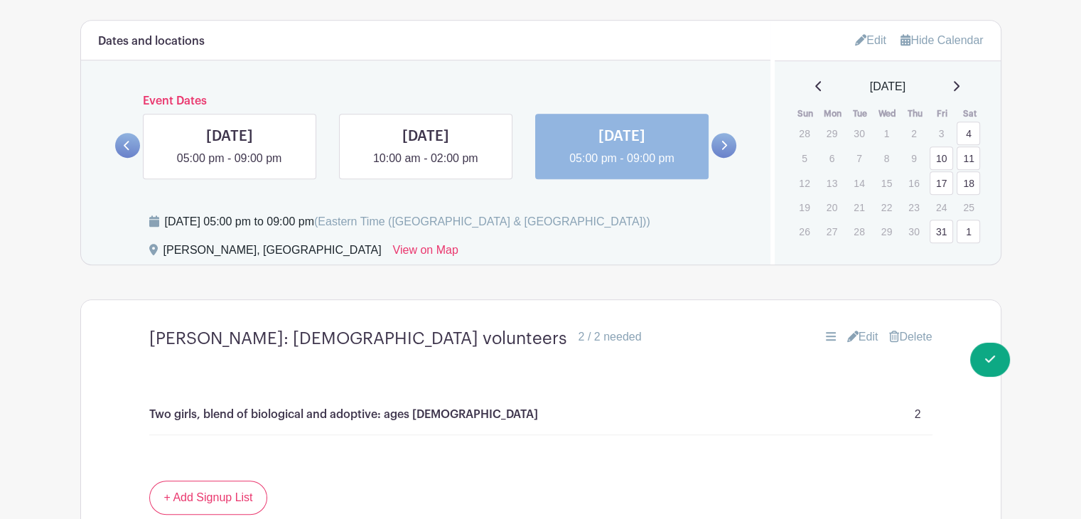
click at [730, 144] on link at bounding box center [724, 145] width 25 height 25
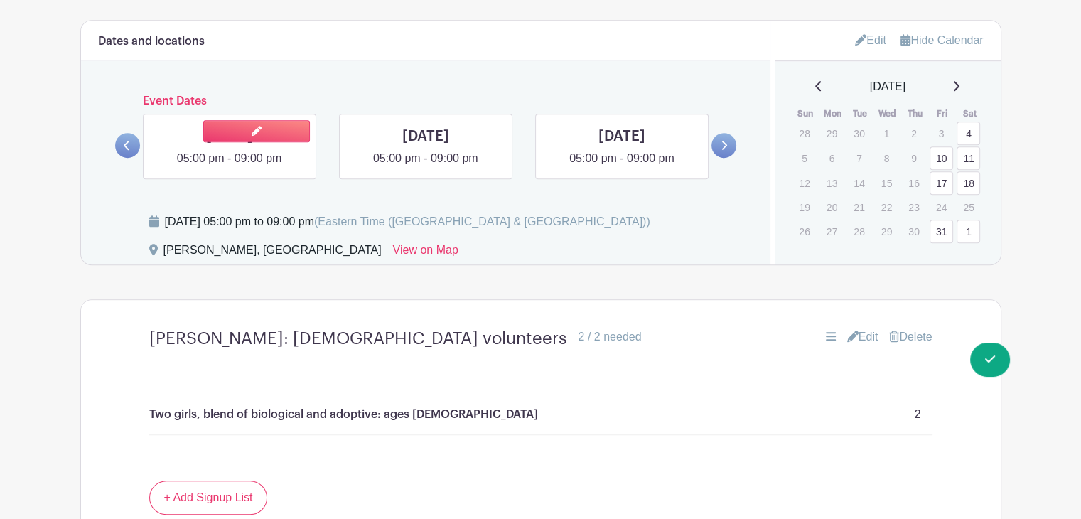
click at [230, 167] on link at bounding box center [230, 167] width 0 height 0
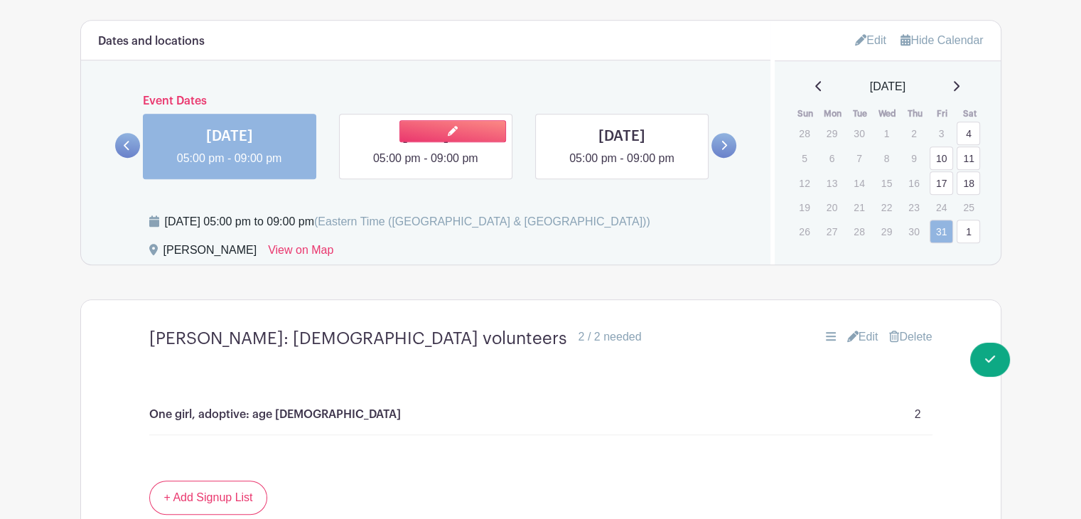
click at [426, 167] on link at bounding box center [426, 167] width 0 height 0
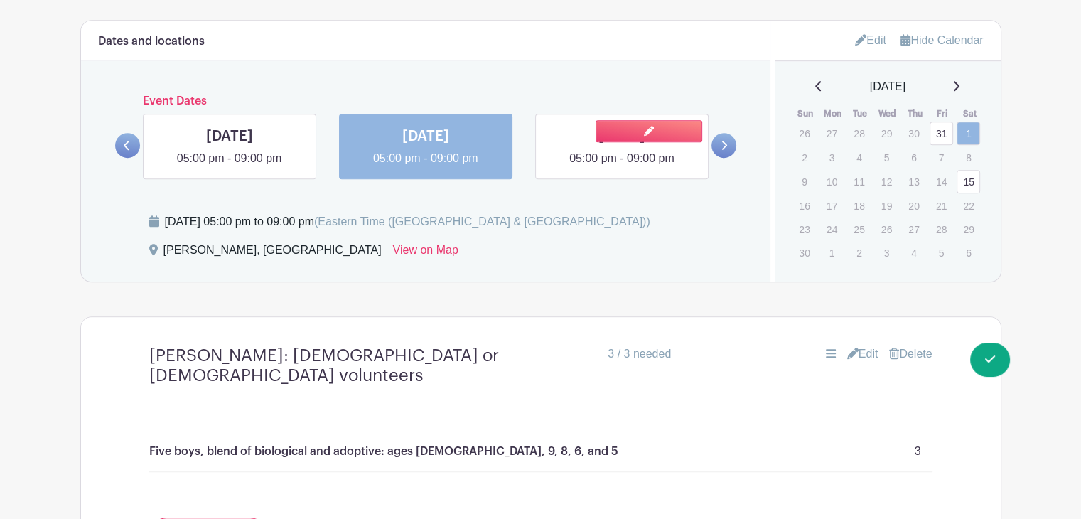
click at [622, 167] on link at bounding box center [622, 167] width 0 height 0
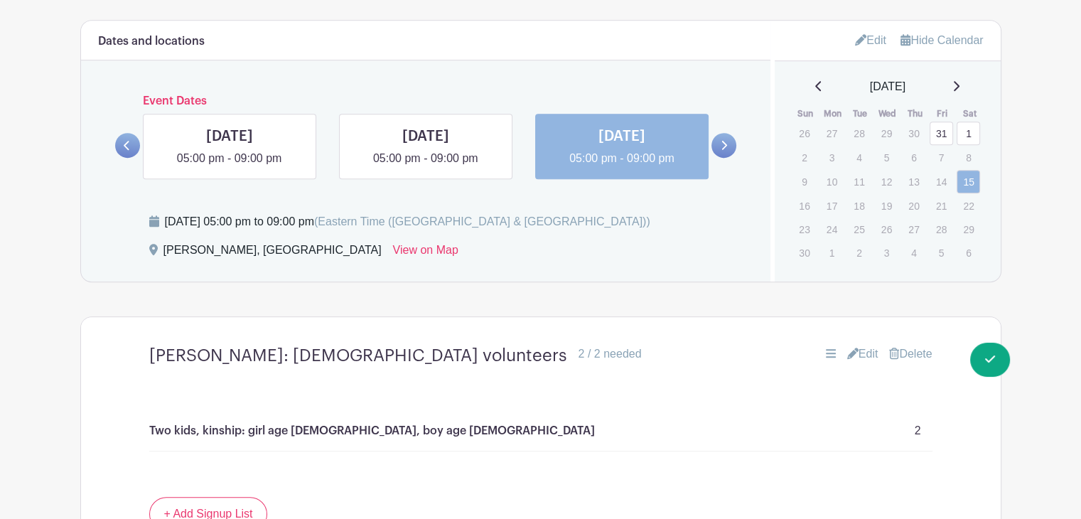
click at [725, 146] on icon at bounding box center [725, 145] width 6 height 9
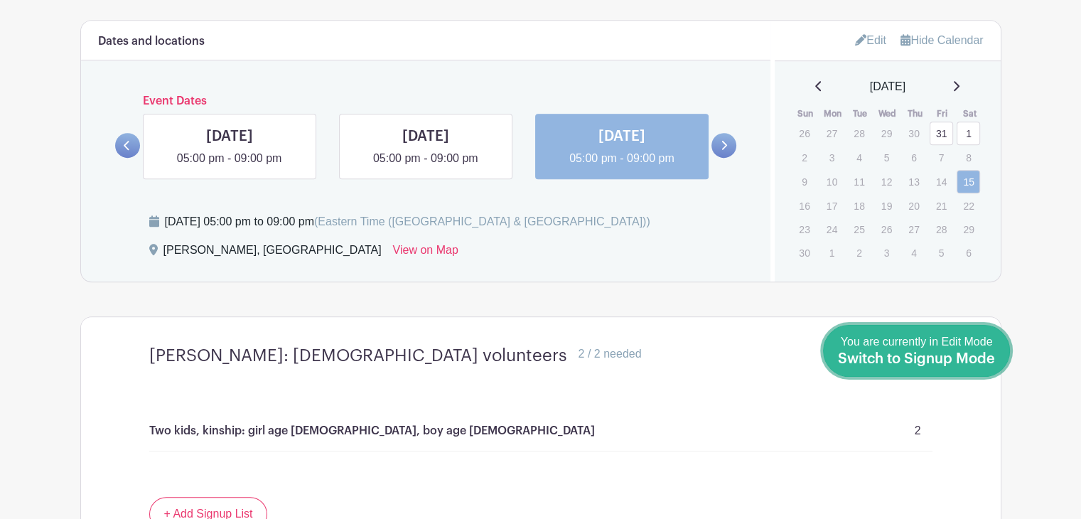
click at [982, 359] on span "Switch to Signup Mode" at bounding box center [916, 359] width 157 height 14
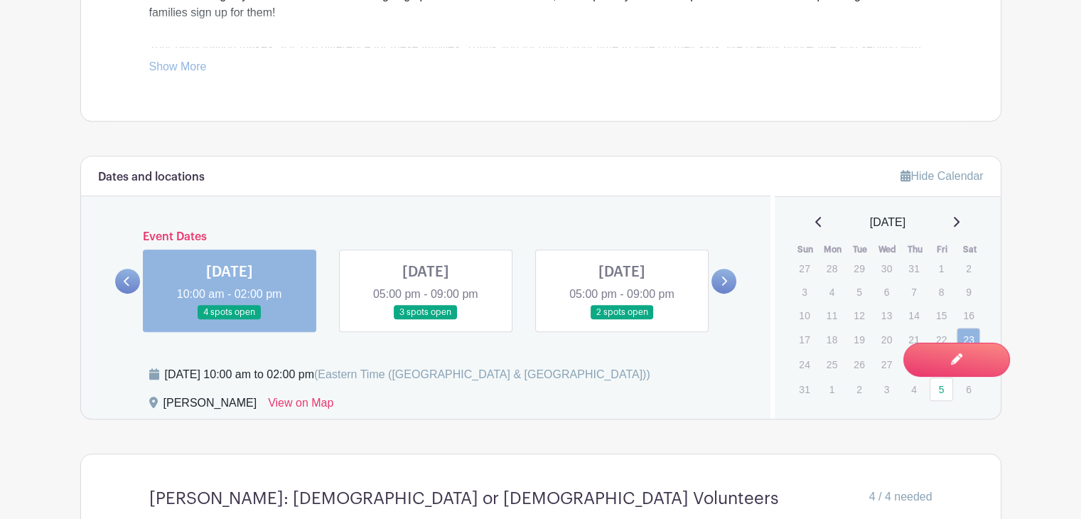
scroll to position [935, 0]
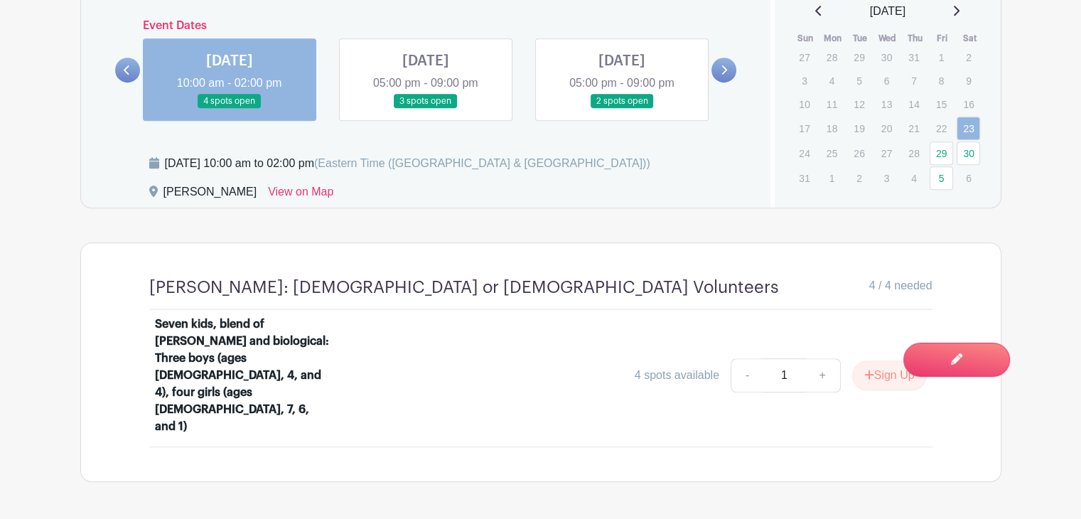
click at [715, 72] on link at bounding box center [724, 70] width 25 height 25
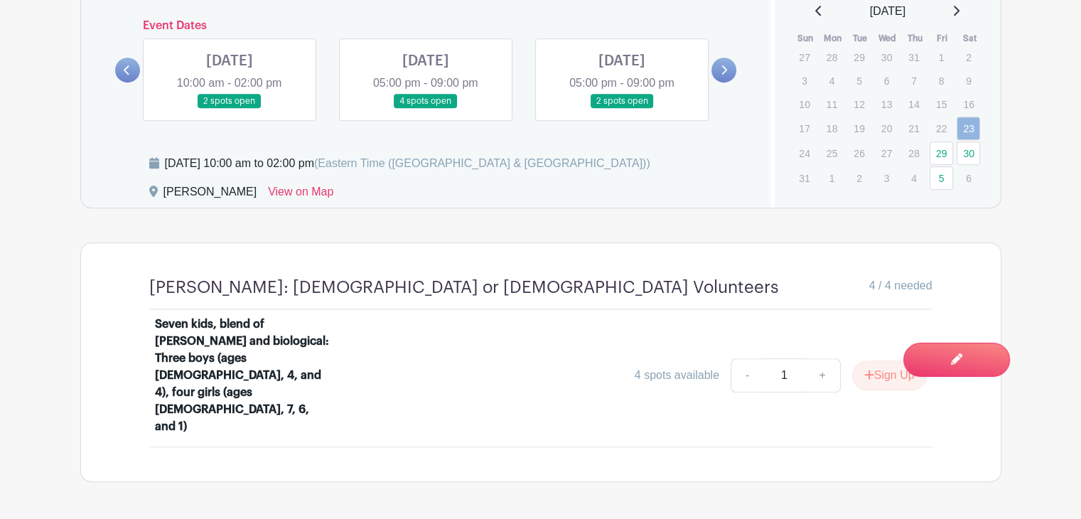
click at [230, 109] on link at bounding box center [230, 109] width 0 height 0
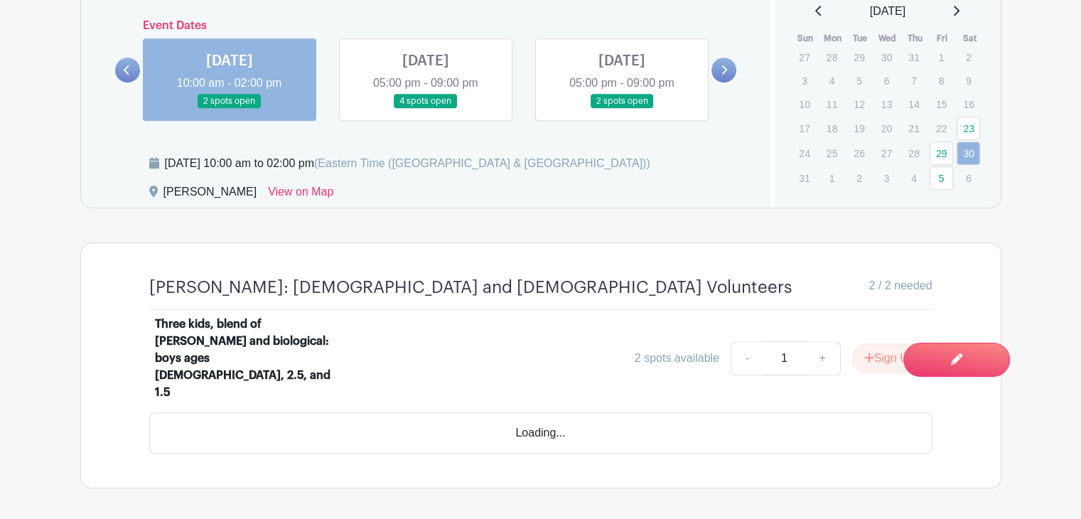
scroll to position [918, 0]
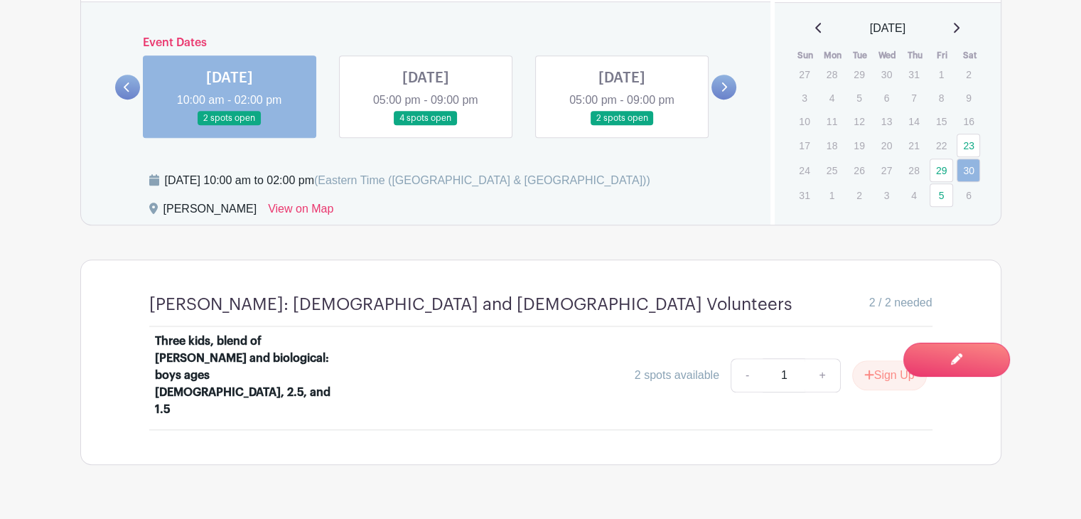
click at [426, 126] on link at bounding box center [426, 126] width 0 height 0
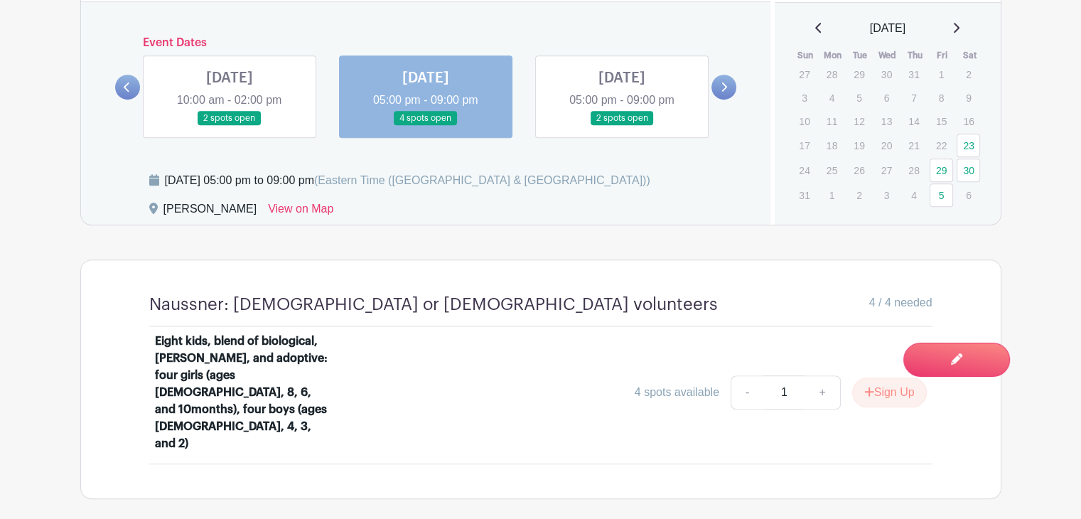
click at [622, 126] on link at bounding box center [622, 126] width 0 height 0
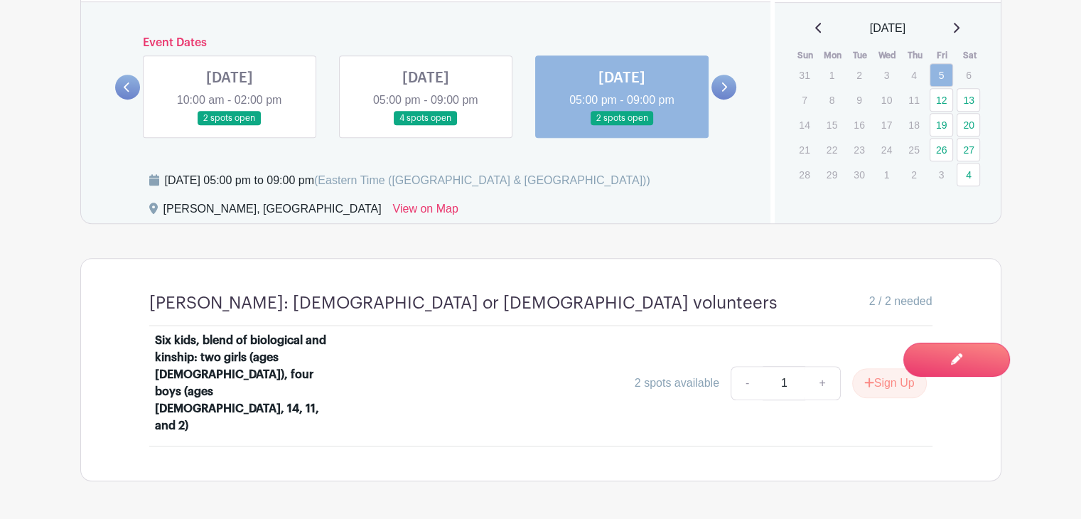
click at [714, 80] on link at bounding box center [724, 87] width 25 height 25
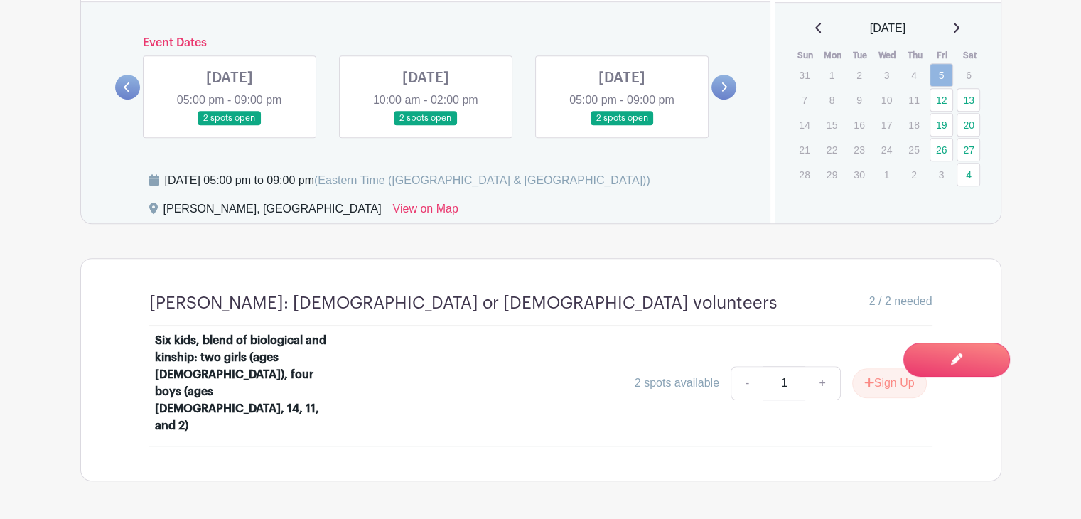
click at [230, 126] on link at bounding box center [230, 126] width 0 height 0
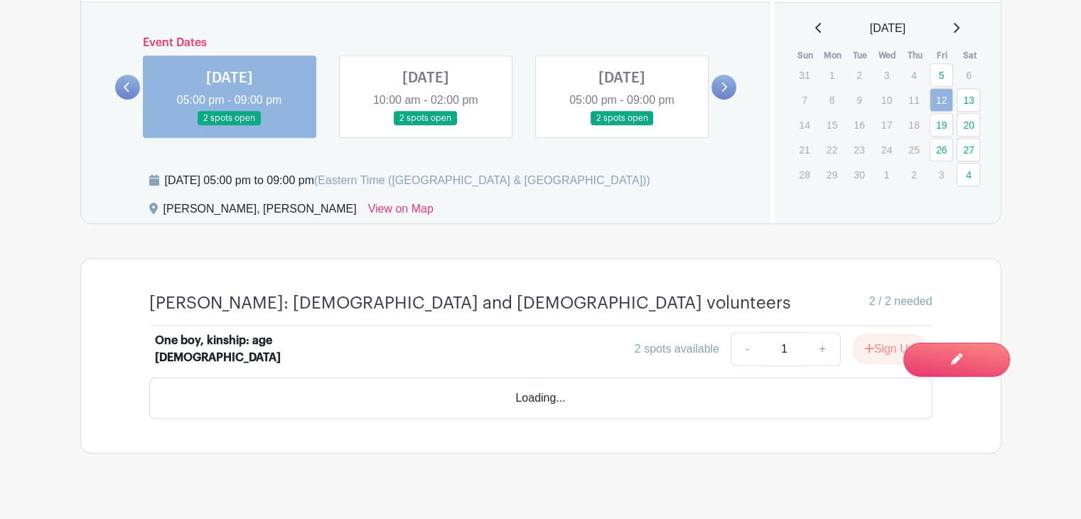
scroll to position [900, 0]
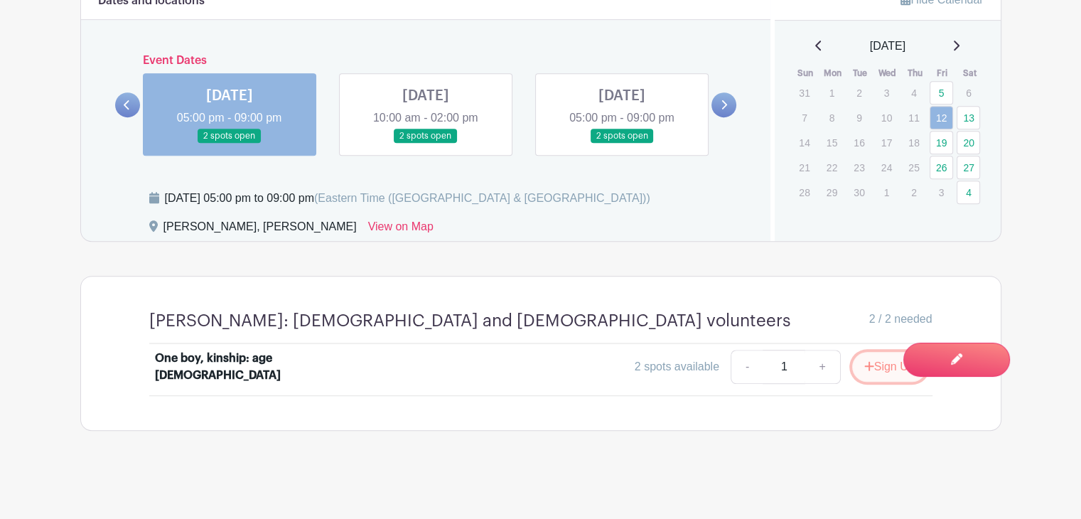
click at [869, 369] on icon "submit" at bounding box center [869, 365] width 10 height 11
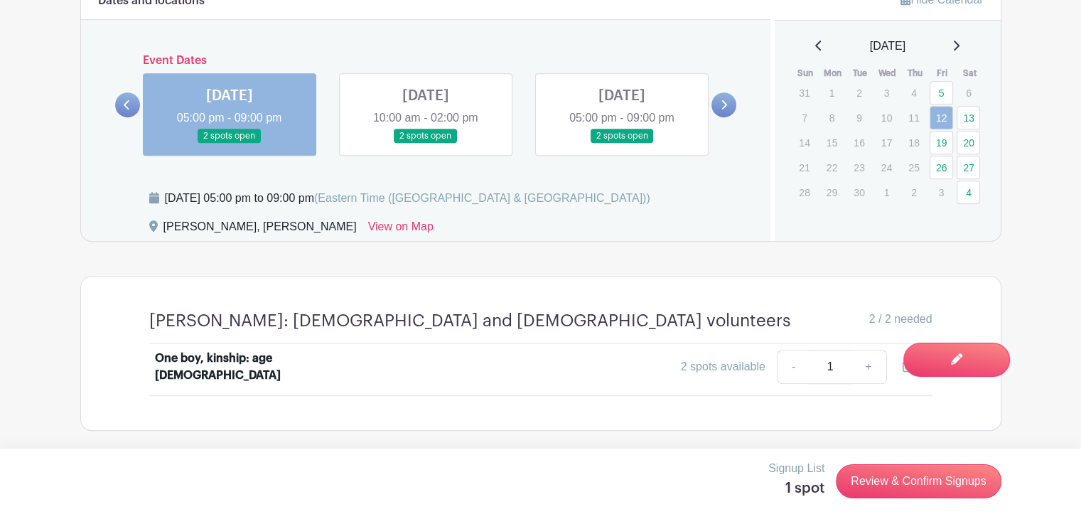
click at [724, 104] on icon at bounding box center [724, 105] width 6 height 11
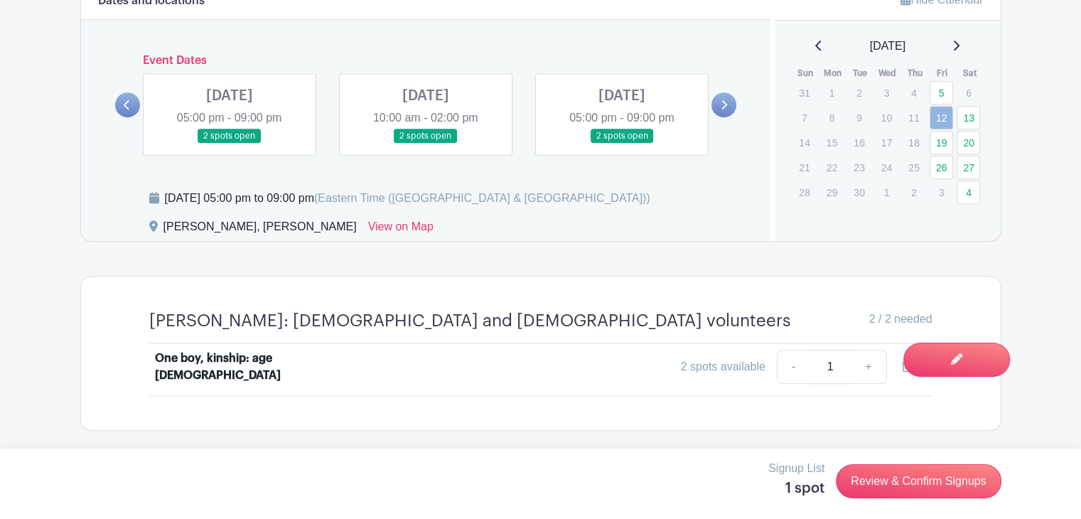
click at [724, 104] on icon at bounding box center [724, 105] width 6 height 11
click at [728, 103] on link at bounding box center [724, 104] width 25 height 25
click at [230, 144] on link at bounding box center [230, 144] width 0 height 0
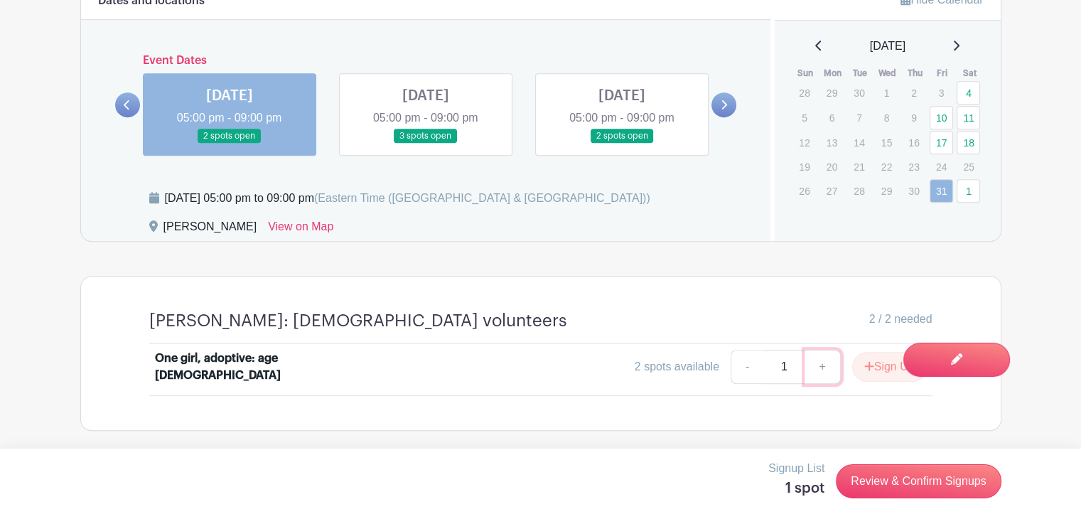
click at [818, 366] on link "+" at bounding box center [823, 367] width 36 height 34
click at [736, 370] on link "-" at bounding box center [747, 367] width 33 height 34
type input "1"
click at [886, 362] on button "Sign Up" at bounding box center [889, 367] width 75 height 30
click at [970, 90] on link "4" at bounding box center [968, 92] width 23 height 23
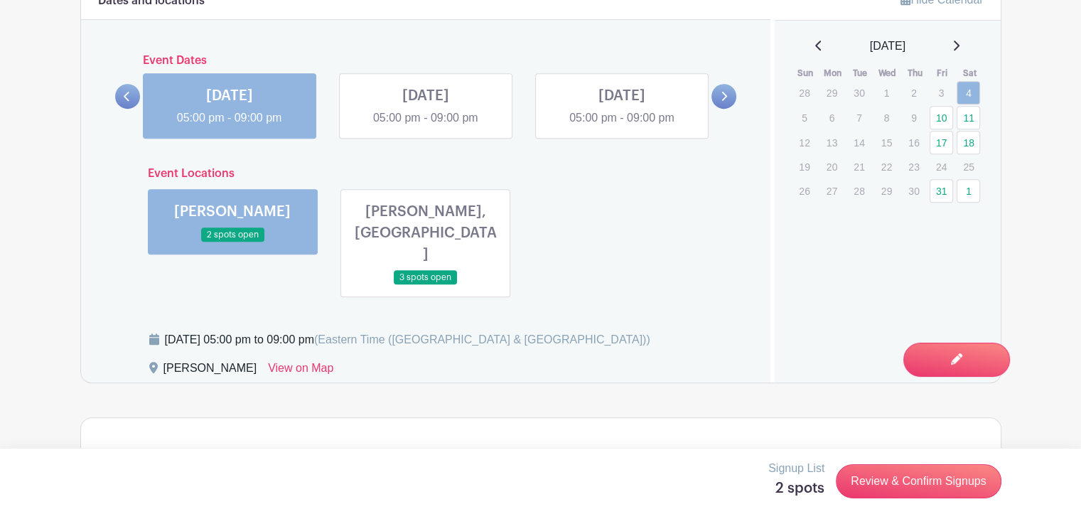
click at [426, 285] on link at bounding box center [426, 285] width 0 height 0
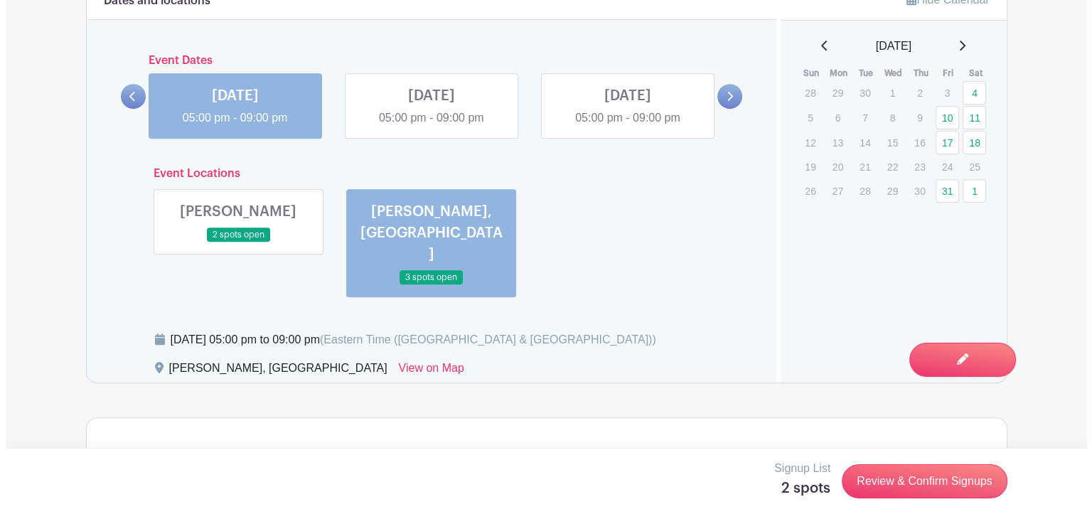
scroll to position [999, 0]
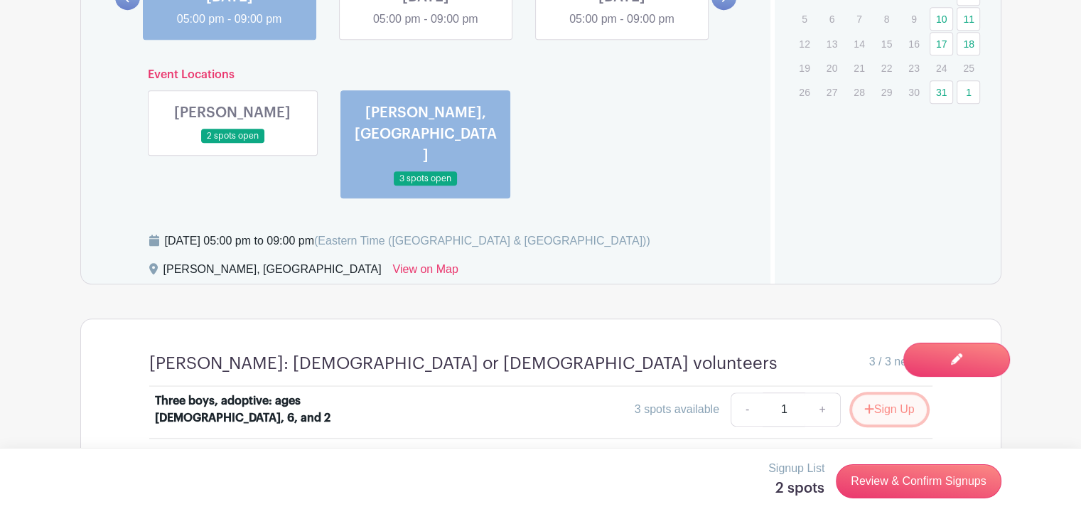
click at [870, 403] on icon "submit" at bounding box center [869, 408] width 10 height 11
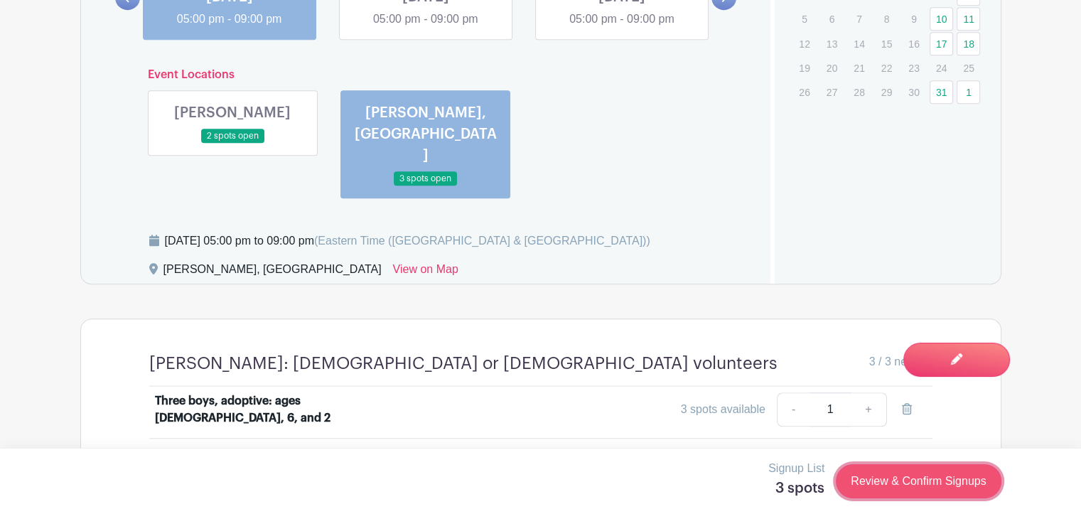
click at [877, 483] on link "Review & Confirm Signups" at bounding box center [918, 481] width 165 height 34
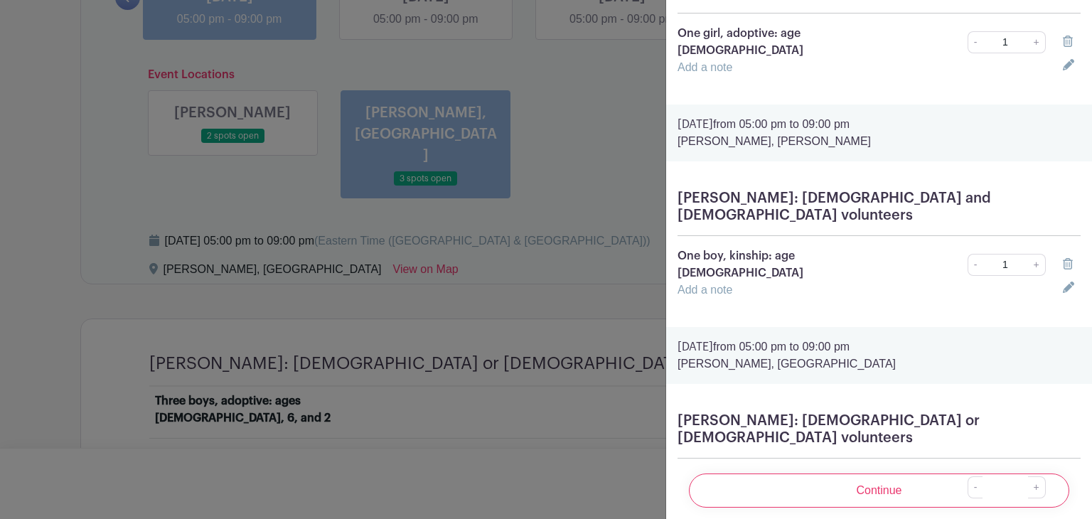
scroll to position [186, 0]
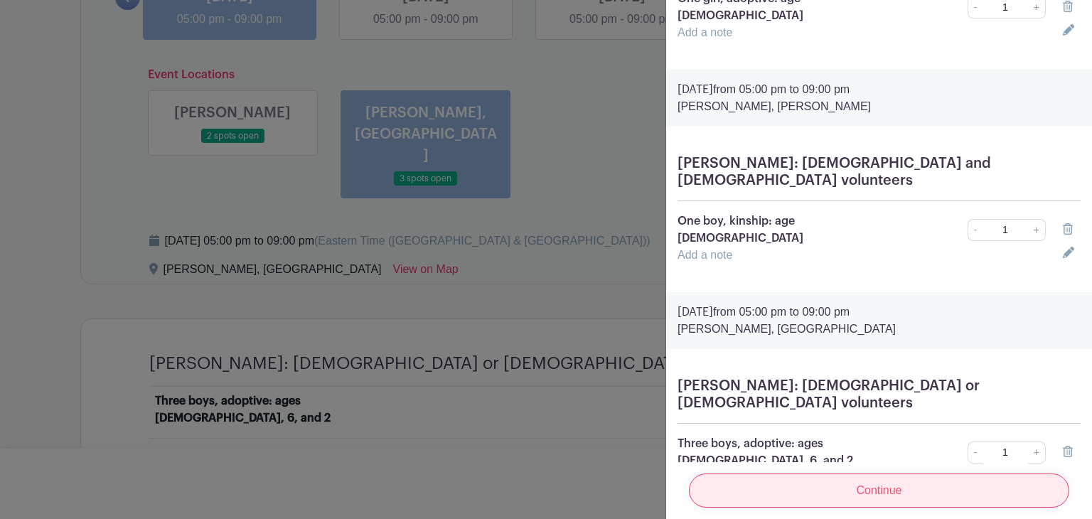
click at [866, 473] on input "Continue" at bounding box center [879, 490] width 380 height 34
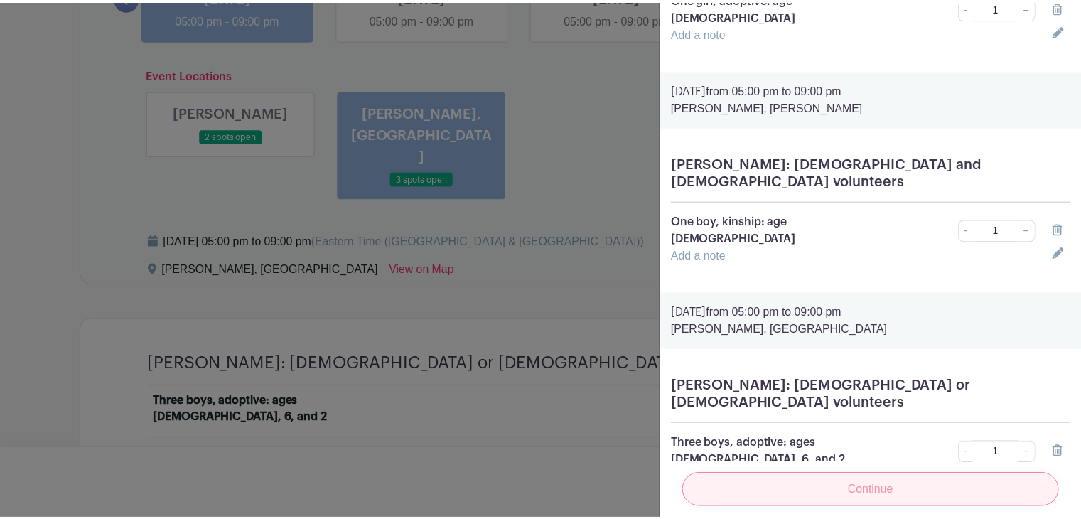
scroll to position [7, 0]
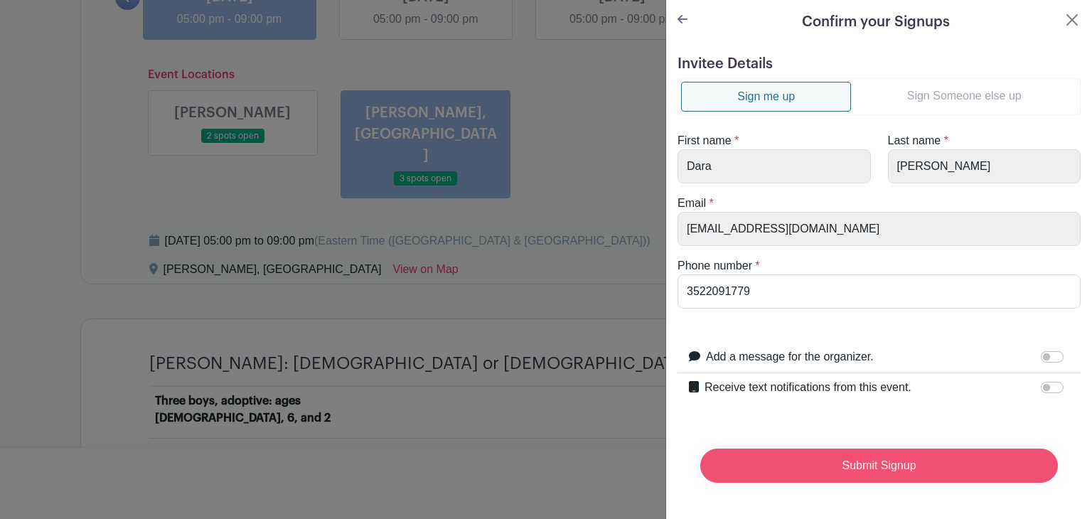
click at [838, 463] on input "Submit Signup" at bounding box center [879, 466] width 358 height 34
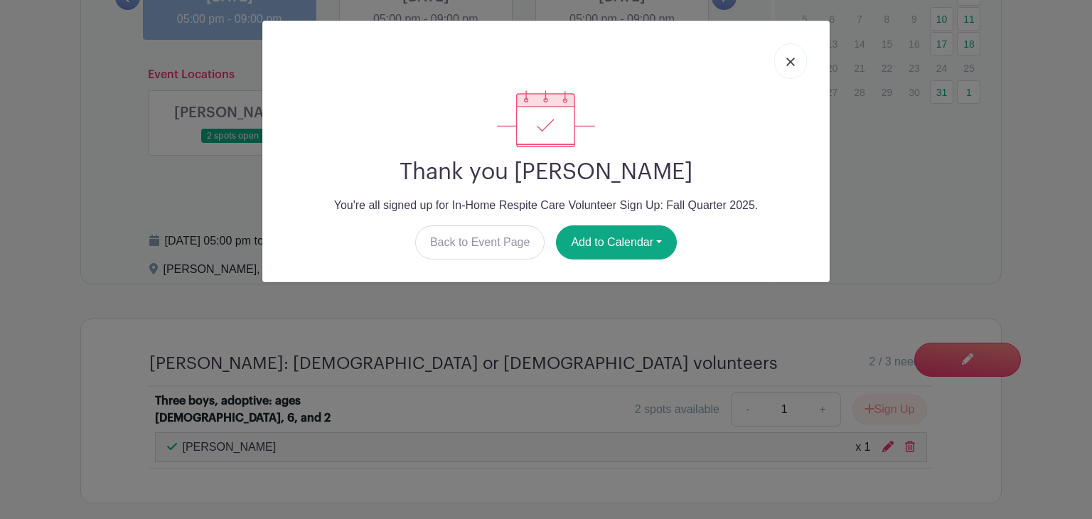
click at [787, 70] on link at bounding box center [790, 61] width 33 height 36
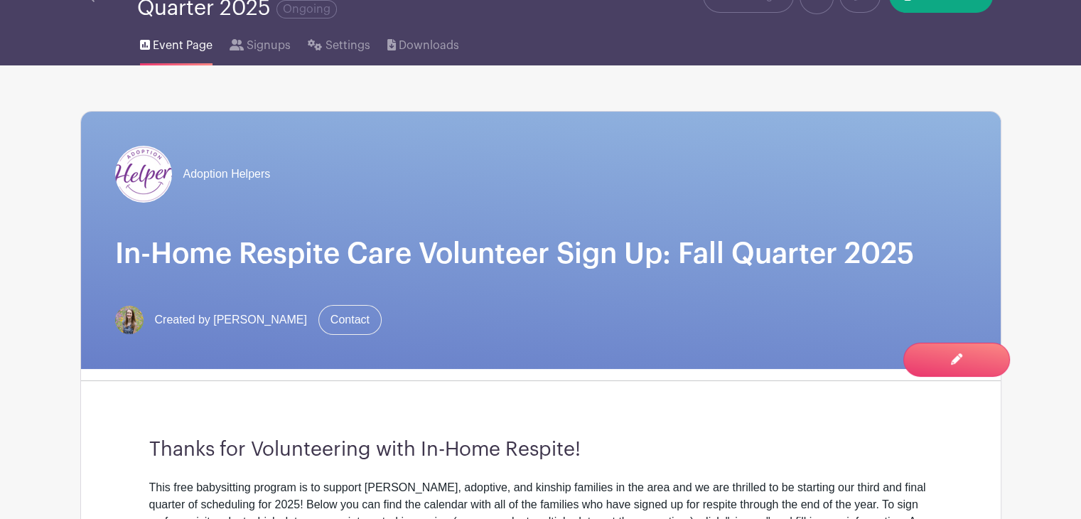
scroll to position [63, 0]
